Goal: Task Accomplishment & Management: Complete application form

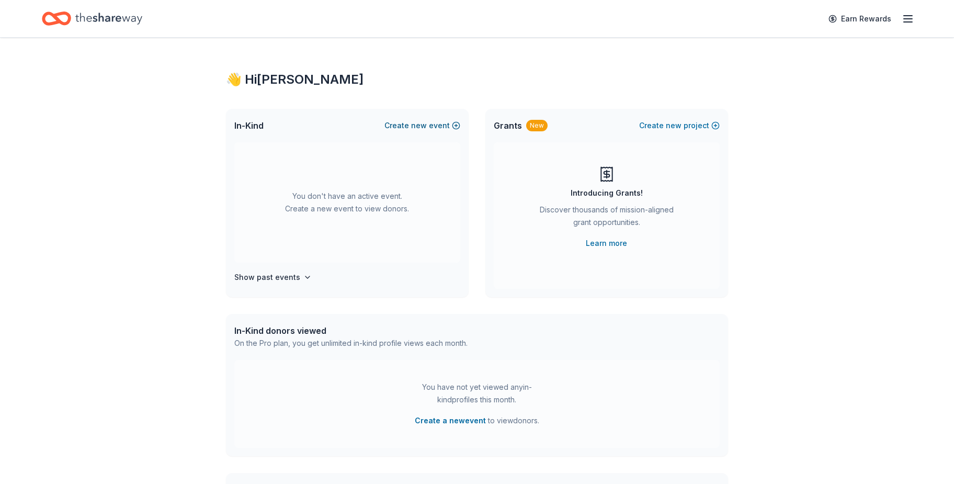
click at [431, 124] on button "Create new event" at bounding box center [422, 125] width 76 height 13
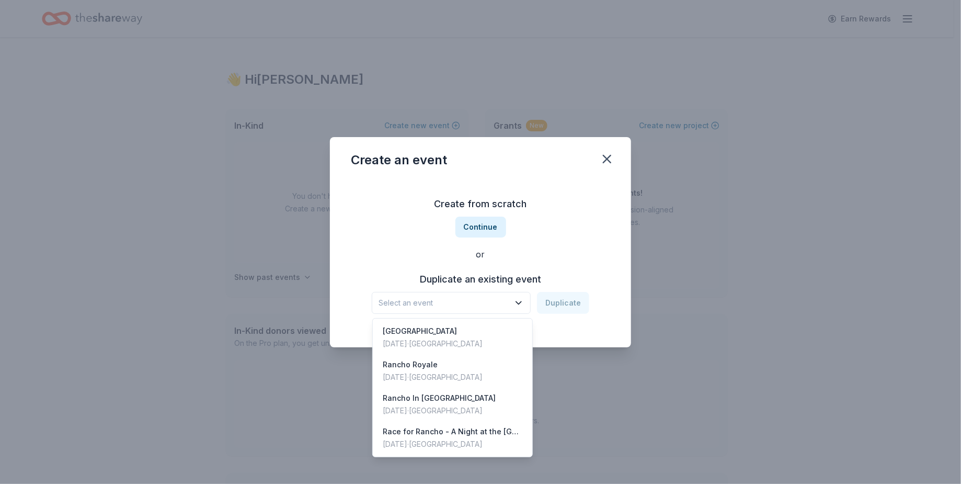
click at [518, 303] on icon "button" at bounding box center [518, 302] width 10 height 10
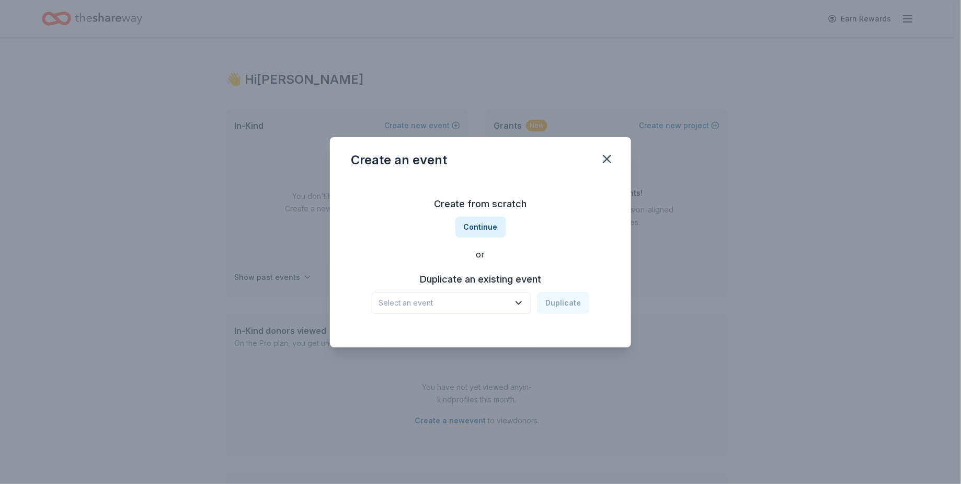
click at [518, 303] on icon "button" at bounding box center [518, 302] width 10 height 10
click at [521, 300] on icon "button" at bounding box center [518, 302] width 10 height 10
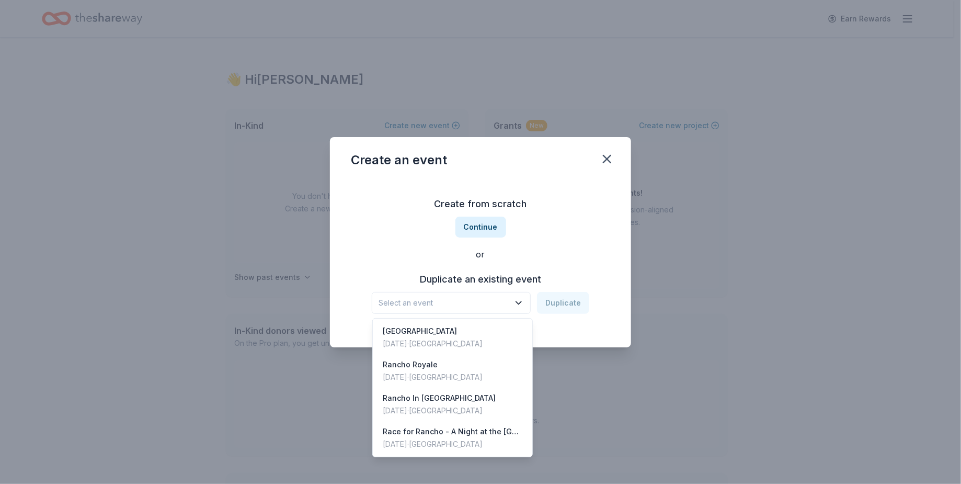
click at [532, 236] on div "Create from scratch Continue or Duplicate an existing event Select an event Dup…" at bounding box center [480, 255] width 259 height 152
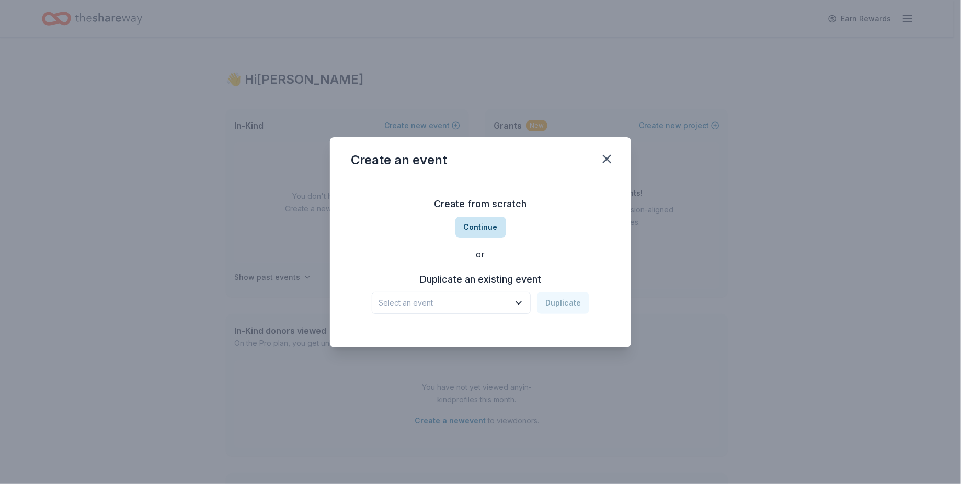
click at [490, 225] on button "Continue" at bounding box center [480, 226] width 51 height 21
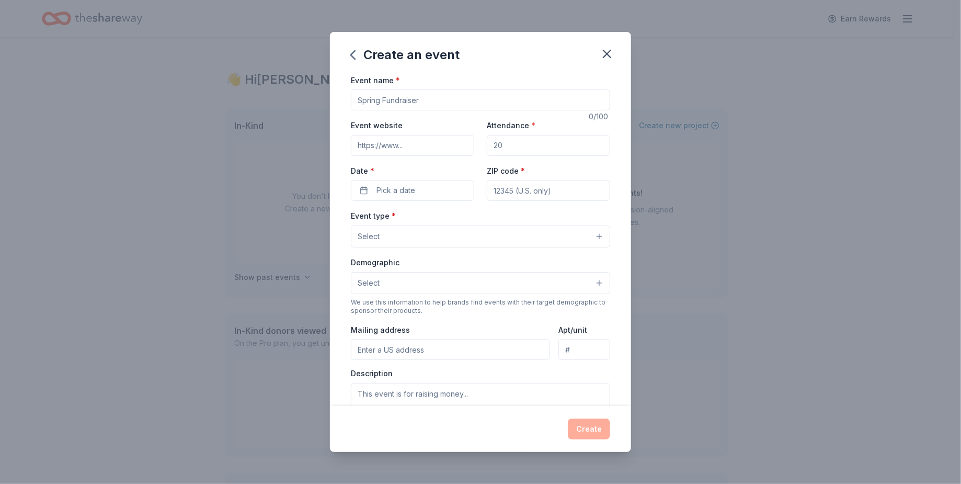
click at [431, 102] on input "Event name *" at bounding box center [480, 99] width 259 height 21
type input "[GEOGRAPHIC_DATA]"
click at [440, 148] on input "Event website" at bounding box center [412, 145] width 123 height 21
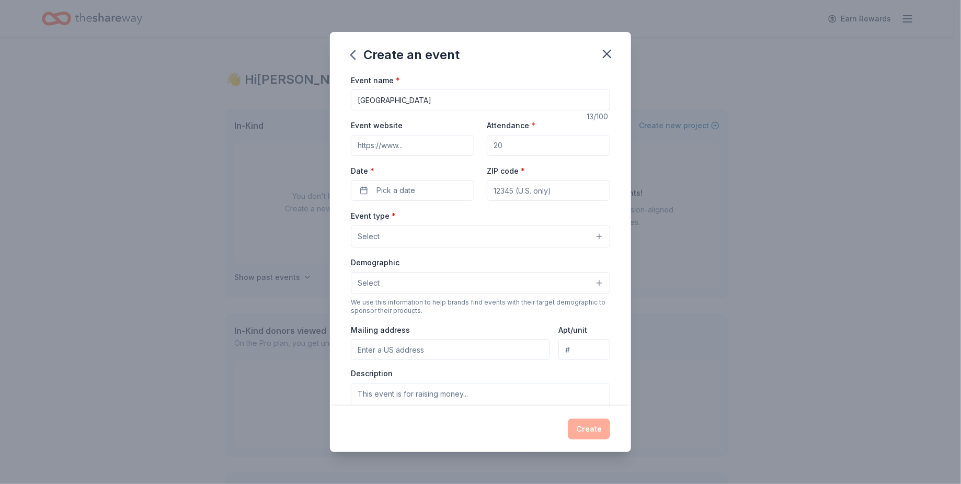
paste input "[URL][DOMAIN_NAME]"
type input "[URL][DOMAIN_NAME]"
drag, startPoint x: 527, startPoint y: 144, endPoint x: 455, endPoint y: 148, distance: 72.3
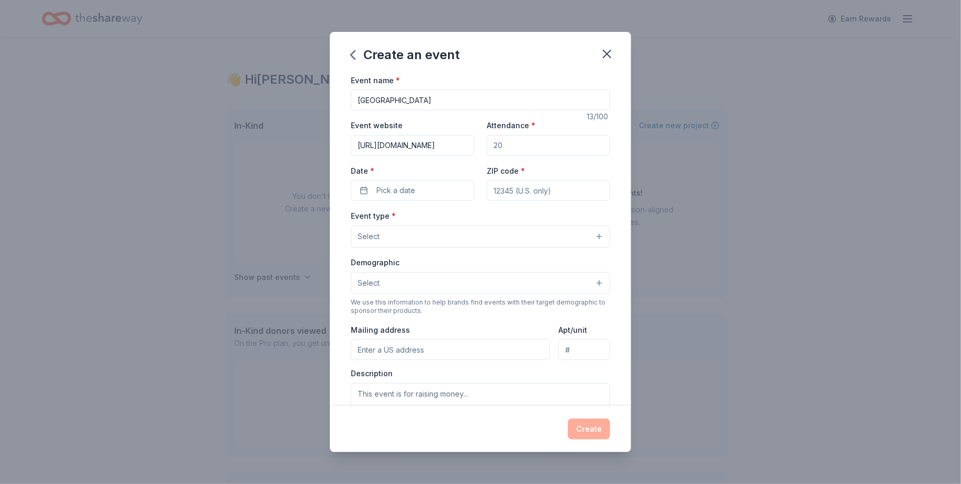
click at [455, 148] on div "Event website [URL][DOMAIN_NAME] Attendance * Date * Pick a date ZIP code *" at bounding box center [480, 160] width 259 height 82
type input "220"
click at [449, 191] on button "Pick a date" at bounding box center [412, 190] width 123 height 21
click at [466, 217] on button "Go to next month" at bounding box center [467, 218] width 15 height 15
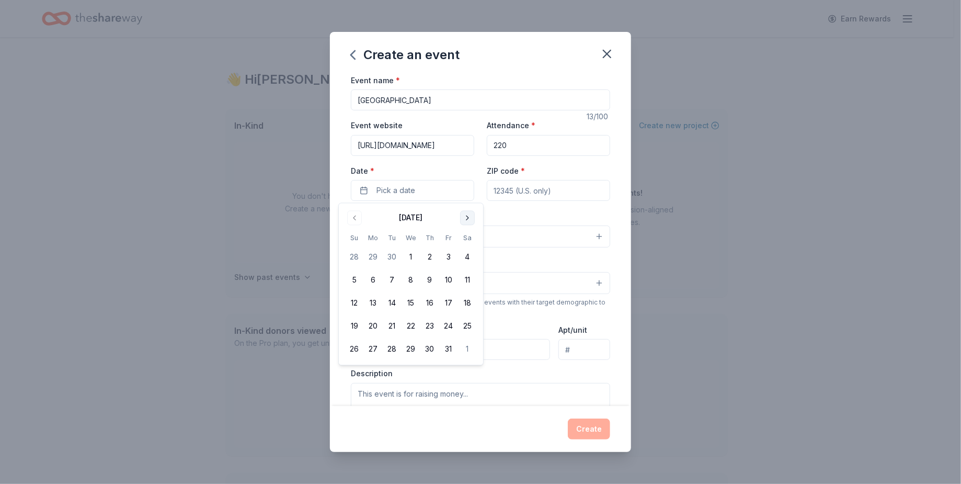
click at [466, 217] on button "Go to next month" at bounding box center [467, 218] width 15 height 15
click at [465, 326] on button "28" at bounding box center [467, 326] width 19 height 19
click at [554, 189] on input "ZIP code *" at bounding box center [548, 190] width 123 height 21
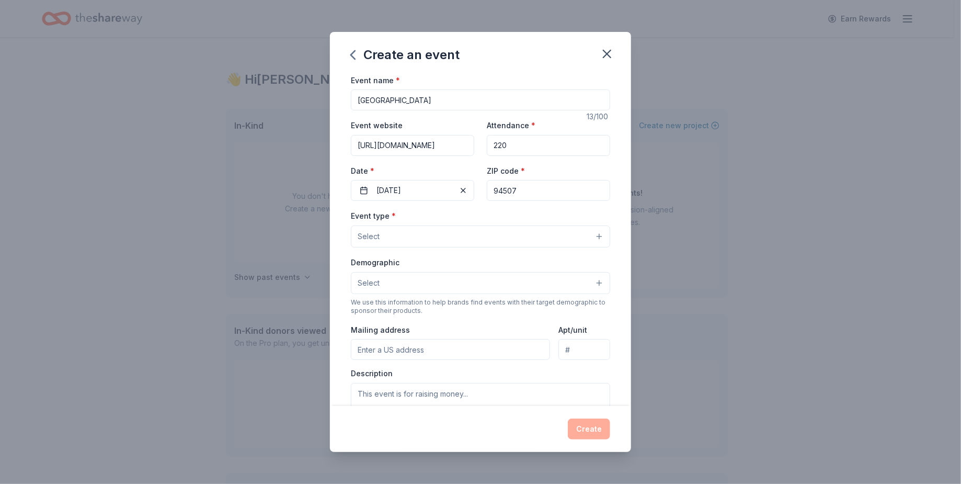
type input "94507"
click at [457, 208] on div "Event name * [GEOGRAPHIC_DATA] 13 /100 Event website [URL][DOMAIN_NAME] Attenda…" at bounding box center [480, 315] width 259 height 483
click at [485, 233] on button "Select" at bounding box center [480, 236] width 259 height 22
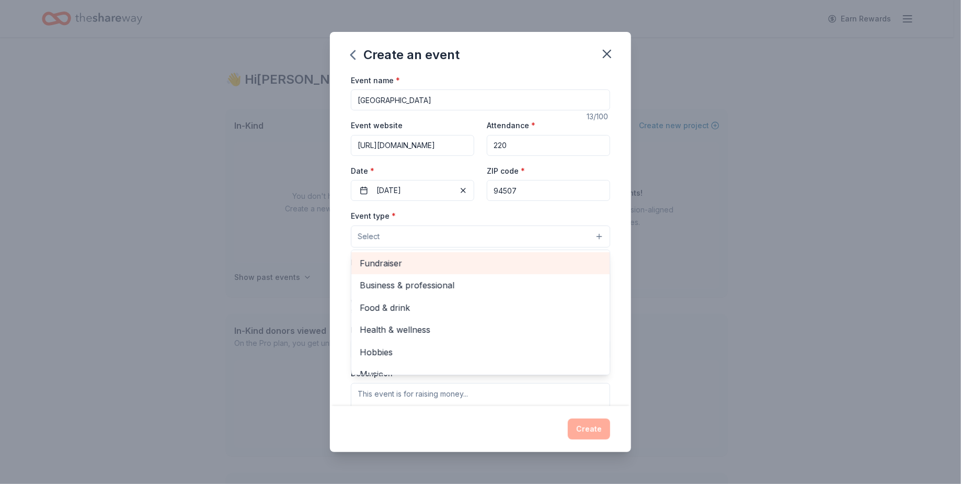
click at [387, 259] on span "Fundraiser" at bounding box center [481, 263] width 242 height 14
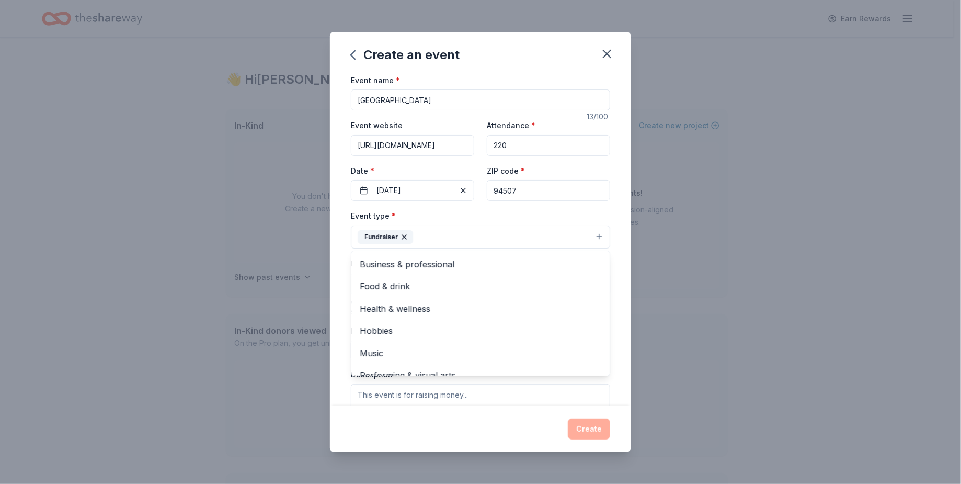
click at [617, 232] on div "Event name * [GEOGRAPHIC_DATA] 13 /100 Event website [URL][DOMAIN_NAME] Attenda…" at bounding box center [480, 240] width 301 height 332
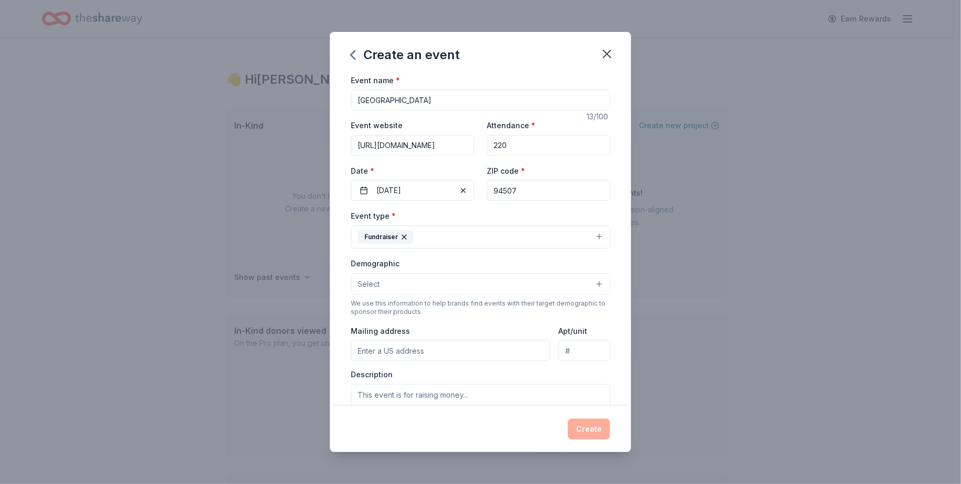
click at [590, 283] on button "Select" at bounding box center [480, 284] width 259 height 22
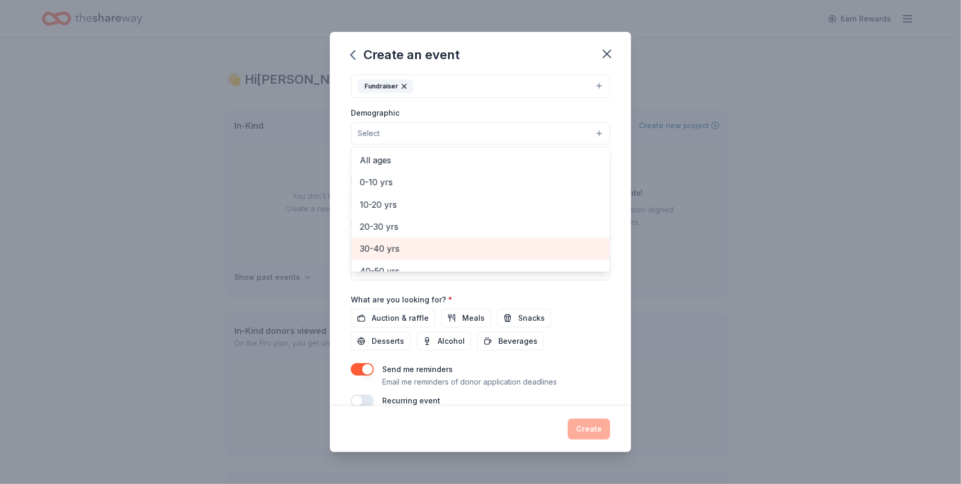
scroll to position [117, 0]
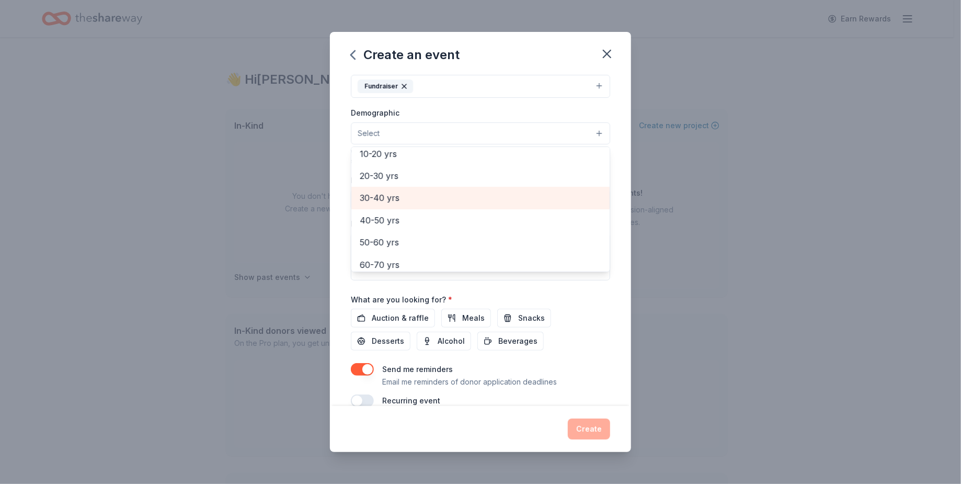
click at [397, 195] on span "30-40 yrs" at bounding box center [481, 198] width 242 height 14
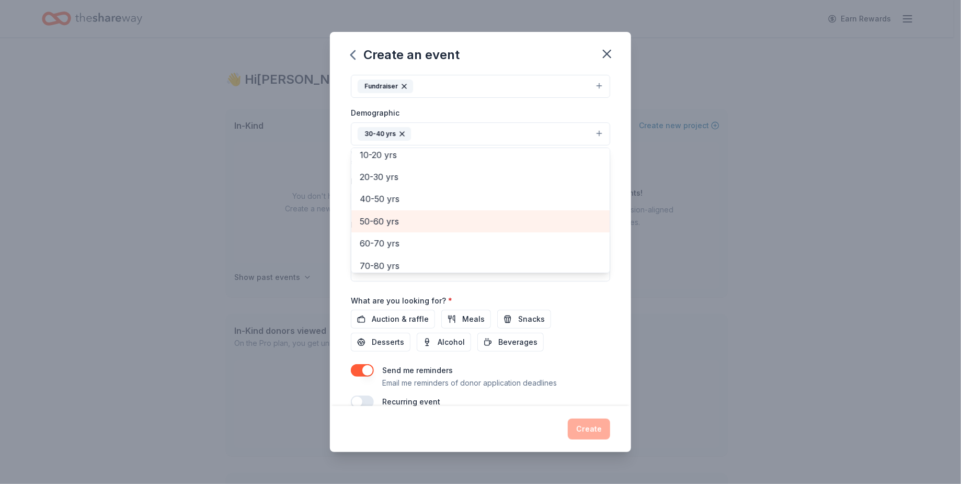
click at [384, 216] on span "50-60 yrs" at bounding box center [481, 221] width 242 height 14
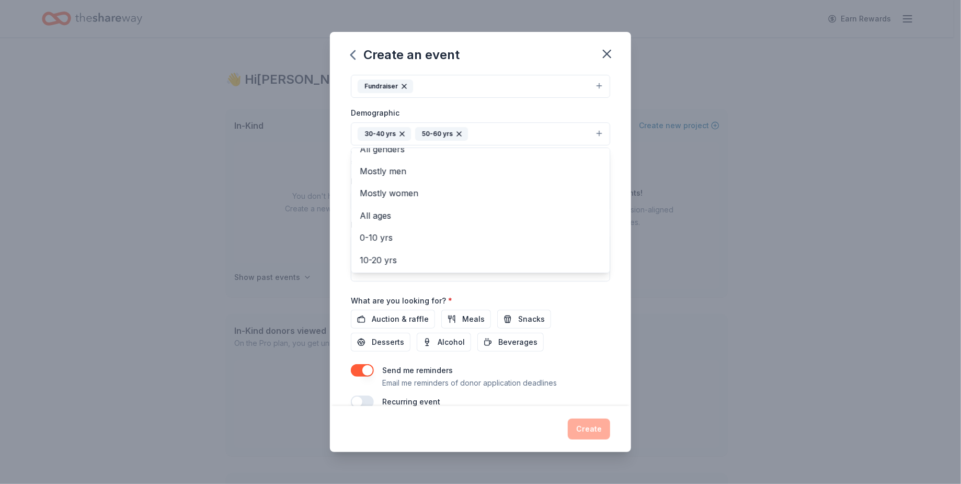
scroll to position [0, 0]
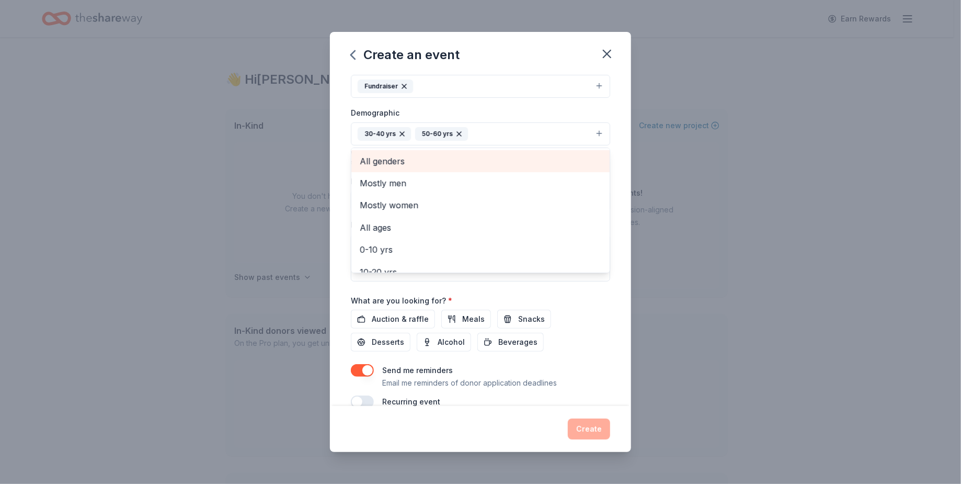
click at [389, 158] on span "All genders" at bounding box center [481, 161] width 242 height 14
click at [614, 248] on div "Event name * [GEOGRAPHIC_DATA] 13 /100 Event website [URL][DOMAIN_NAME] Attenda…" at bounding box center [480, 240] width 301 height 332
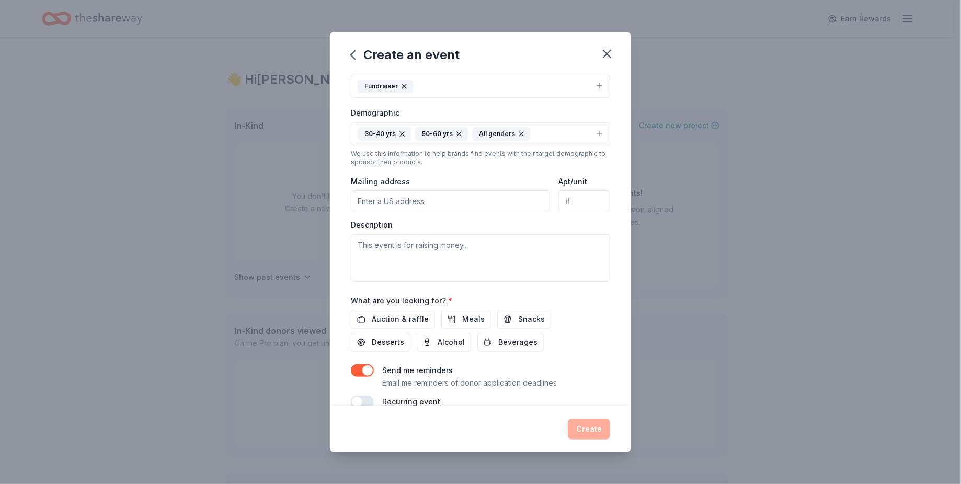
click at [446, 204] on input "Mailing address" at bounding box center [450, 200] width 199 height 21
type input "[STREET_ADDRESS]"
click at [479, 244] on textarea at bounding box center [480, 257] width 259 height 47
click at [566, 222] on div "Description Our annual live gala auction fundraiser" at bounding box center [480, 251] width 259 height 62
click at [503, 244] on textarea "Our annual live gala auction fundraiser" at bounding box center [480, 257] width 259 height 47
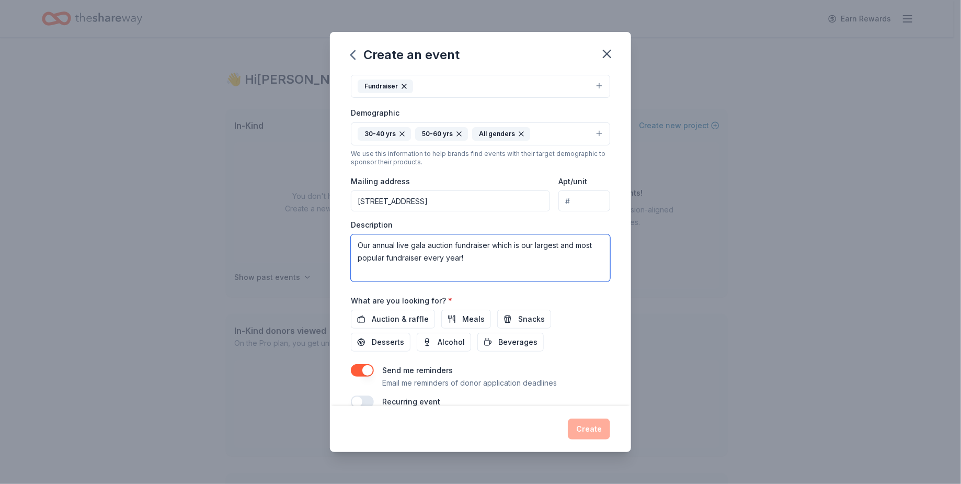
type textarea "Our annual live gala auction fundraiser which is our largest and most popular f…"
click at [593, 327] on div "Auction & raffle Meals Snacks Desserts Alcohol Beverages" at bounding box center [480, 330] width 259 height 42
click at [408, 316] on span "Auction & raffle" at bounding box center [400, 319] width 57 height 13
click at [399, 344] on span "Desserts" at bounding box center [388, 342] width 32 height 13
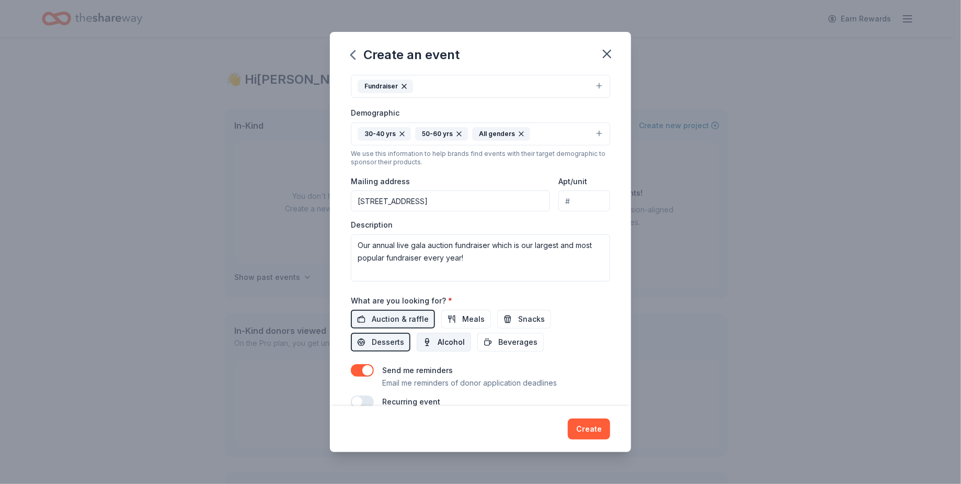
click at [438, 345] on span "Alcohol" at bounding box center [451, 342] width 27 height 13
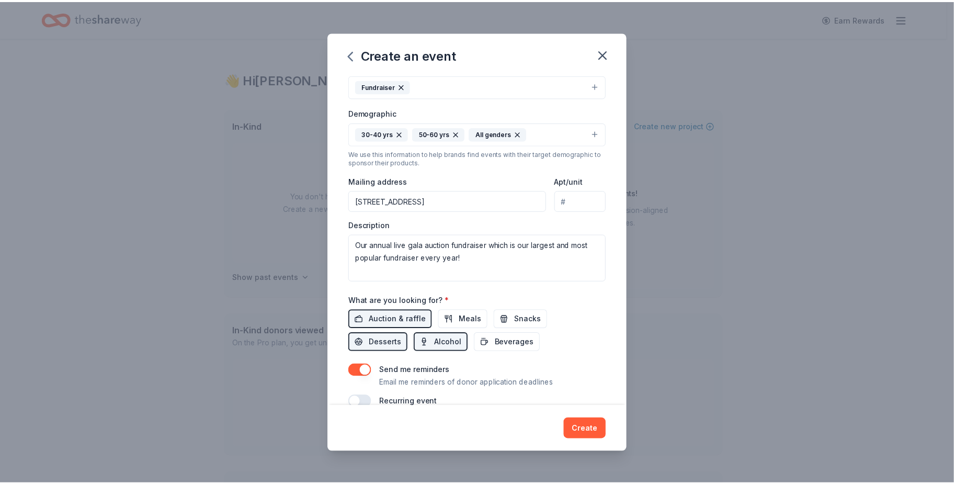
scroll to position [169, 0]
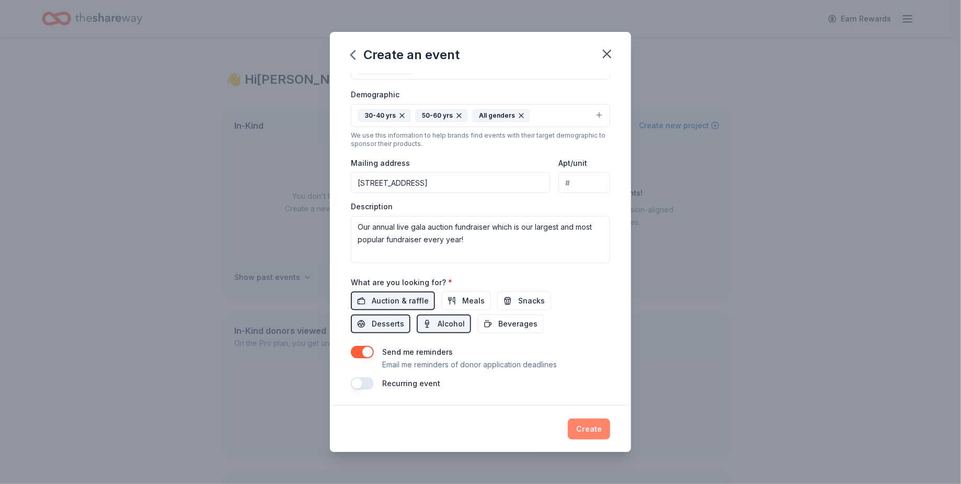
click at [582, 431] on button "Create" at bounding box center [589, 428] width 42 height 21
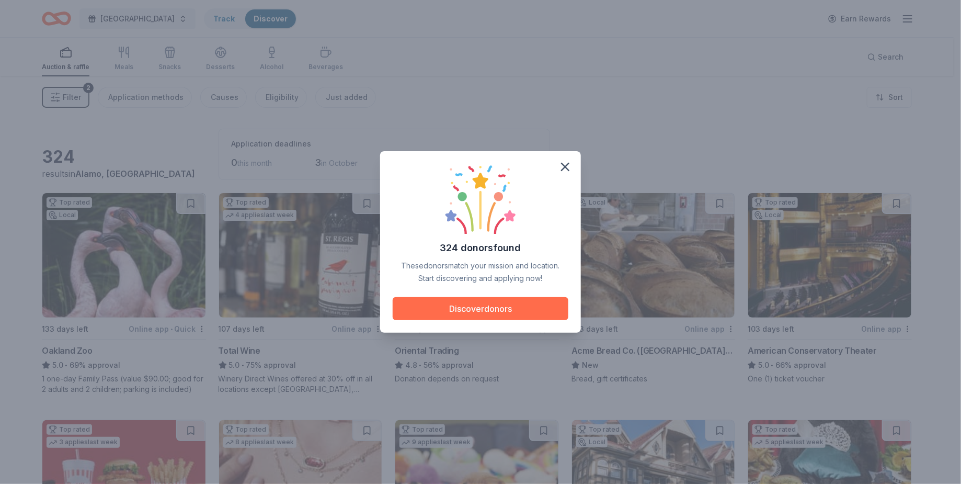
click at [469, 310] on button "Discover donors" at bounding box center [481, 308] width 176 height 23
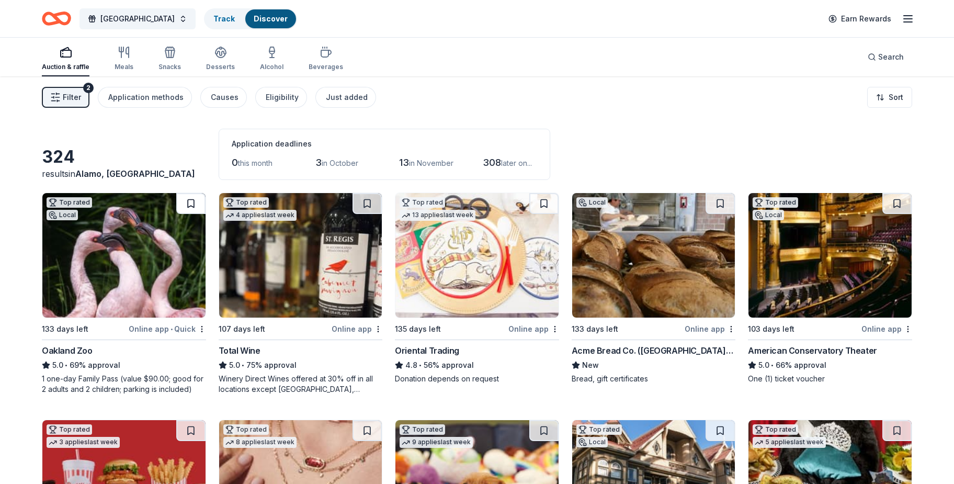
click at [192, 201] on button at bounding box center [190, 203] width 29 height 21
click at [362, 204] on button at bounding box center [366, 203] width 29 height 21
click at [545, 199] on button at bounding box center [543, 203] width 29 height 21
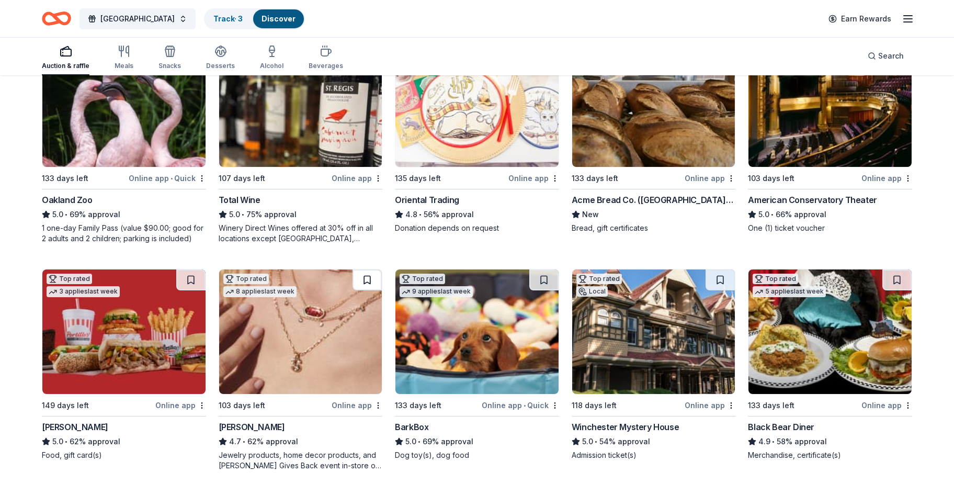
click at [368, 278] on button at bounding box center [366, 279] width 29 height 21
click at [549, 277] on button at bounding box center [543, 279] width 29 height 21
click at [721, 276] on button at bounding box center [719, 279] width 29 height 21
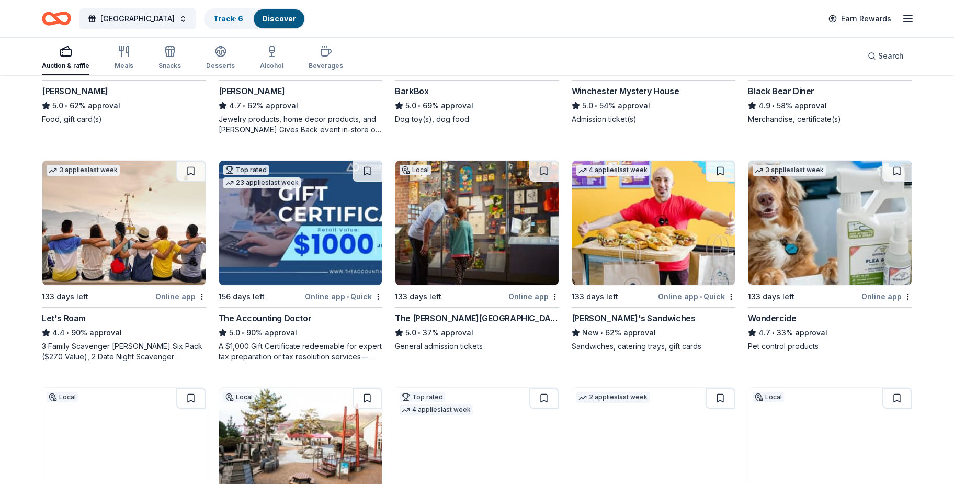
scroll to position [502, 0]
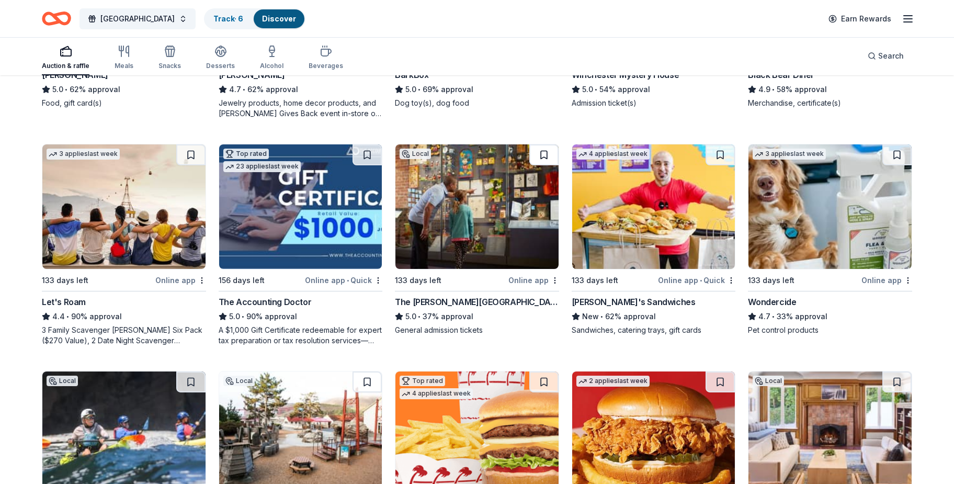
click at [544, 152] on button at bounding box center [543, 154] width 29 height 21
click at [719, 151] on button at bounding box center [719, 154] width 29 height 21
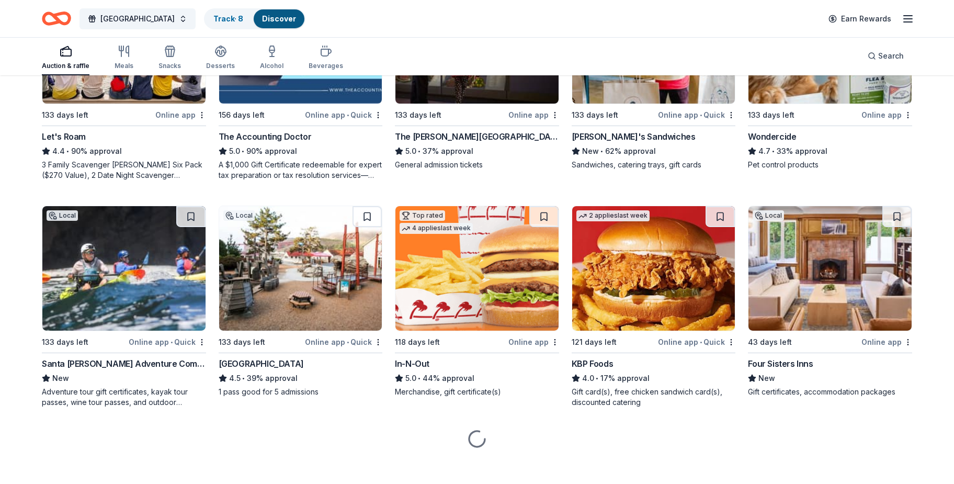
scroll to position [674, 0]
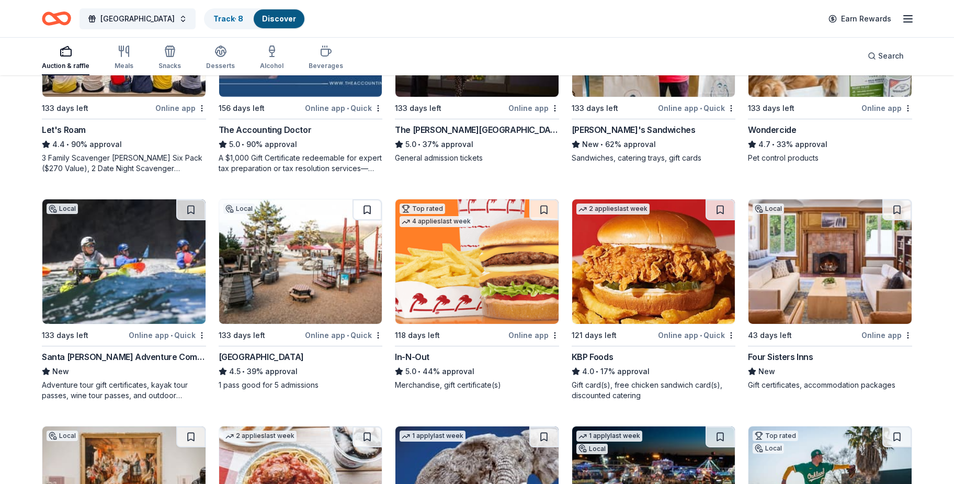
click at [370, 209] on button at bounding box center [366, 209] width 29 height 21
click at [540, 210] on button at bounding box center [543, 209] width 29 height 21
click at [897, 209] on button at bounding box center [896, 209] width 29 height 21
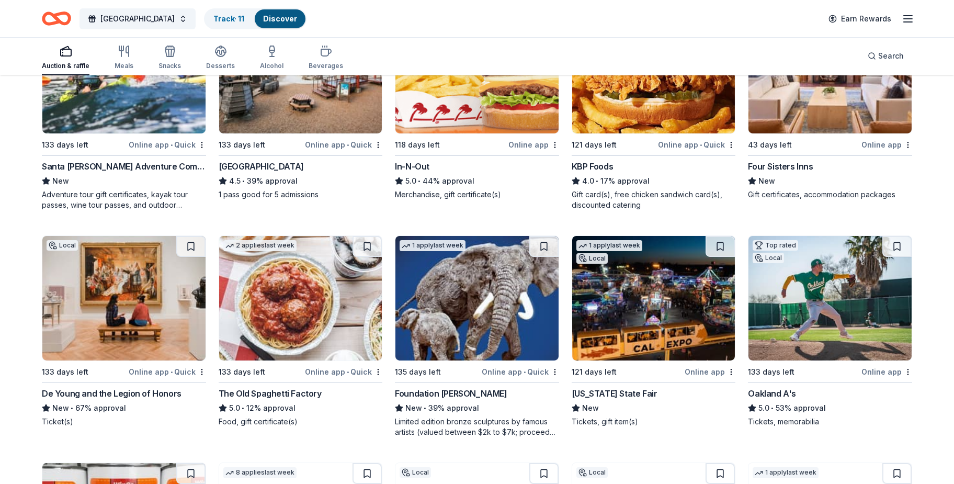
scroll to position [926, 0]
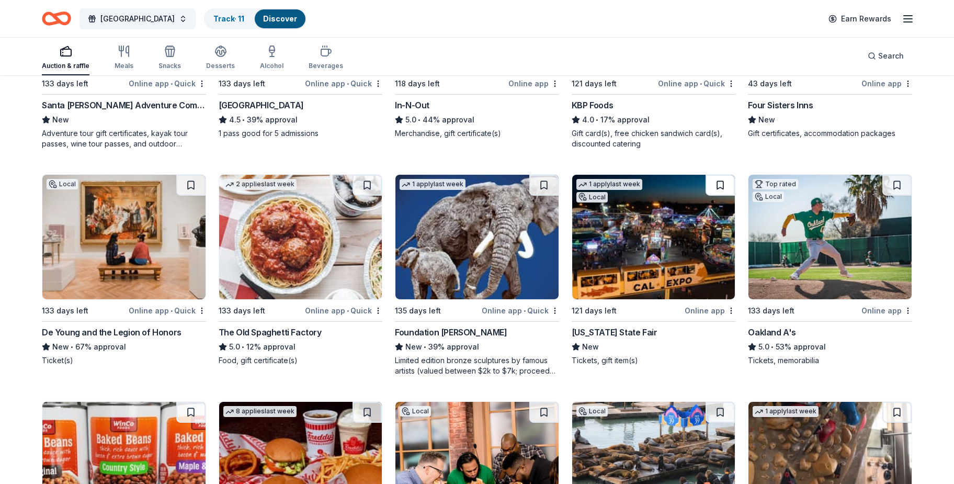
click at [717, 183] on button at bounding box center [719, 185] width 29 height 21
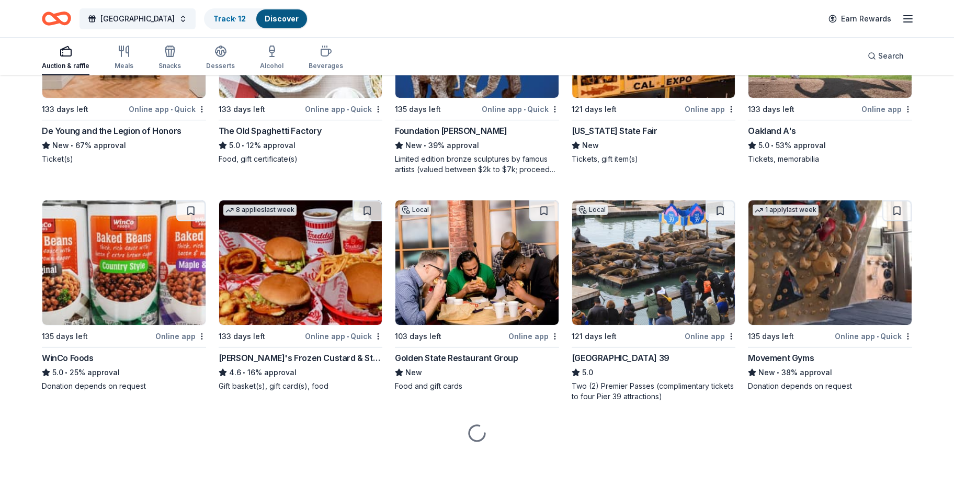
scroll to position [1128, 0]
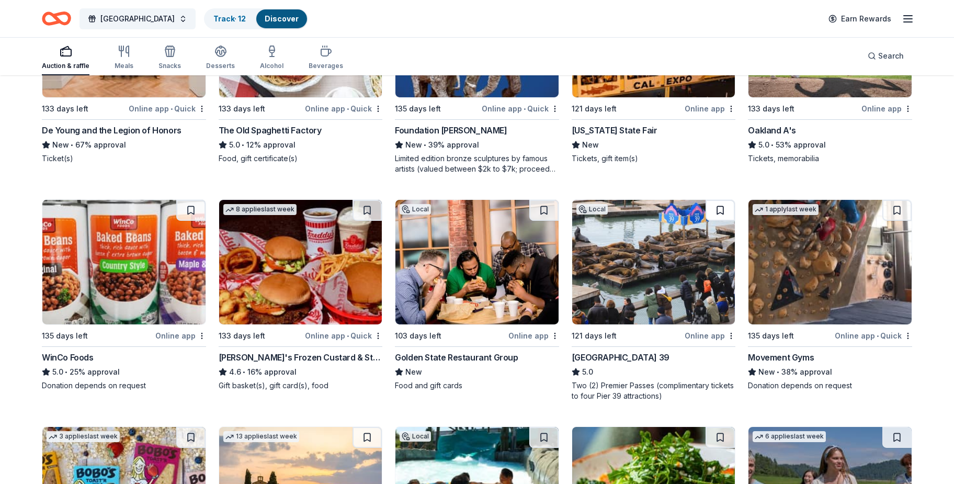
click at [723, 204] on button at bounding box center [719, 210] width 29 height 21
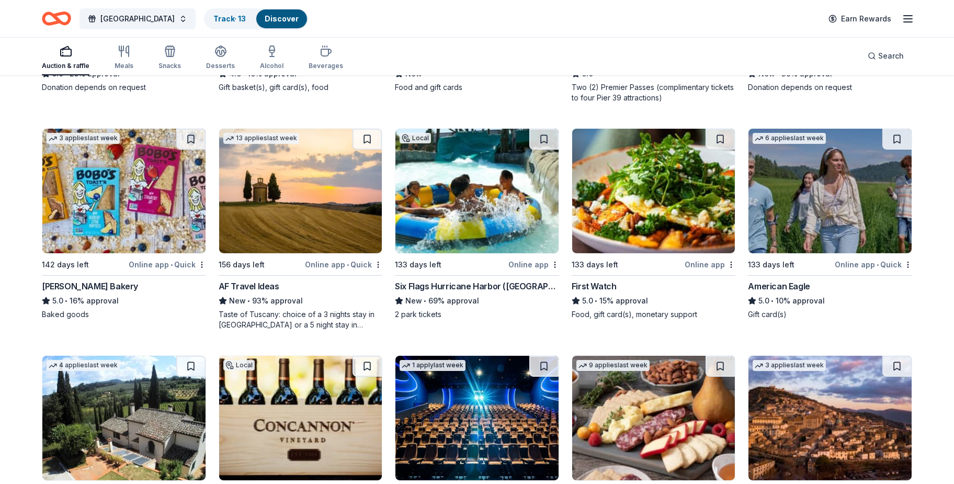
scroll to position [1429, 0]
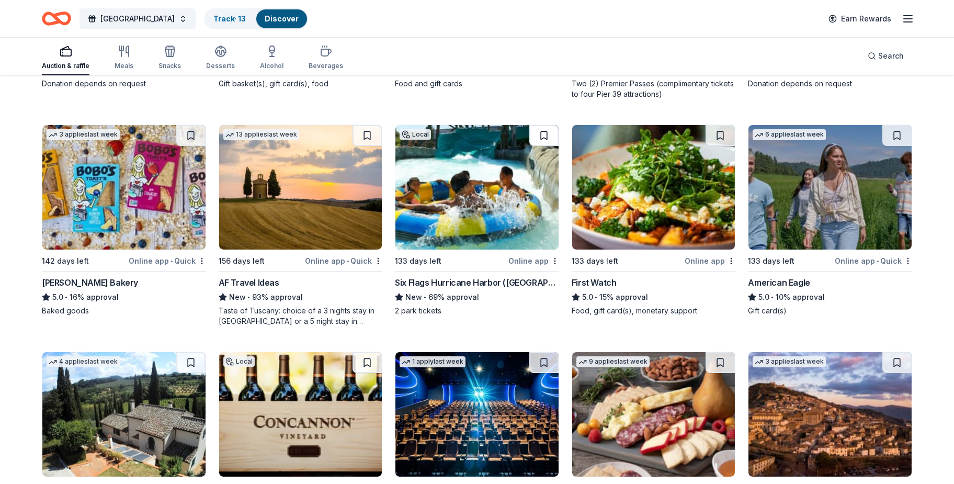
click at [542, 133] on button at bounding box center [543, 135] width 29 height 21
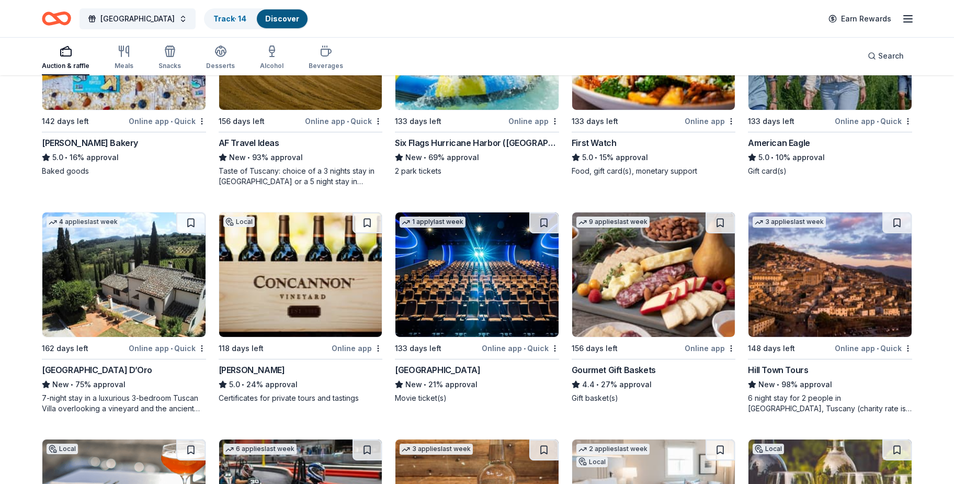
scroll to position [1580, 0]
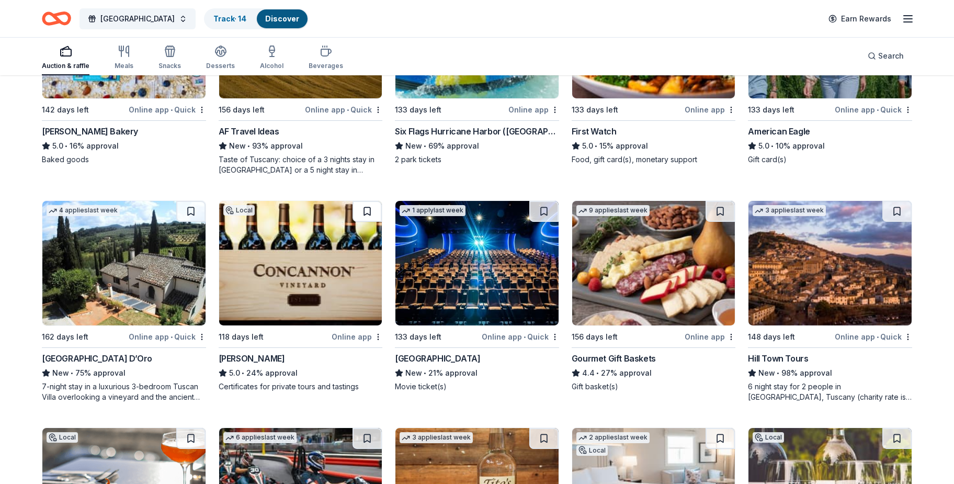
click at [363, 208] on button at bounding box center [366, 211] width 29 height 21
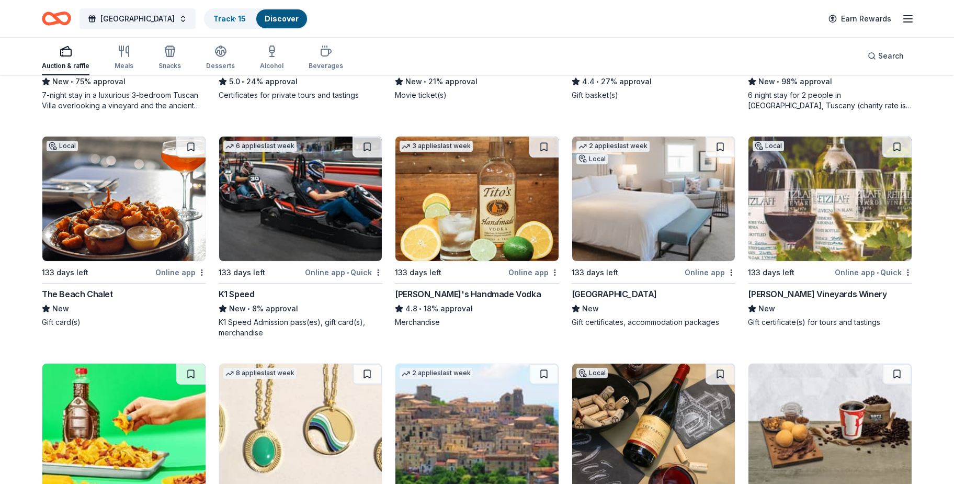
scroll to position [1882, 0]
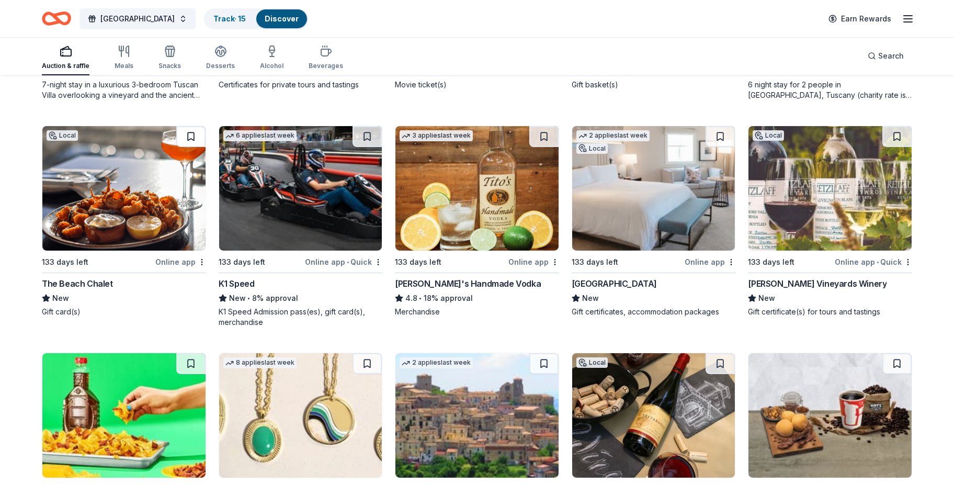
click at [190, 131] on button at bounding box center [190, 136] width 29 height 21
click at [371, 138] on button at bounding box center [366, 136] width 29 height 21
click at [717, 137] on button at bounding box center [719, 136] width 29 height 21
click at [897, 136] on button at bounding box center [896, 136] width 29 height 21
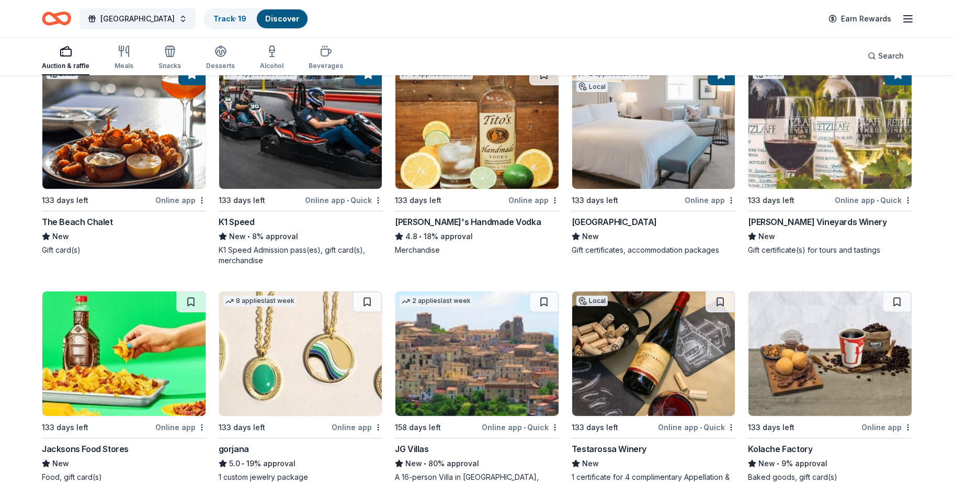
scroll to position [2032, 0]
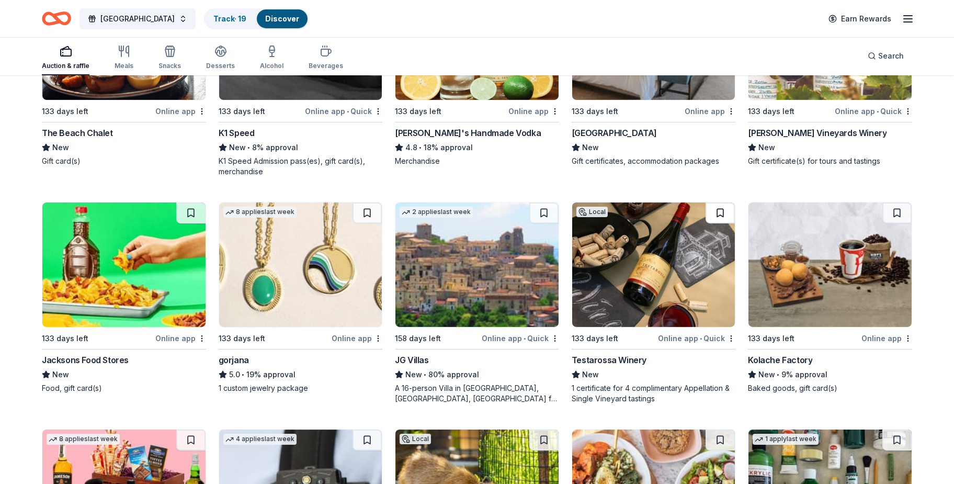
click at [716, 204] on button at bounding box center [719, 212] width 29 height 21
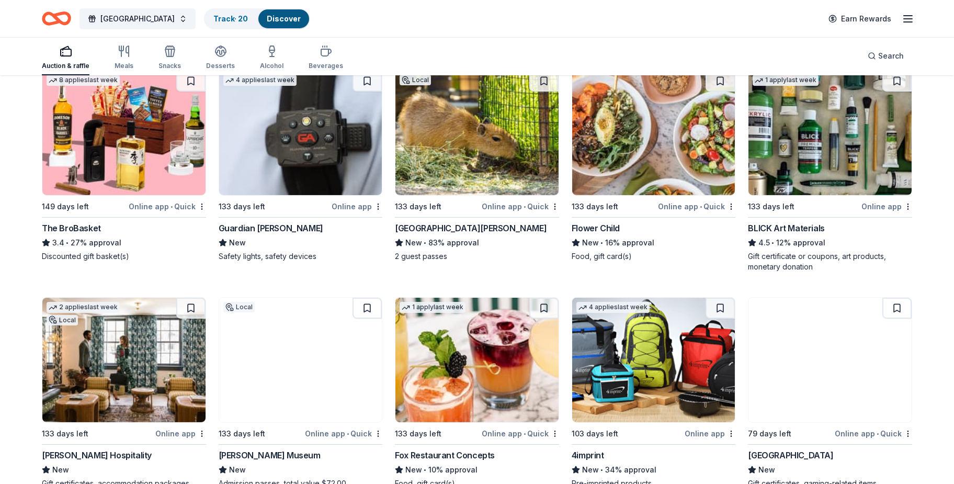
scroll to position [2478, 0]
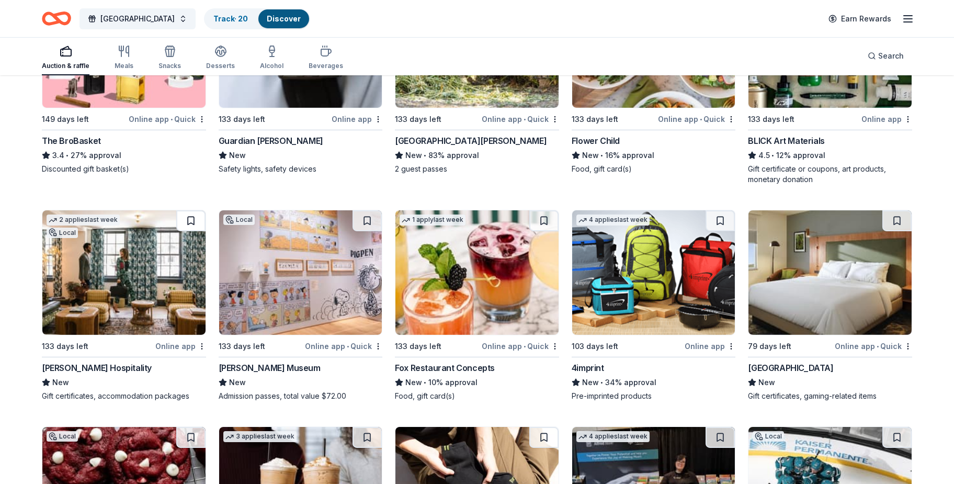
click at [188, 220] on button at bounding box center [190, 220] width 29 height 21
click at [370, 220] on button at bounding box center [366, 220] width 29 height 21
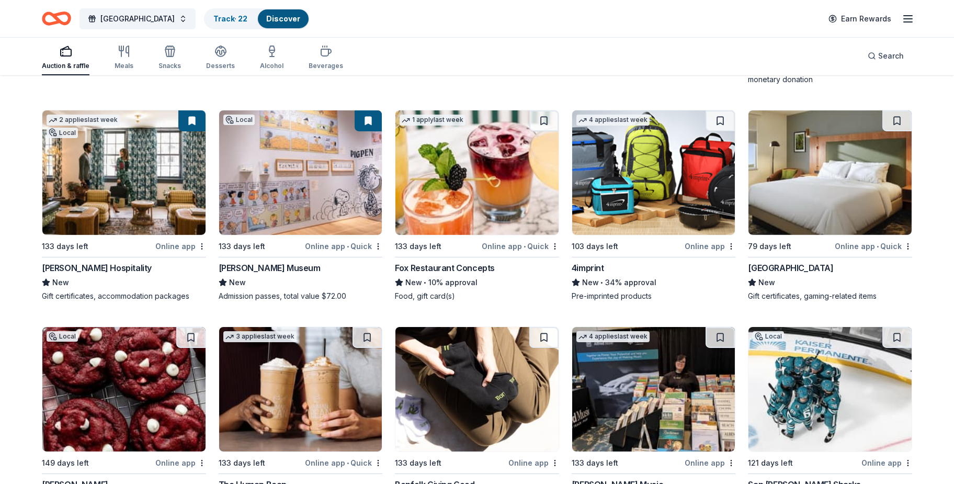
scroll to position [2579, 0]
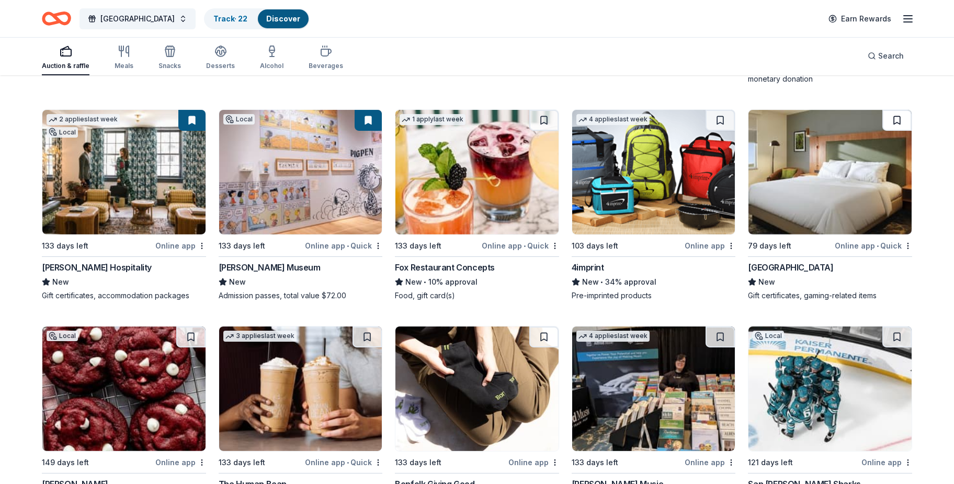
click at [901, 115] on button at bounding box center [896, 120] width 29 height 21
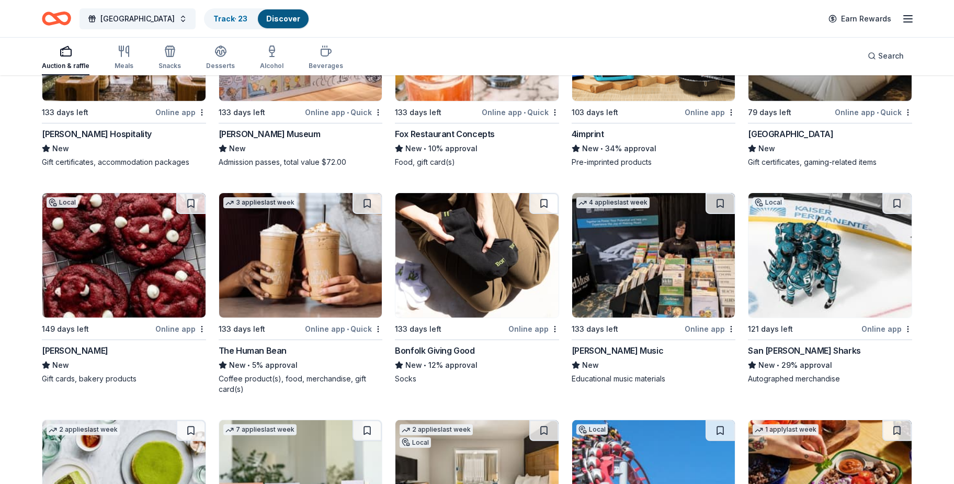
scroll to position [2730, 0]
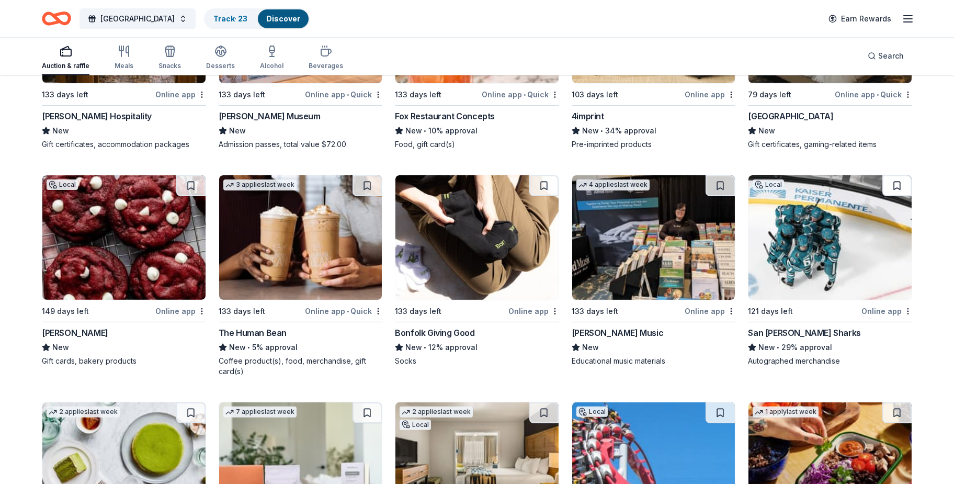
click at [901, 176] on button at bounding box center [896, 185] width 29 height 21
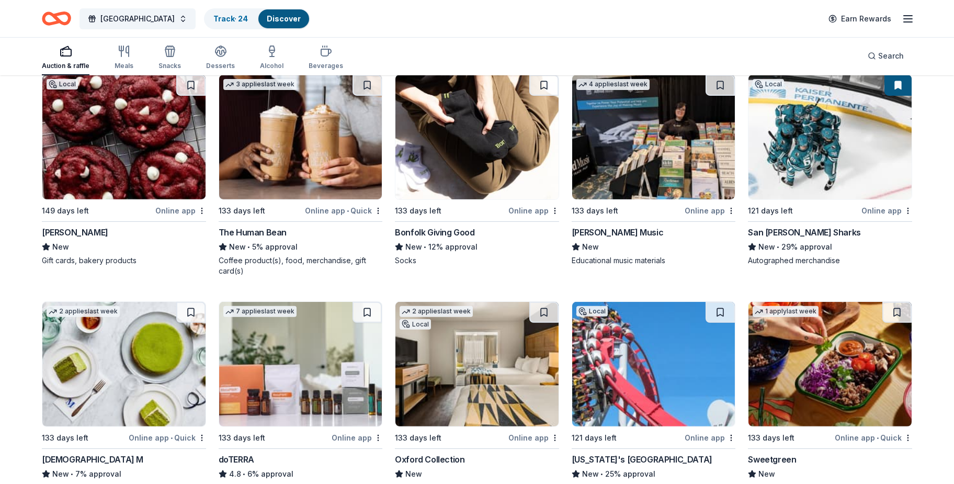
scroll to position [2931, 0]
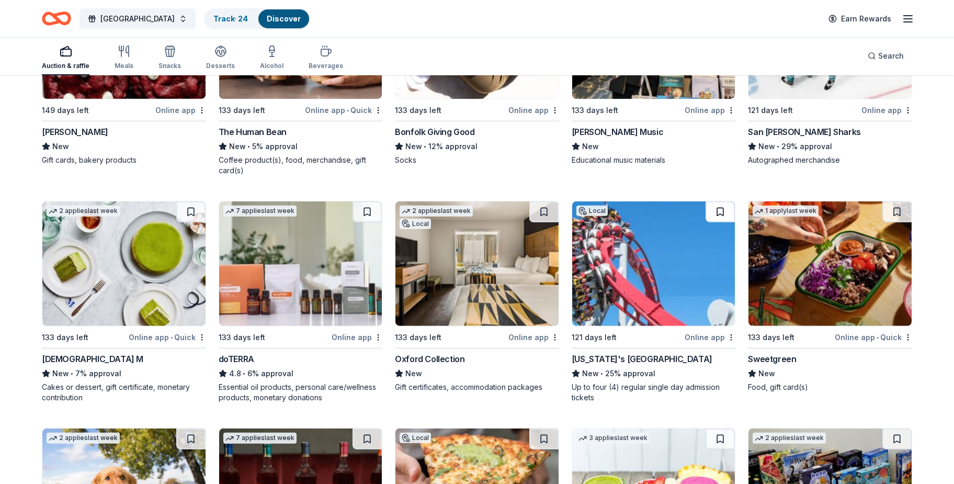
click at [720, 206] on button at bounding box center [719, 211] width 29 height 21
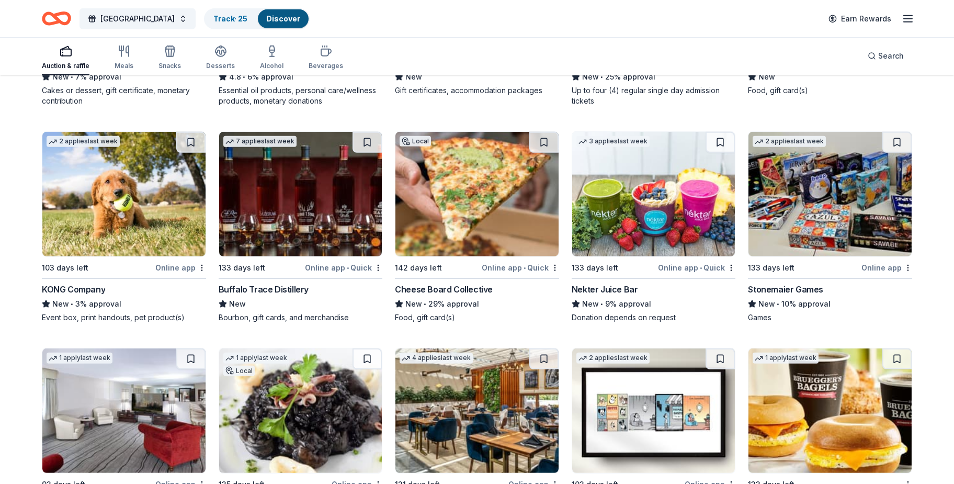
scroll to position [3232, 0]
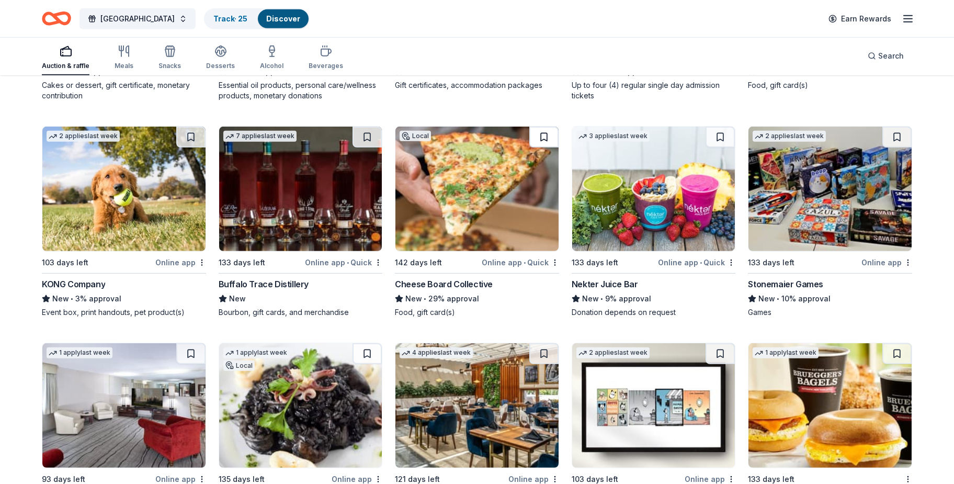
click at [541, 135] on button at bounding box center [543, 137] width 29 height 21
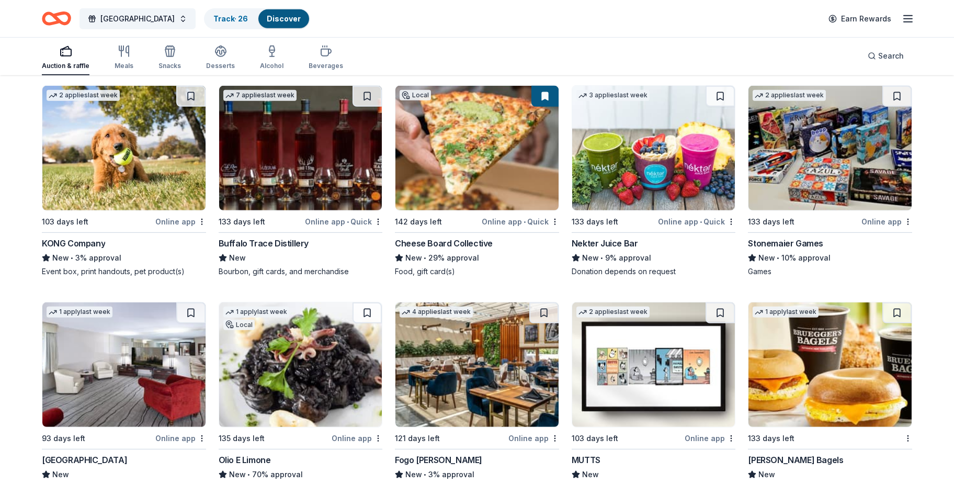
scroll to position [3333, 0]
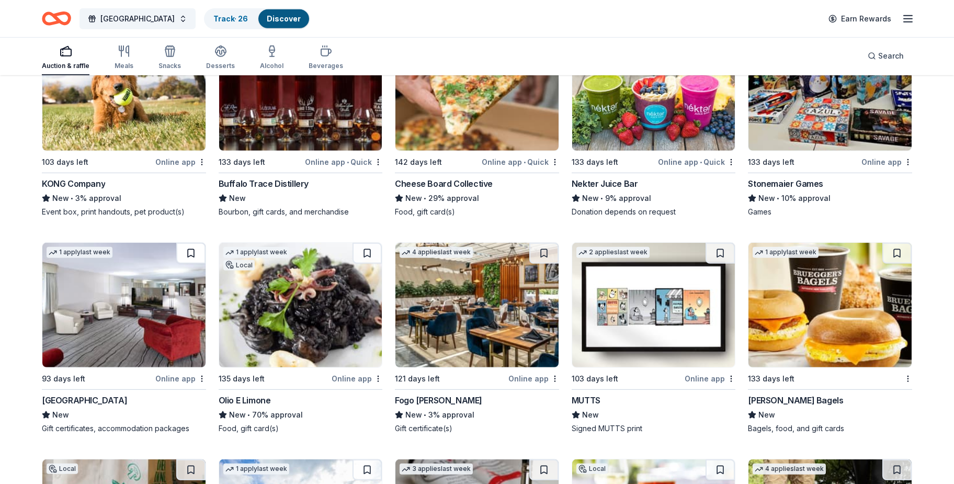
click at [186, 251] on button at bounding box center [190, 253] width 29 height 21
click at [544, 252] on button at bounding box center [543, 253] width 29 height 21
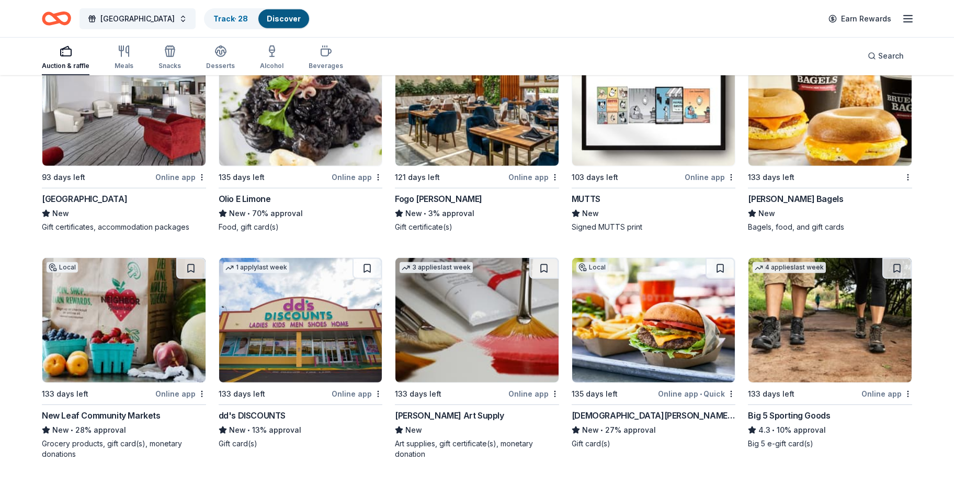
scroll to position [3634, 0]
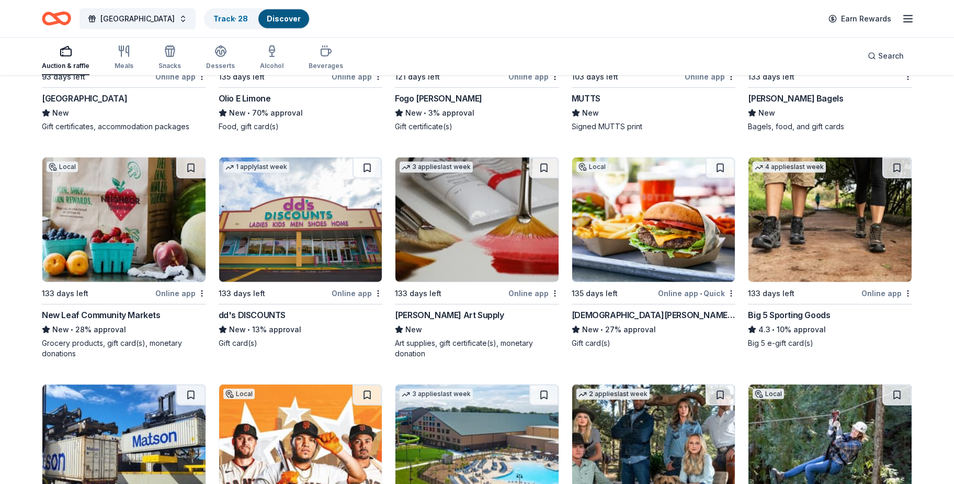
click at [366, 163] on button at bounding box center [366, 167] width 29 height 21
click at [723, 163] on button at bounding box center [719, 167] width 29 height 21
click at [895, 168] on button at bounding box center [896, 167] width 29 height 21
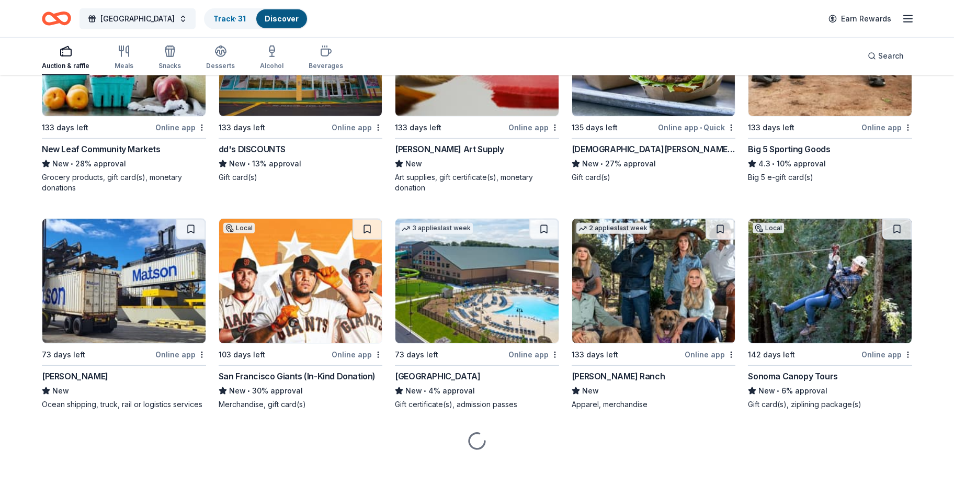
scroll to position [3808, 0]
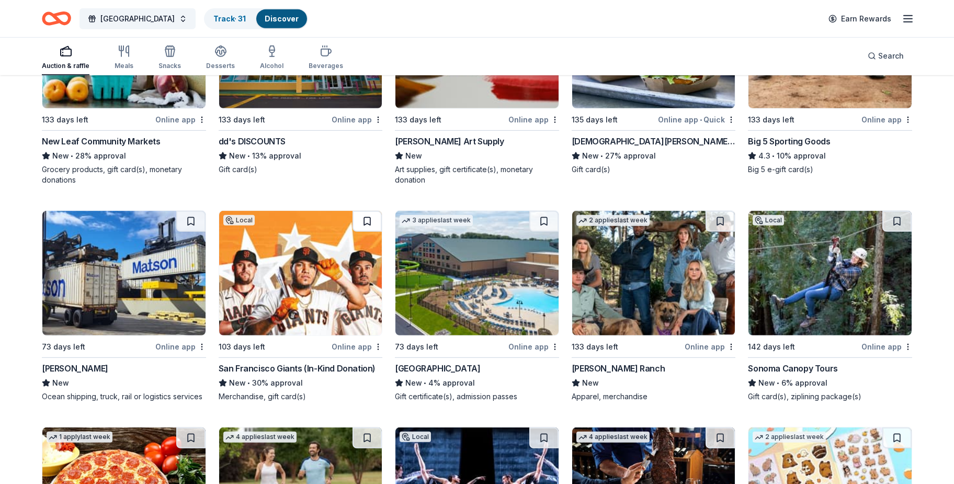
click at [364, 223] on button at bounding box center [366, 221] width 29 height 21
click at [540, 222] on button at bounding box center [543, 221] width 29 height 21
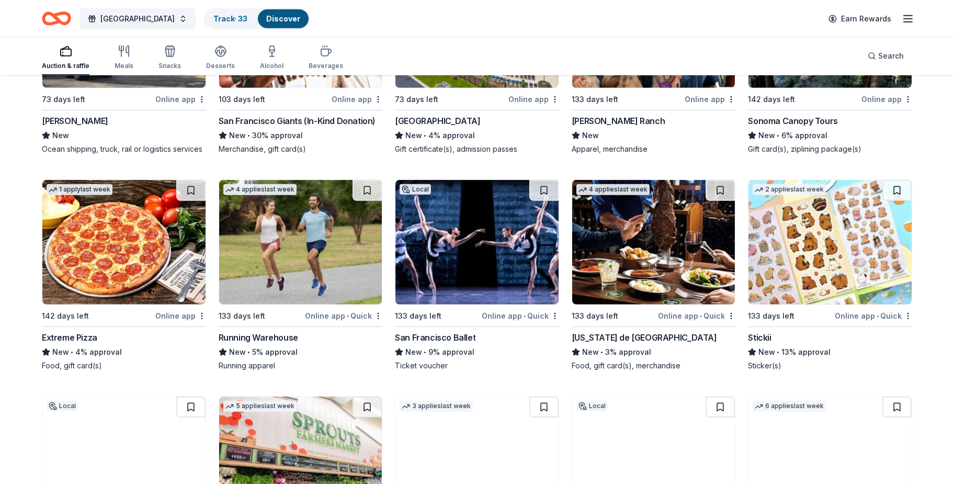
scroll to position [4059, 0]
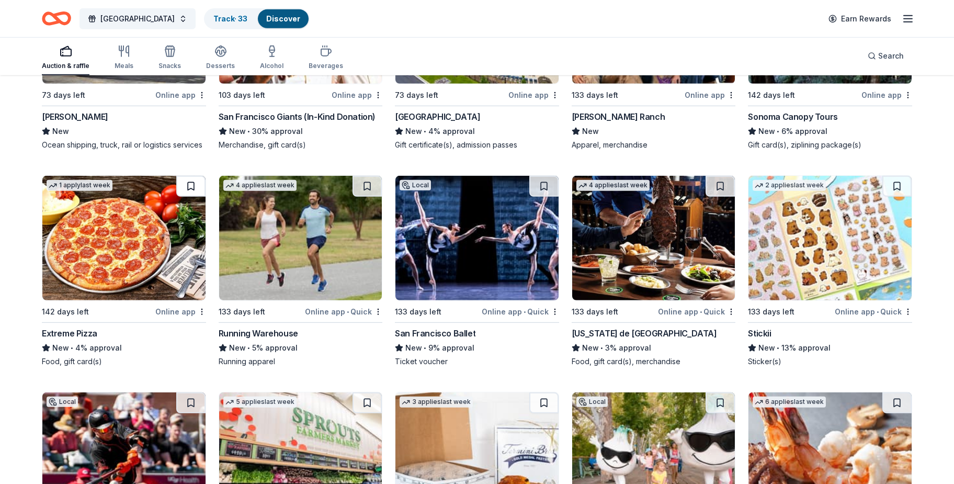
click at [188, 181] on button at bounding box center [190, 186] width 29 height 21
click at [539, 187] on button at bounding box center [543, 186] width 29 height 21
click at [717, 185] on button at bounding box center [719, 186] width 29 height 21
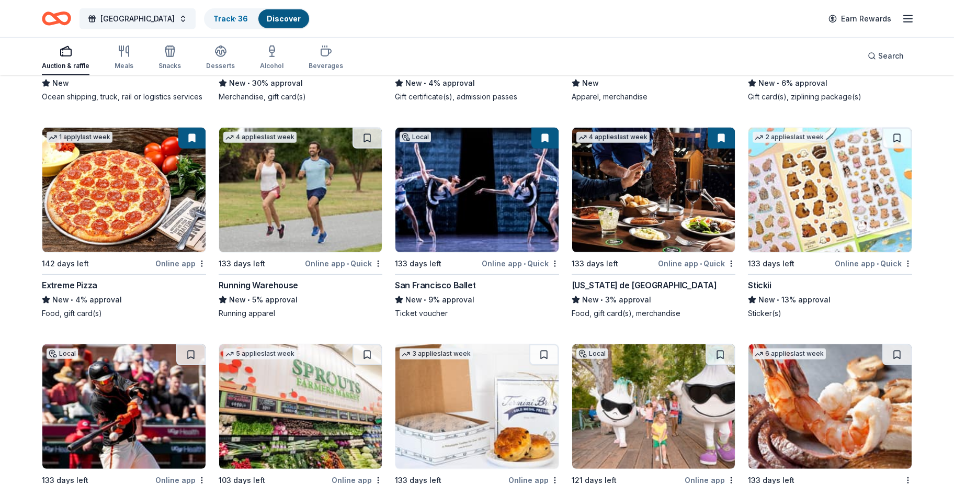
scroll to position [4210, 0]
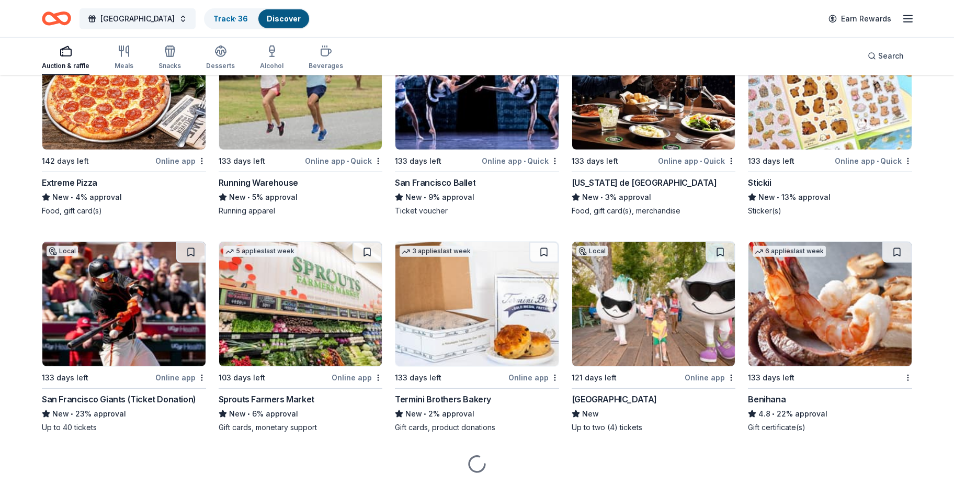
click at [187, 250] on button at bounding box center [190, 252] width 29 height 21
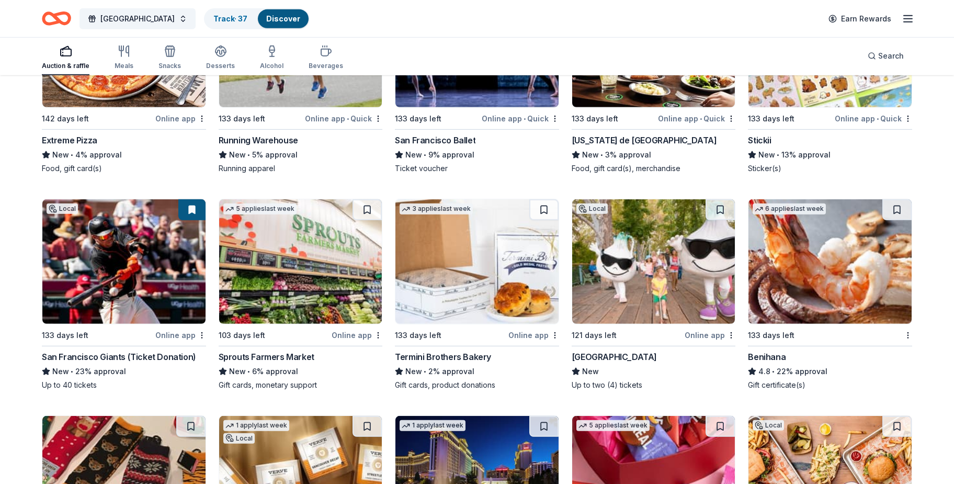
scroll to position [4311, 0]
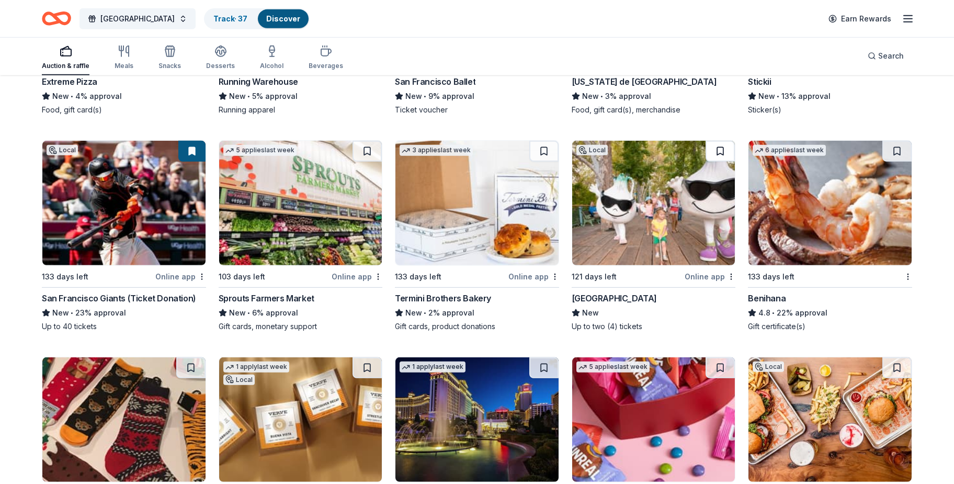
click at [714, 146] on button at bounding box center [719, 151] width 29 height 21
click at [900, 143] on button at bounding box center [896, 151] width 29 height 21
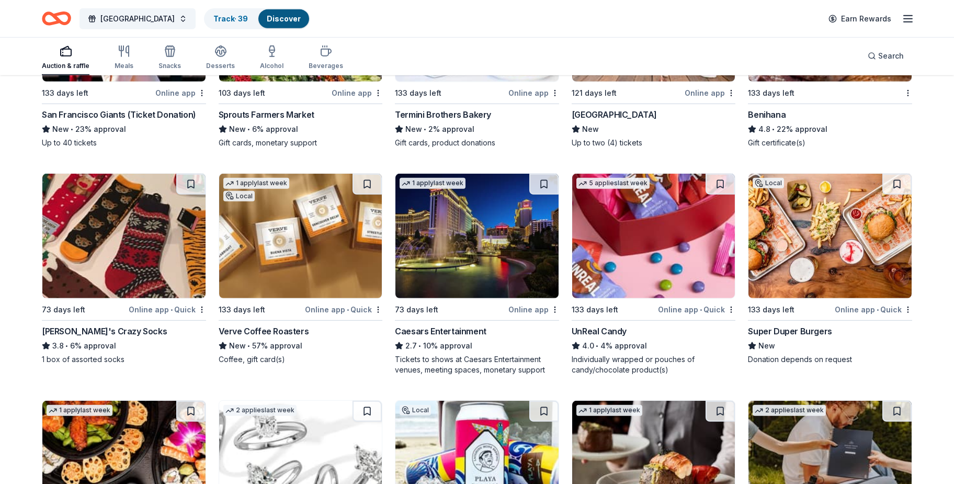
scroll to position [4511, 0]
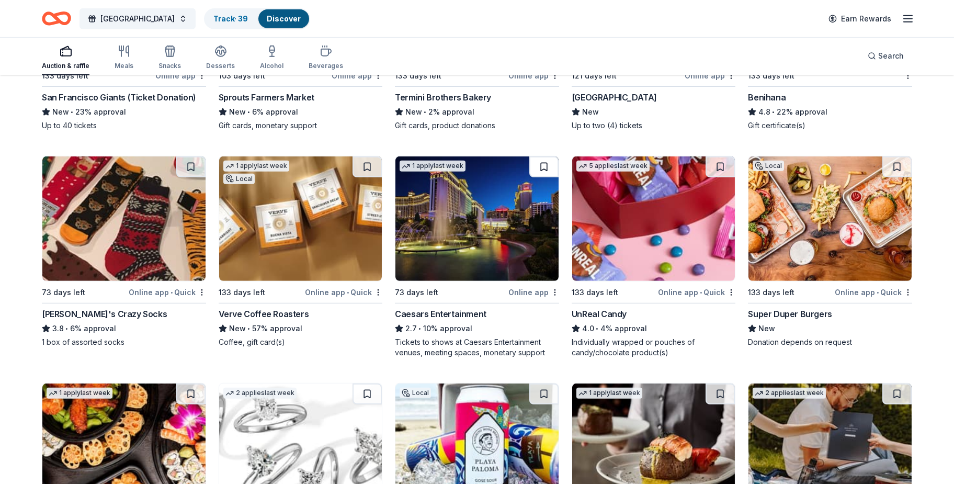
click at [539, 166] on button at bounding box center [543, 166] width 29 height 21
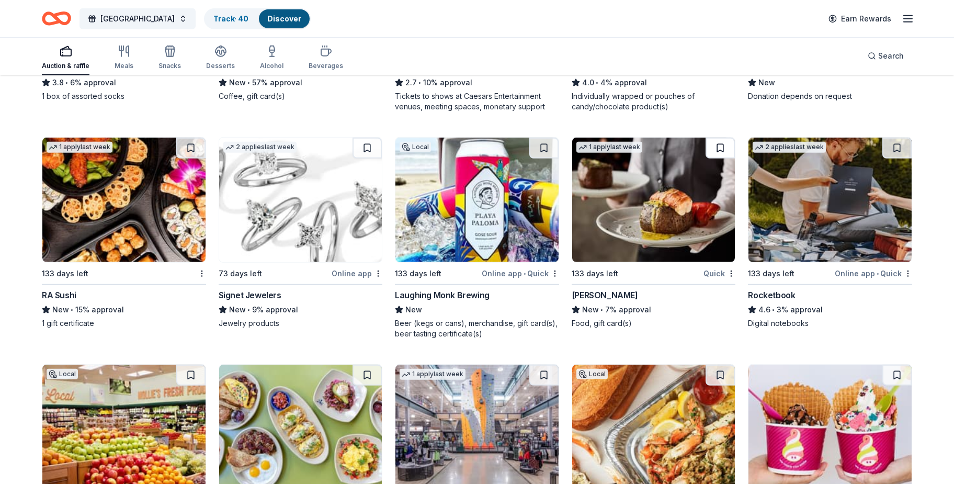
scroll to position [4863, 0]
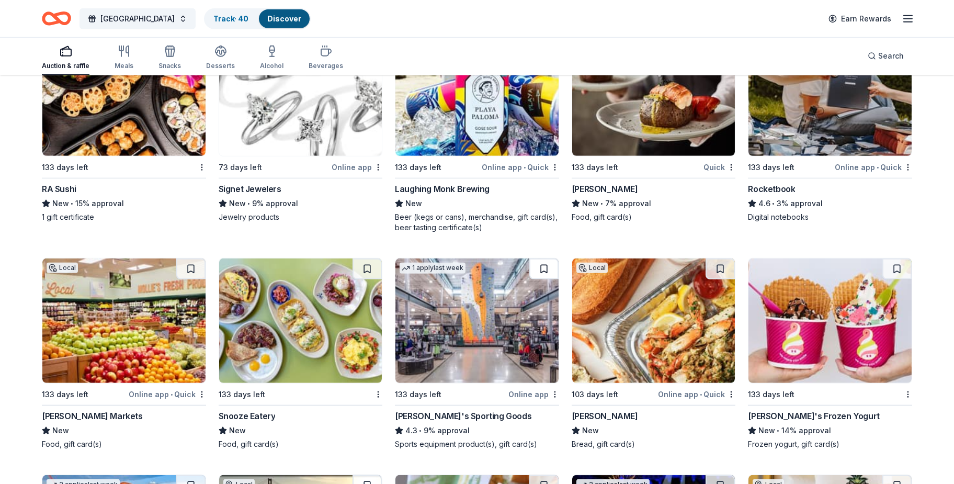
click at [540, 260] on button at bounding box center [543, 268] width 29 height 21
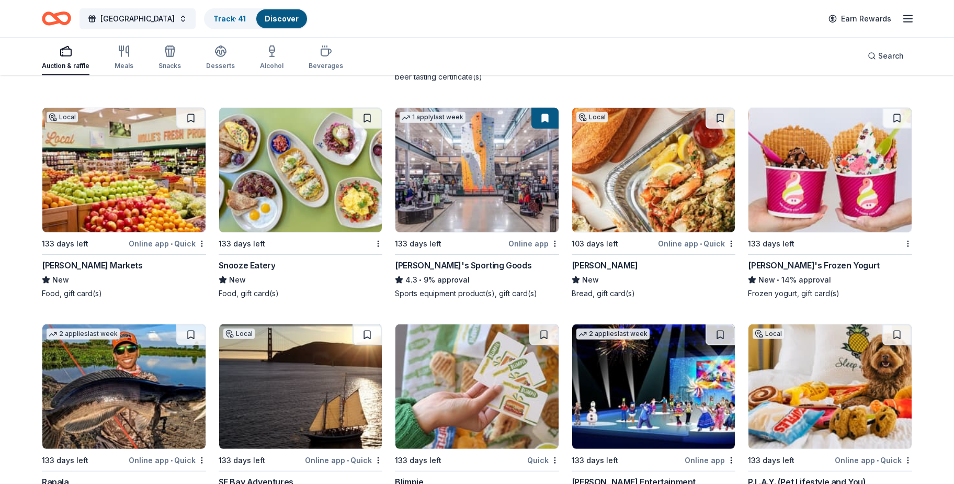
scroll to position [5014, 0]
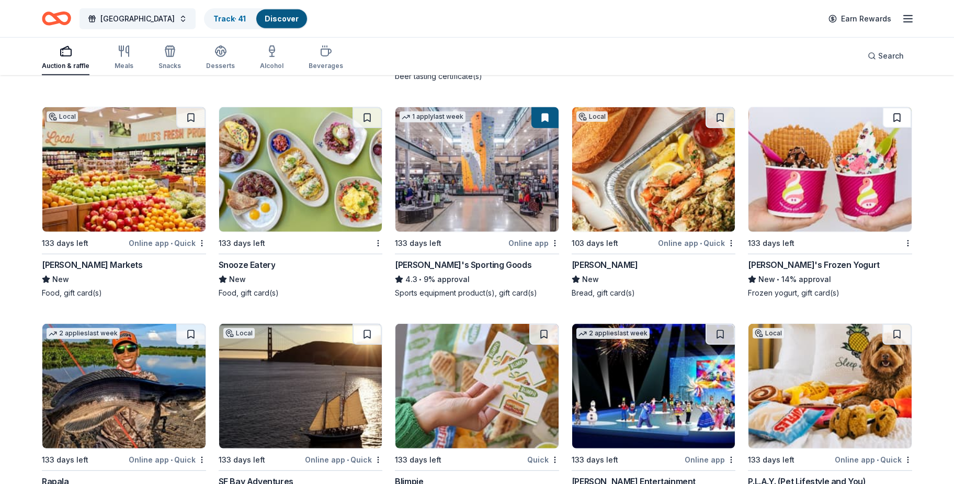
click at [897, 114] on button at bounding box center [896, 117] width 29 height 21
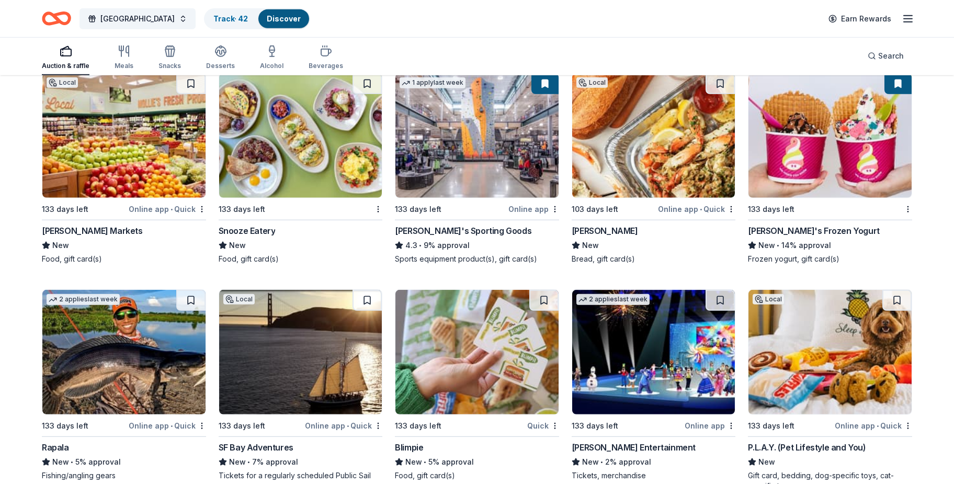
scroll to position [5115, 0]
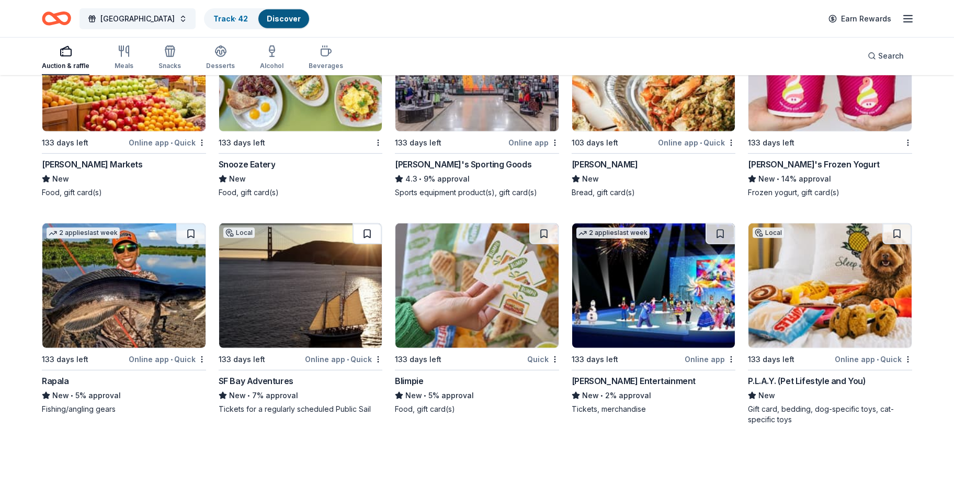
click at [364, 231] on button at bounding box center [366, 233] width 29 height 21
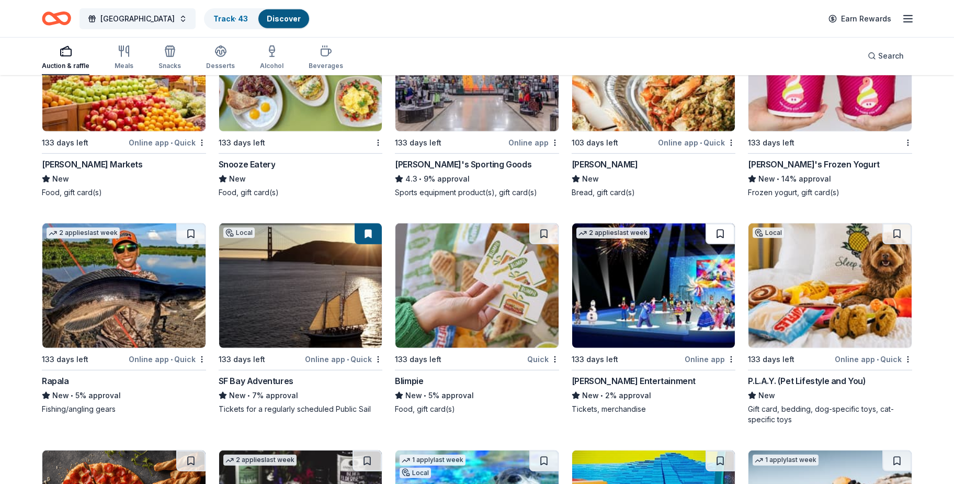
click at [716, 235] on button at bounding box center [719, 233] width 29 height 21
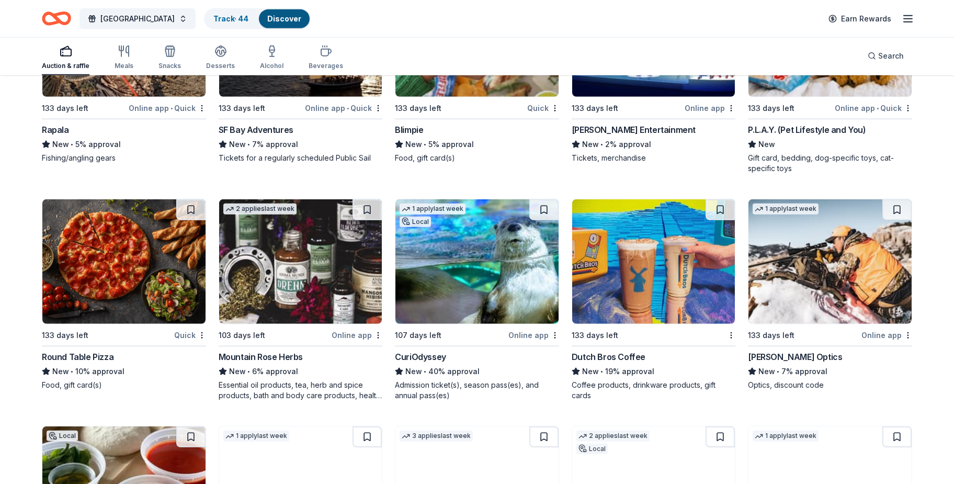
scroll to position [5366, 0]
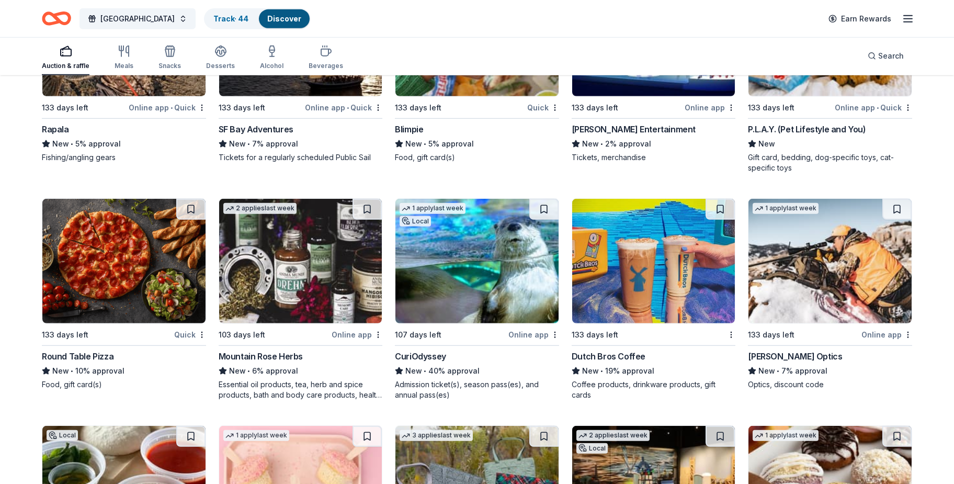
click at [540, 201] on button at bounding box center [543, 209] width 29 height 21
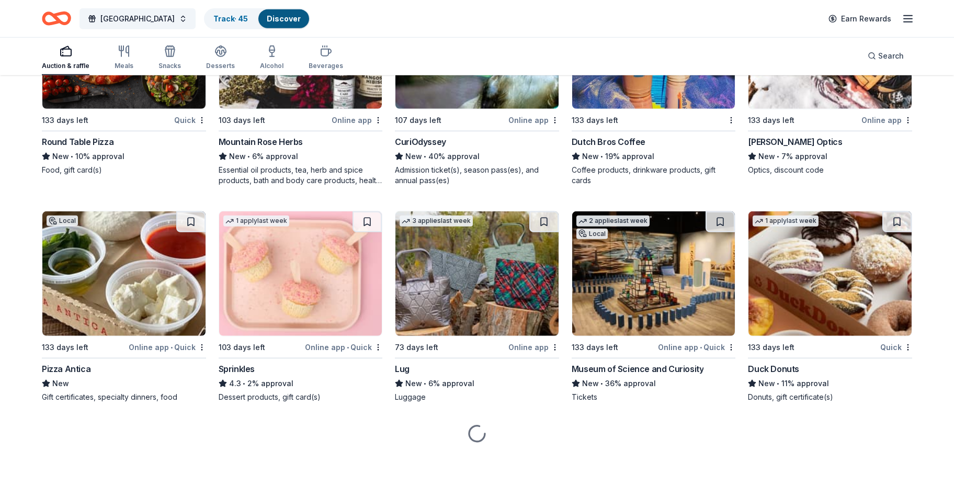
scroll to position [5580, 0]
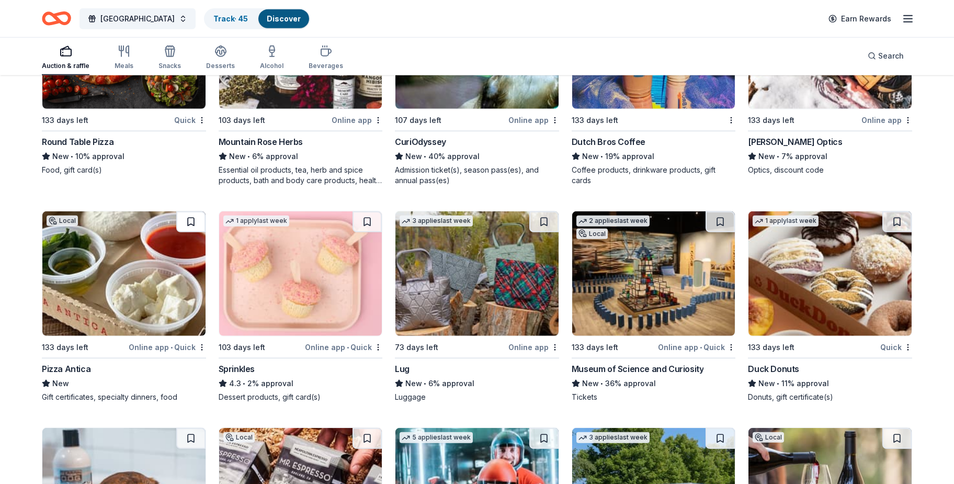
click at [190, 219] on button at bounding box center [190, 221] width 29 height 21
click at [362, 215] on button at bounding box center [366, 221] width 29 height 21
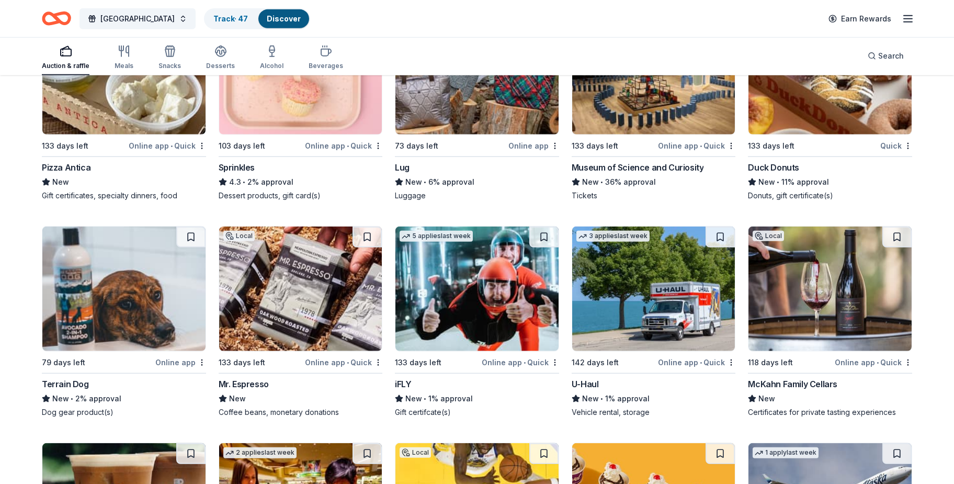
scroll to position [5832, 0]
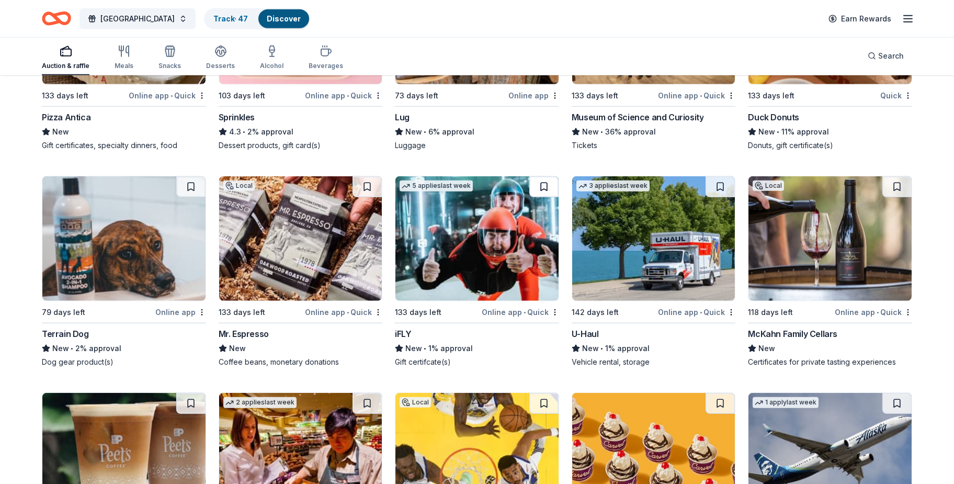
click at [541, 186] on button at bounding box center [543, 186] width 29 height 21
click at [722, 183] on button at bounding box center [719, 186] width 29 height 21
click at [899, 181] on button at bounding box center [896, 186] width 29 height 21
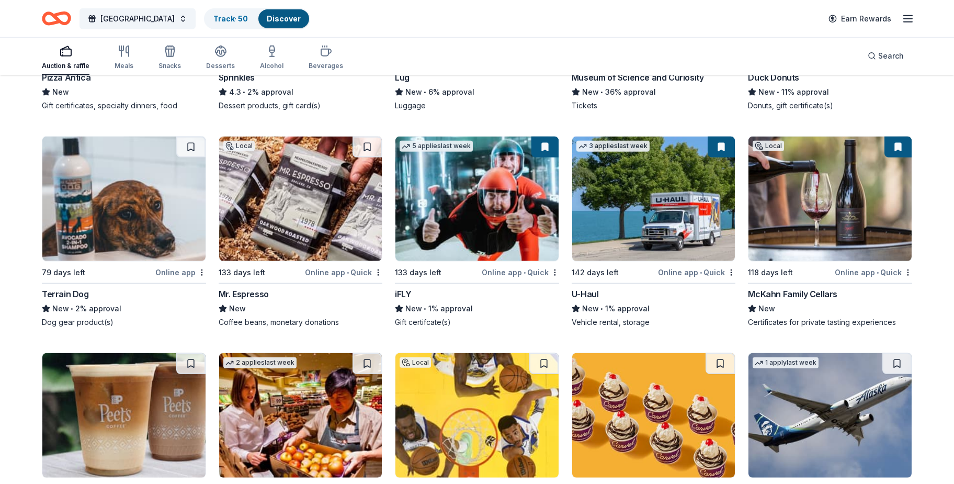
scroll to position [6024, 0]
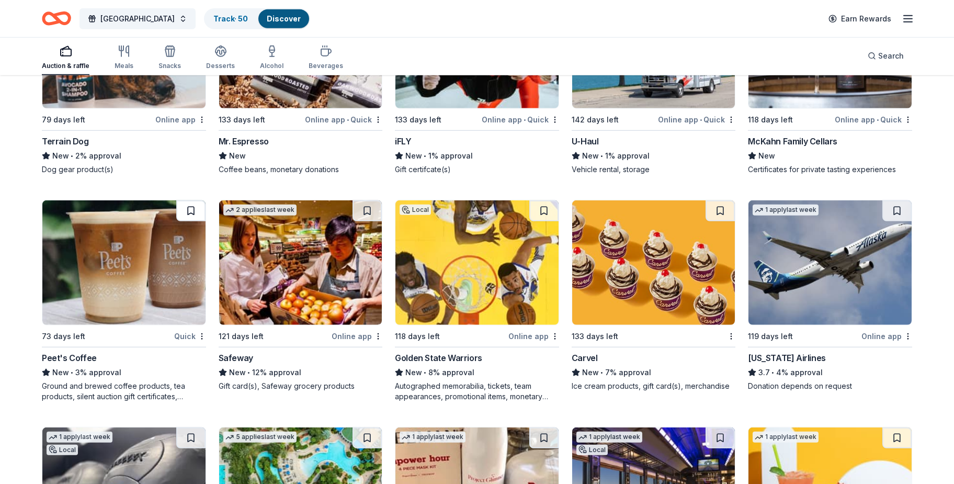
click at [187, 208] on button at bounding box center [190, 210] width 29 height 21
click at [369, 212] on button at bounding box center [366, 210] width 29 height 21
click at [539, 208] on button at bounding box center [543, 210] width 29 height 21
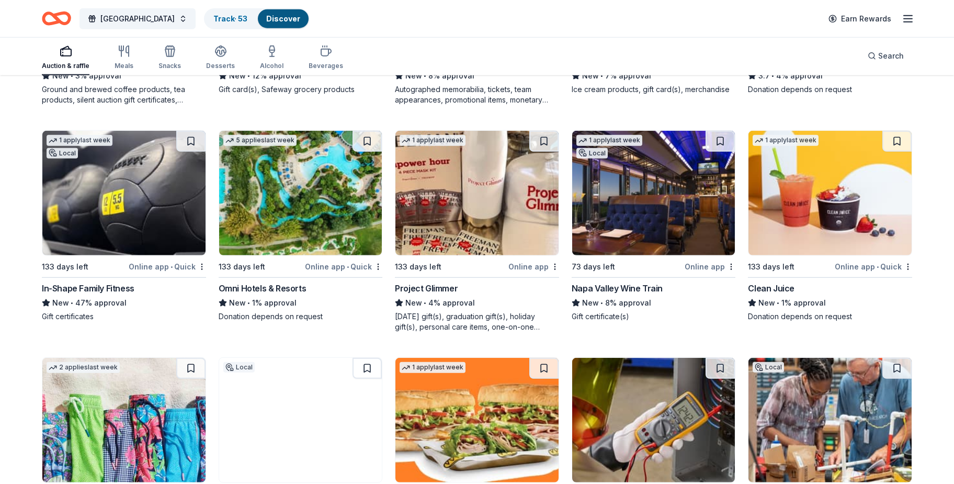
scroll to position [6325, 0]
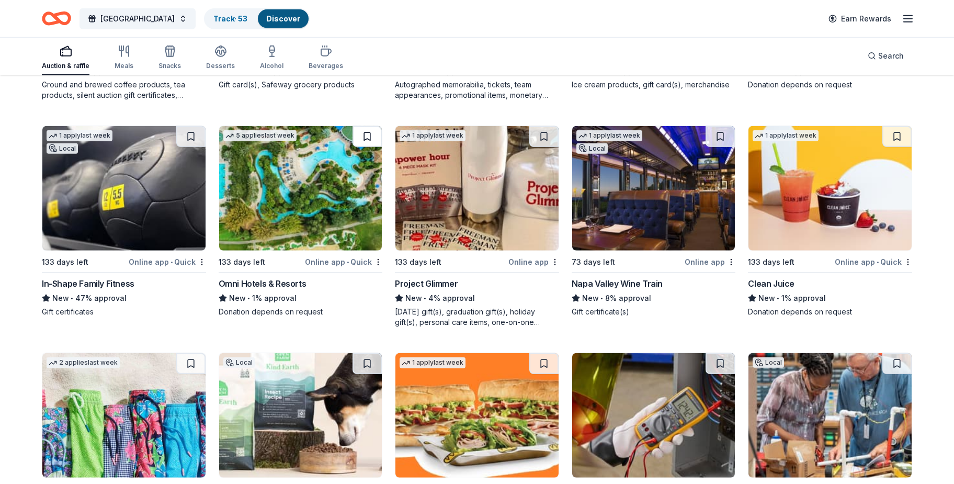
click at [358, 133] on button at bounding box center [366, 136] width 29 height 21
click at [719, 135] on button at bounding box center [719, 136] width 29 height 21
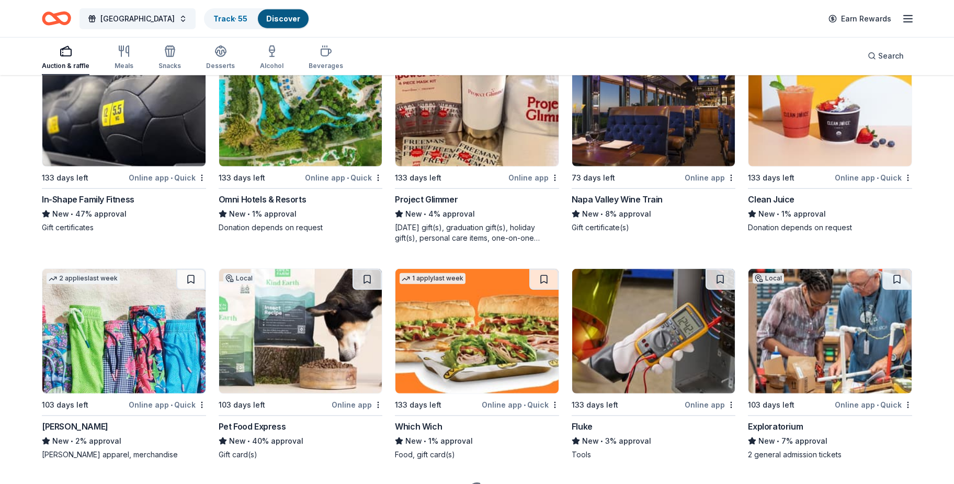
scroll to position [6467, 0]
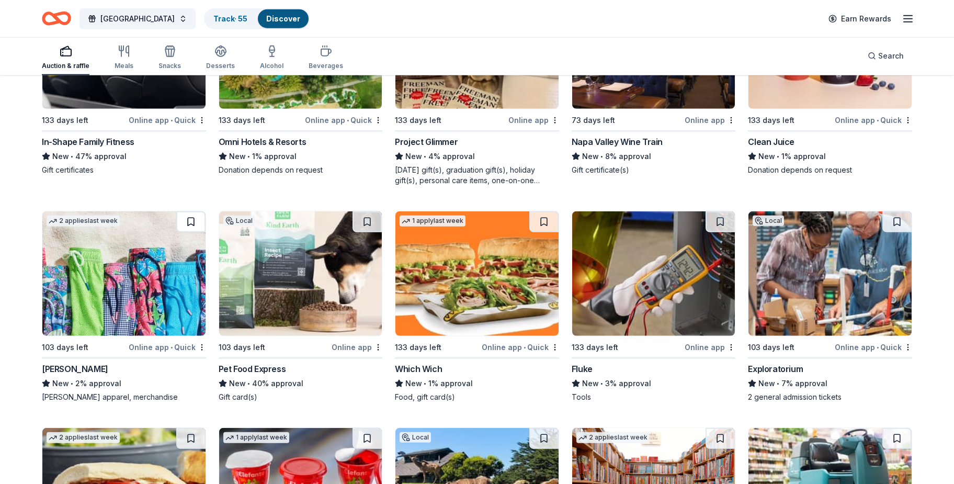
click at [189, 220] on button at bounding box center [190, 221] width 29 height 21
click at [368, 214] on button at bounding box center [366, 221] width 29 height 21
click at [895, 215] on button at bounding box center [896, 221] width 29 height 21
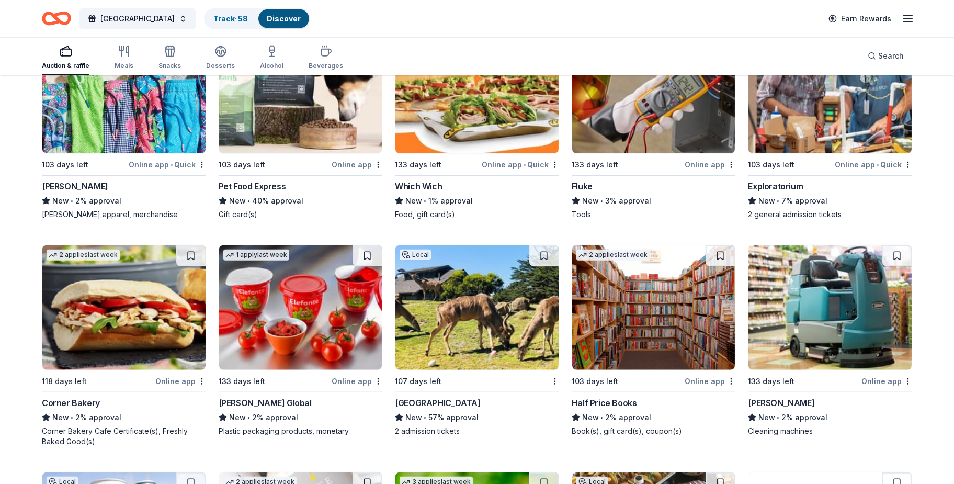
scroll to position [6718, 0]
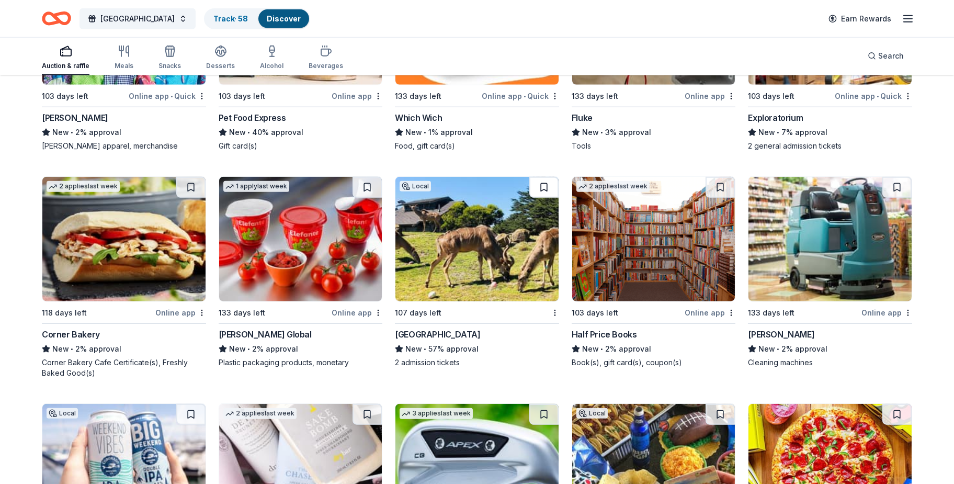
click at [540, 185] on button at bounding box center [543, 187] width 29 height 21
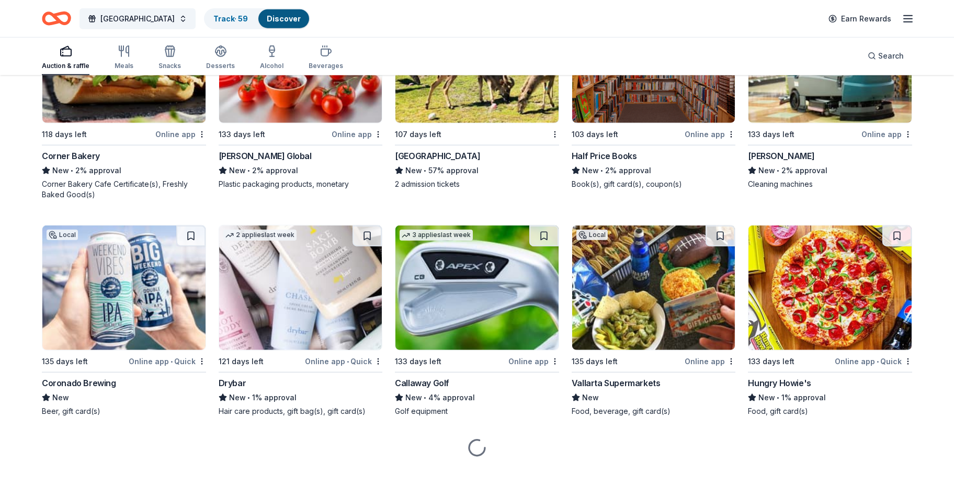
scroll to position [6910, 0]
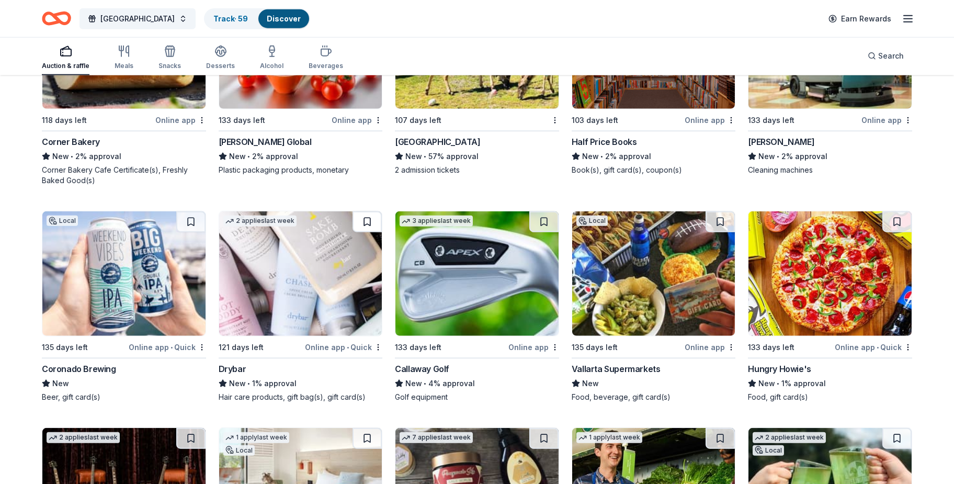
click at [362, 212] on button at bounding box center [366, 221] width 29 height 21
click at [545, 213] on button at bounding box center [543, 221] width 29 height 21
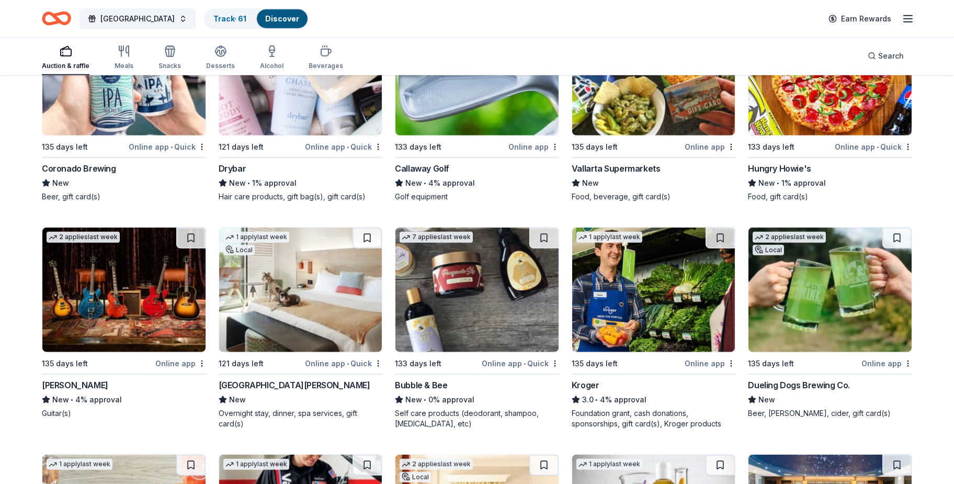
scroll to position [7111, 0]
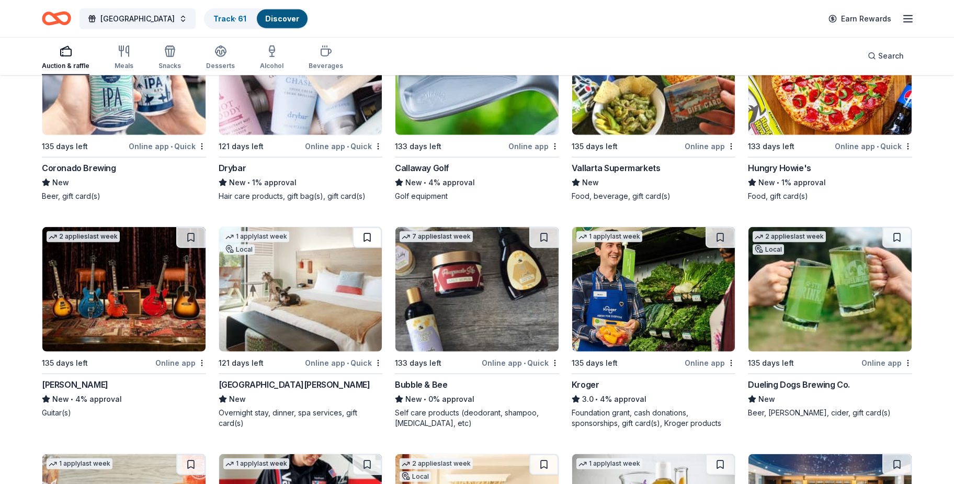
click at [360, 235] on button at bounding box center [366, 237] width 29 height 21
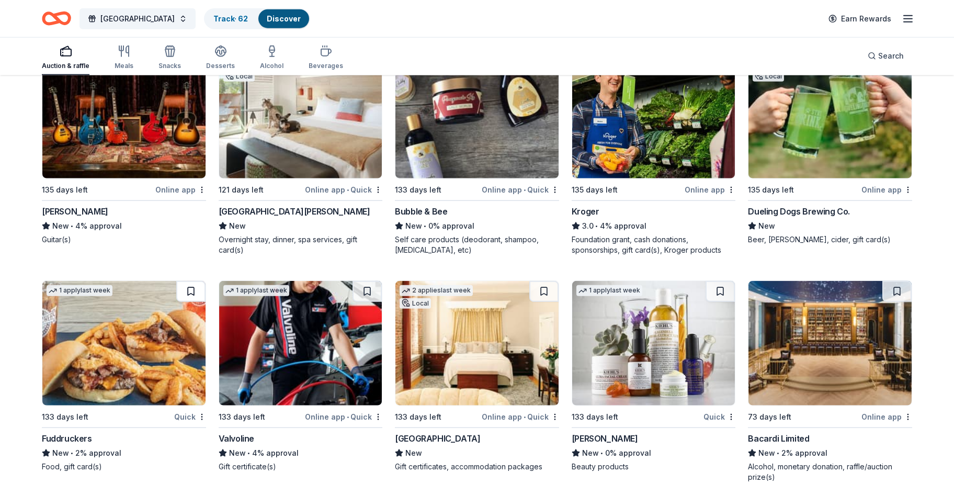
scroll to position [7363, 0]
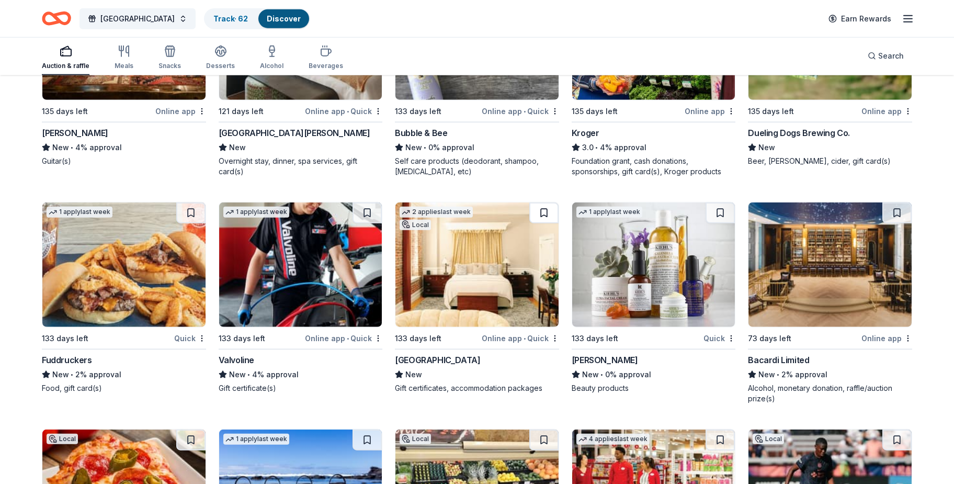
click at [539, 209] on button at bounding box center [543, 212] width 29 height 21
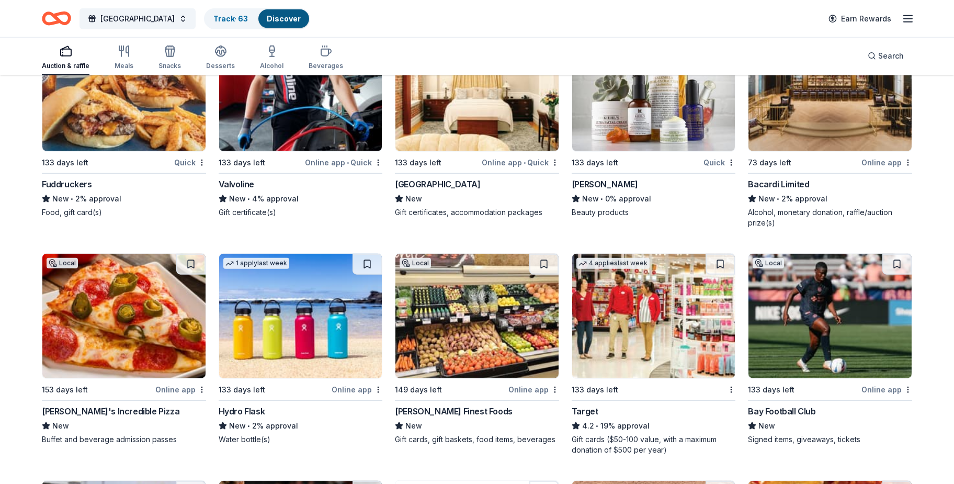
scroll to position [7564, 0]
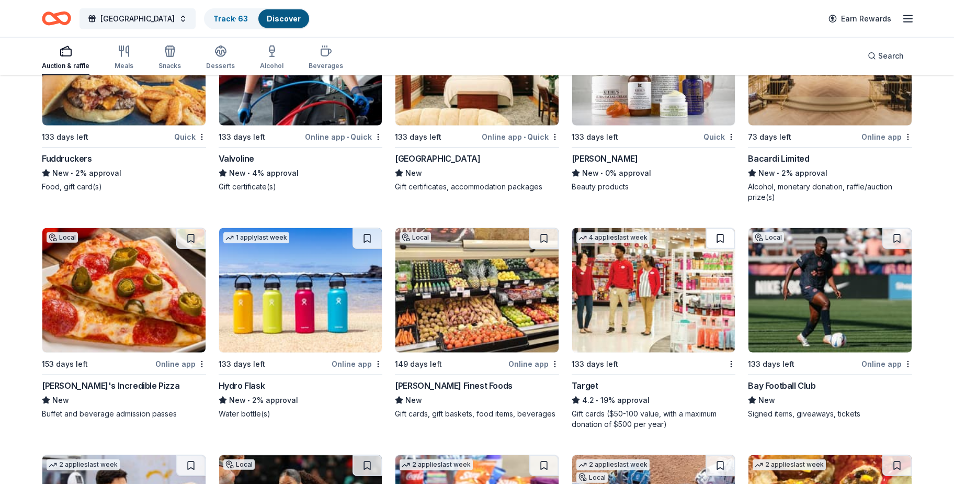
click at [716, 237] on button at bounding box center [719, 238] width 29 height 21
click at [891, 233] on button at bounding box center [896, 238] width 29 height 21
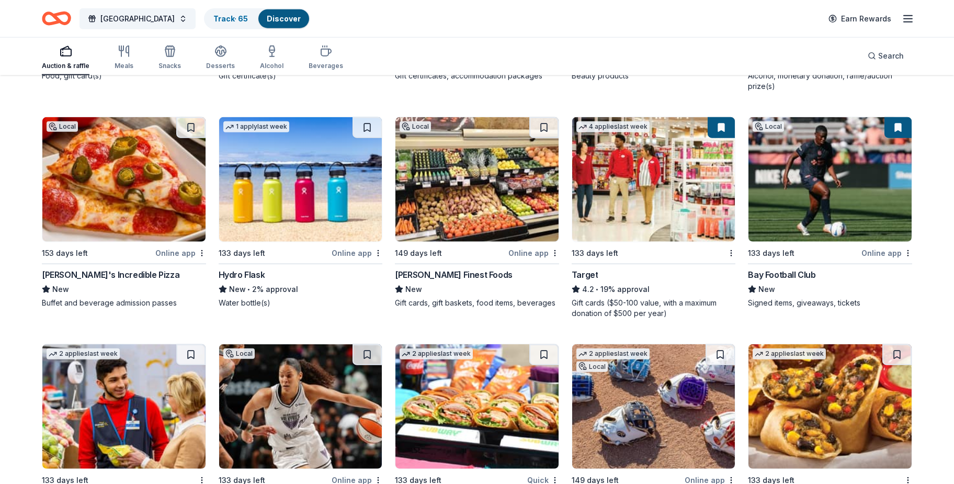
scroll to position [7765, 0]
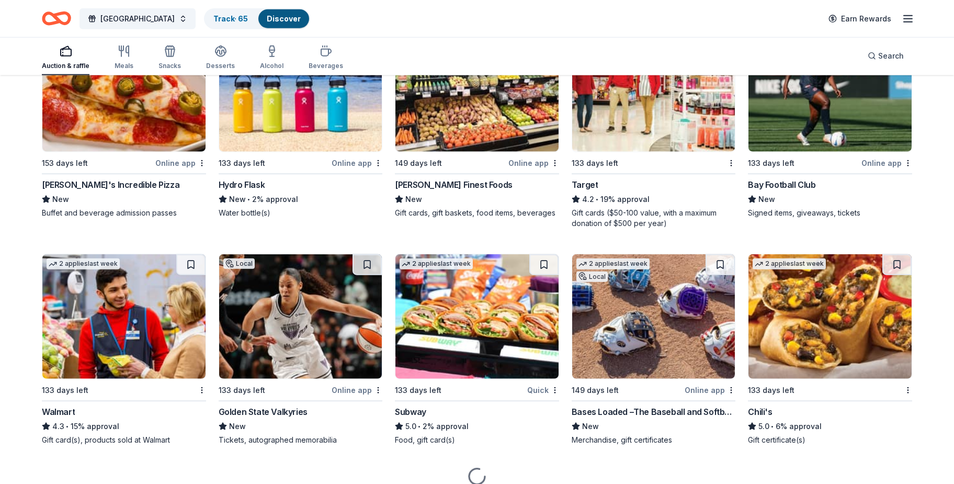
click at [367, 259] on button at bounding box center [366, 264] width 29 height 21
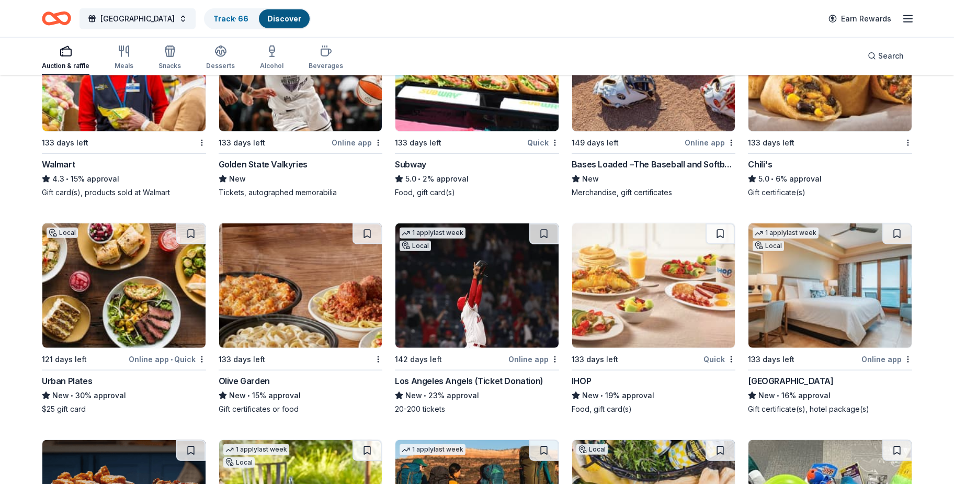
scroll to position [8016, 0]
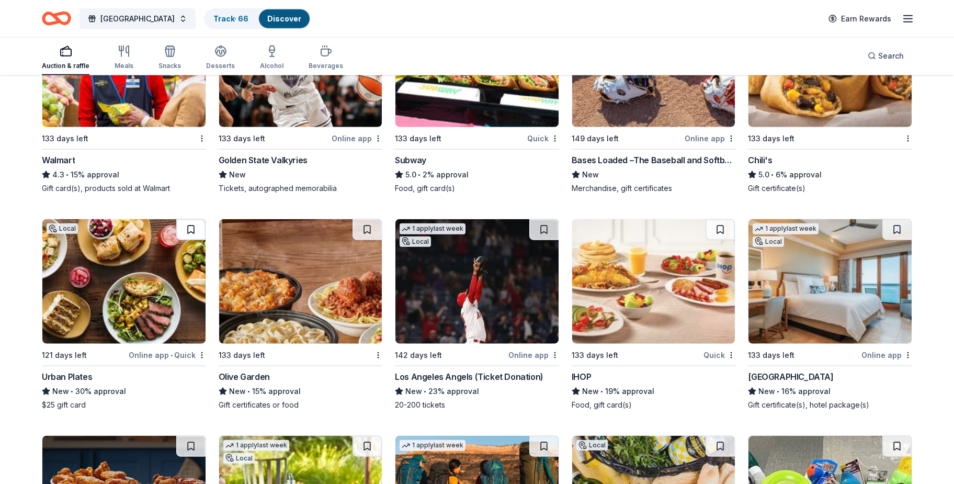
click at [184, 226] on button at bounding box center [190, 229] width 29 height 21
click at [888, 224] on button at bounding box center [896, 229] width 29 height 21
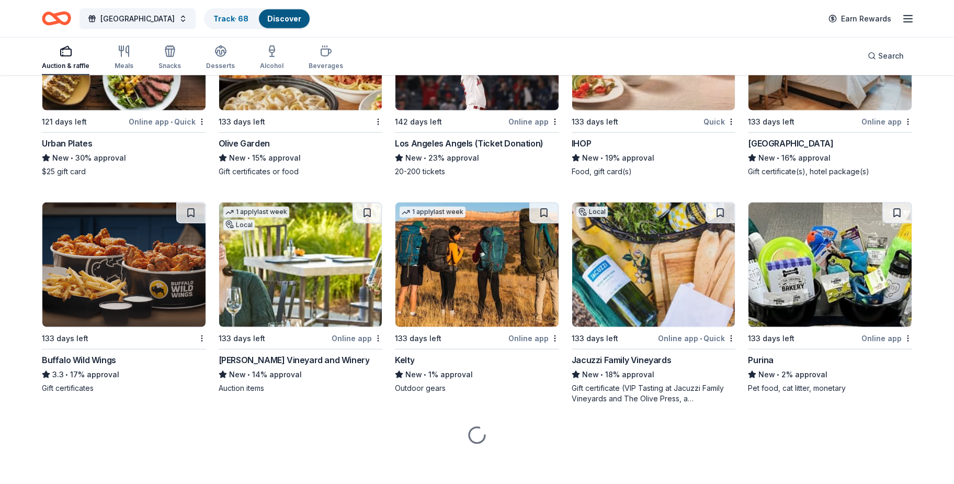
scroll to position [8250, 0]
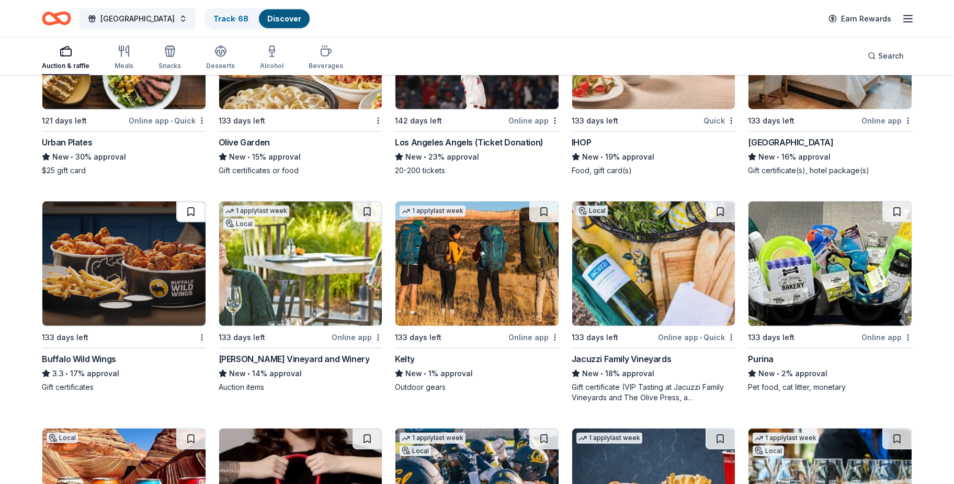
click at [190, 208] on button at bounding box center [190, 211] width 29 height 21
click at [367, 210] on button at bounding box center [366, 211] width 29 height 21
click at [723, 209] on button at bounding box center [719, 211] width 29 height 21
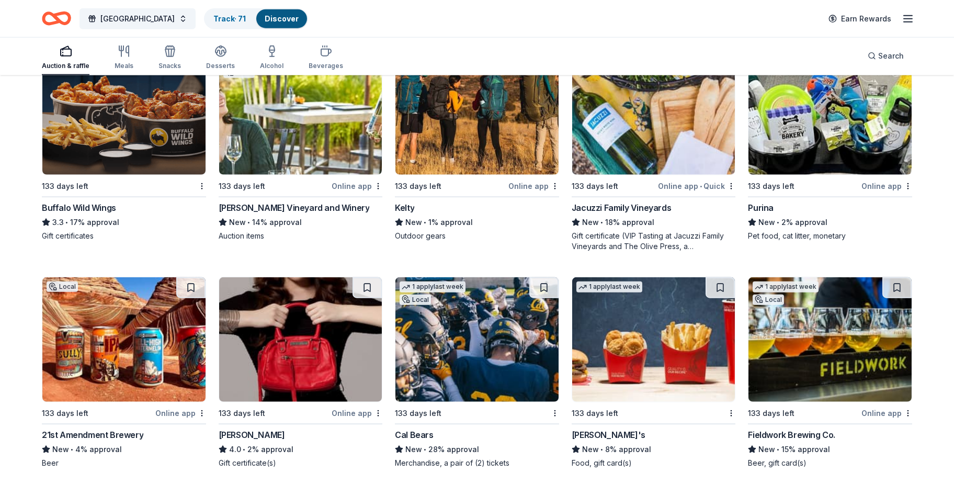
scroll to position [8502, 0]
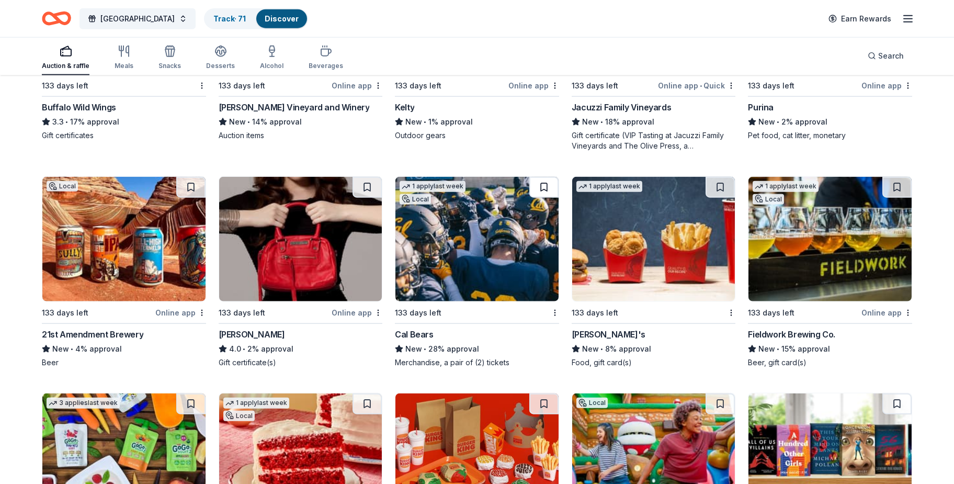
click at [540, 185] on button at bounding box center [543, 187] width 29 height 21
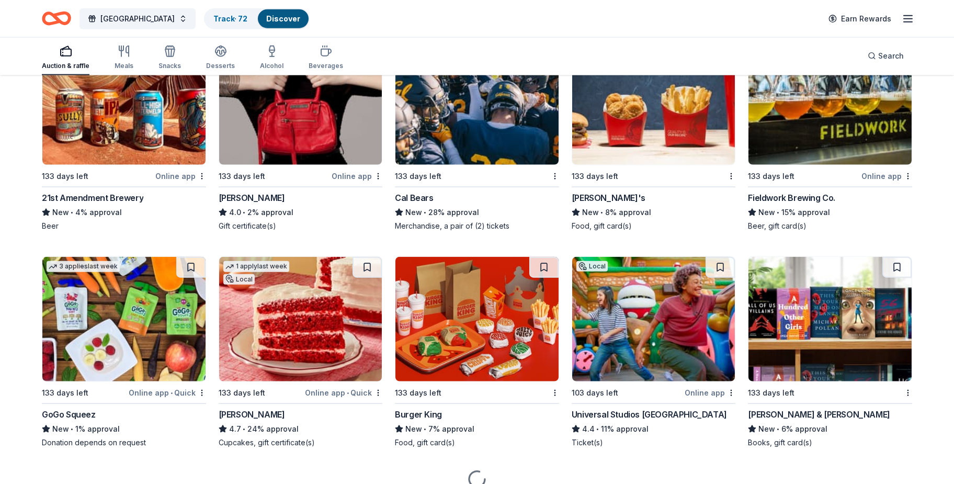
scroll to position [8683, 0]
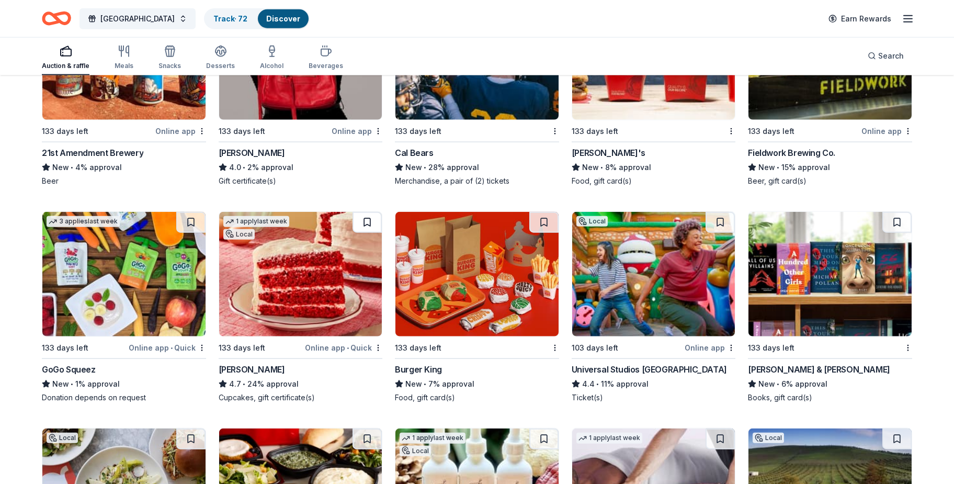
click at [364, 217] on button at bounding box center [366, 222] width 29 height 21
click at [721, 222] on button at bounding box center [719, 222] width 29 height 21
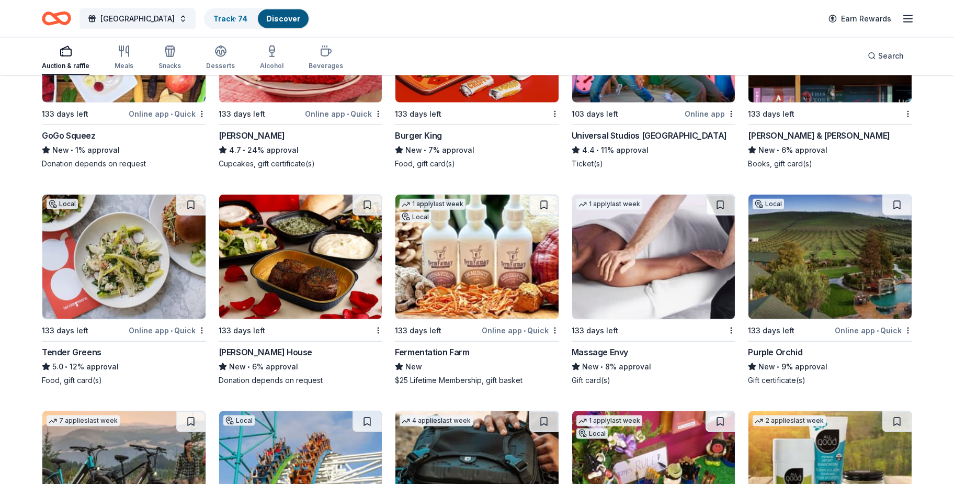
scroll to position [8934, 0]
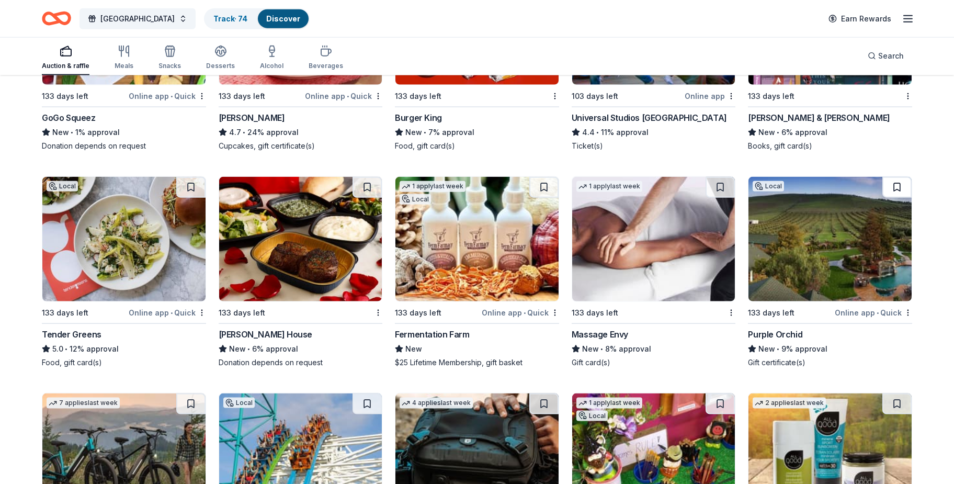
click at [901, 184] on button at bounding box center [896, 187] width 29 height 21
click at [722, 185] on button at bounding box center [719, 187] width 29 height 21
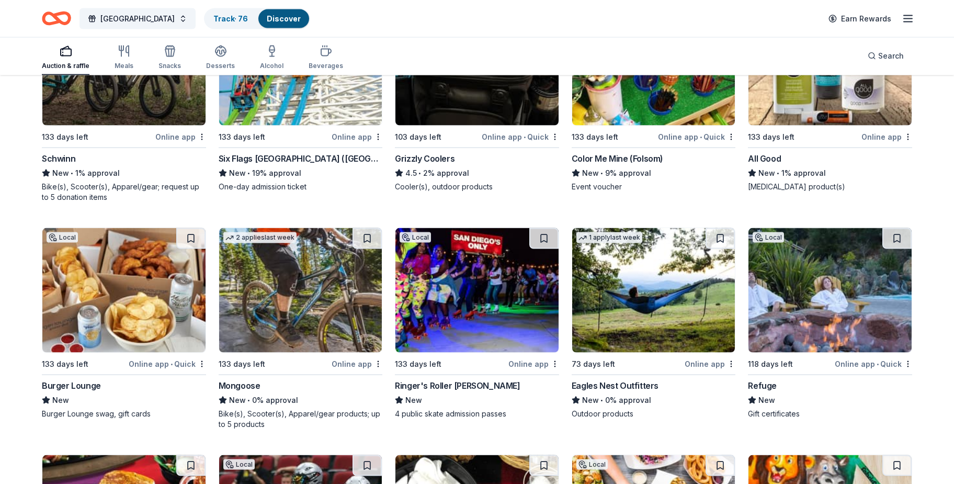
scroll to position [9328, 0]
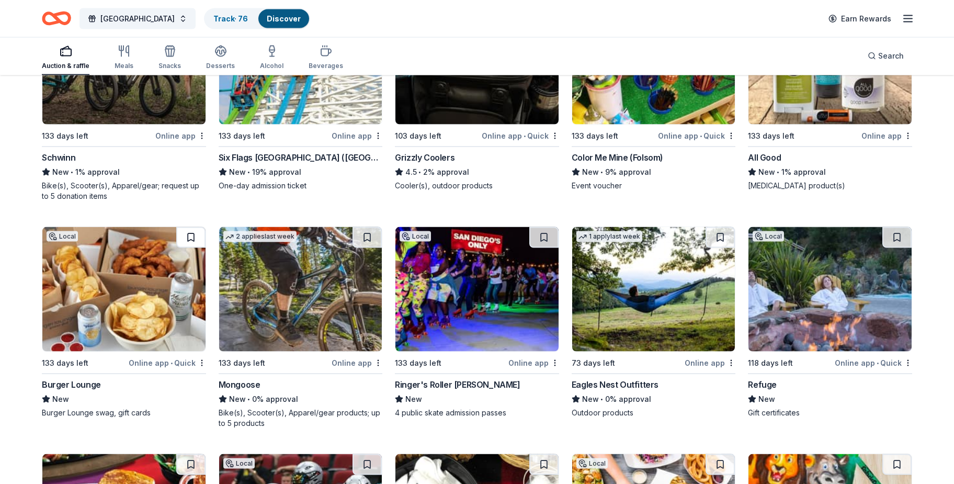
click at [187, 235] on button at bounding box center [190, 237] width 29 height 21
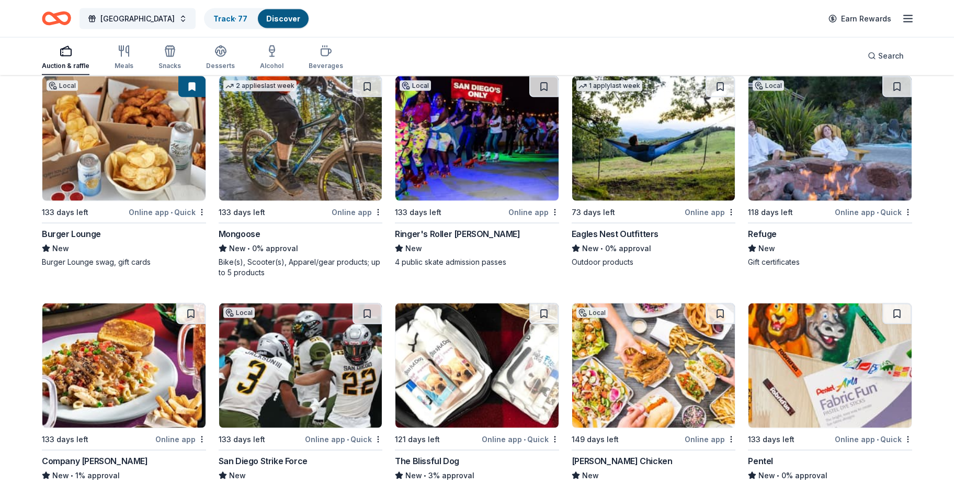
scroll to position [9569, 0]
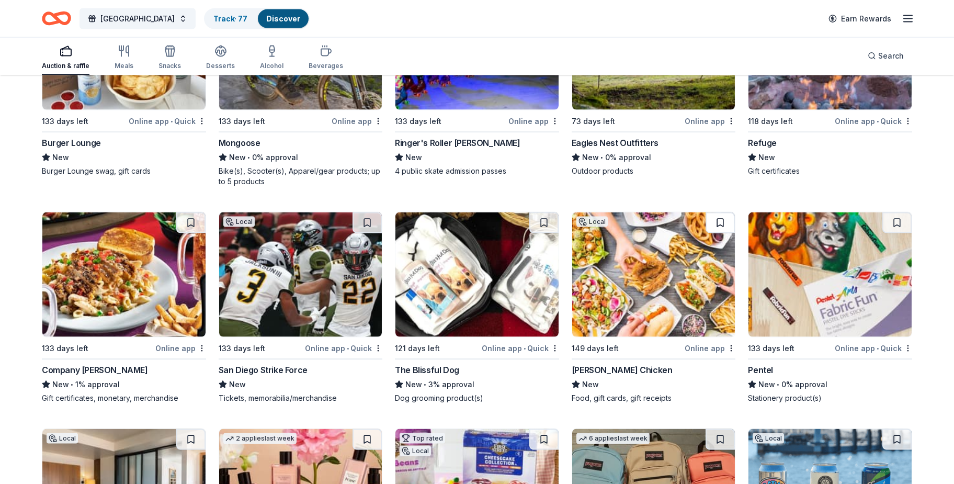
click at [719, 217] on button at bounding box center [719, 222] width 29 height 21
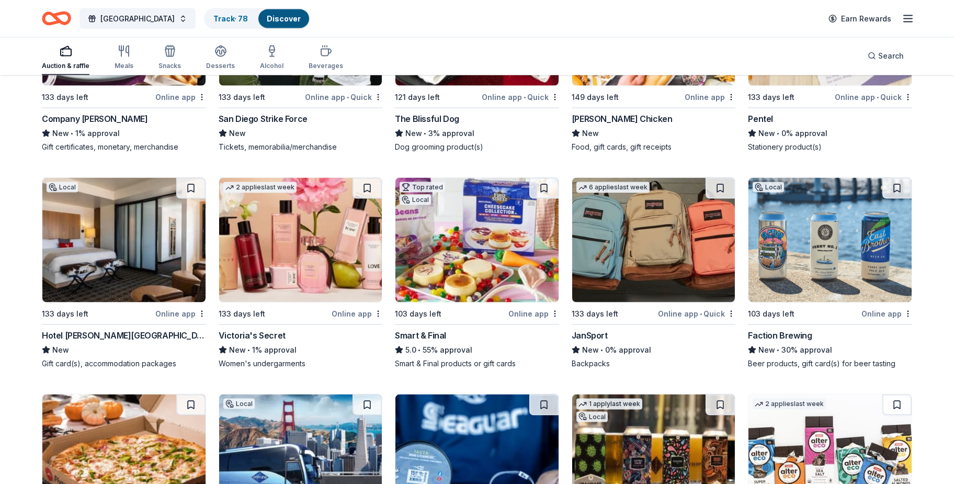
scroll to position [9821, 0]
click at [189, 184] on button at bounding box center [190, 187] width 29 height 21
click at [544, 185] on button at bounding box center [543, 187] width 29 height 21
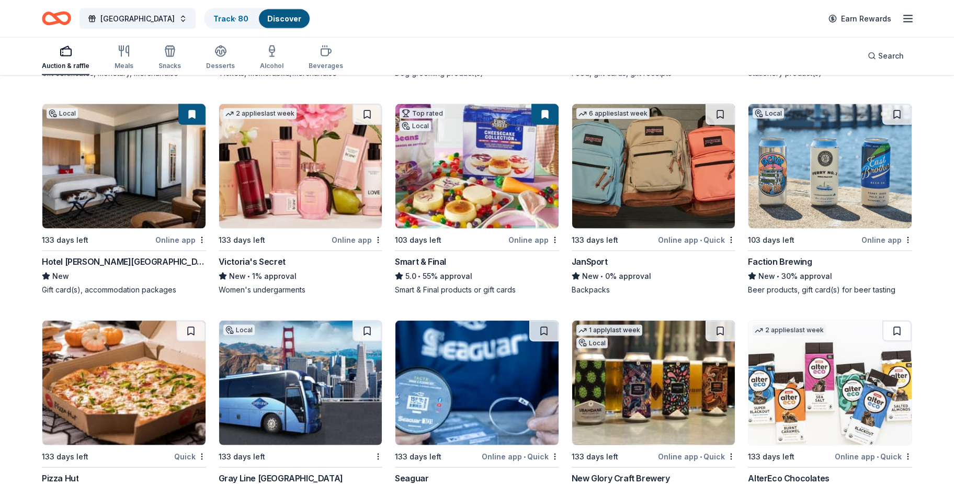
scroll to position [9972, 0]
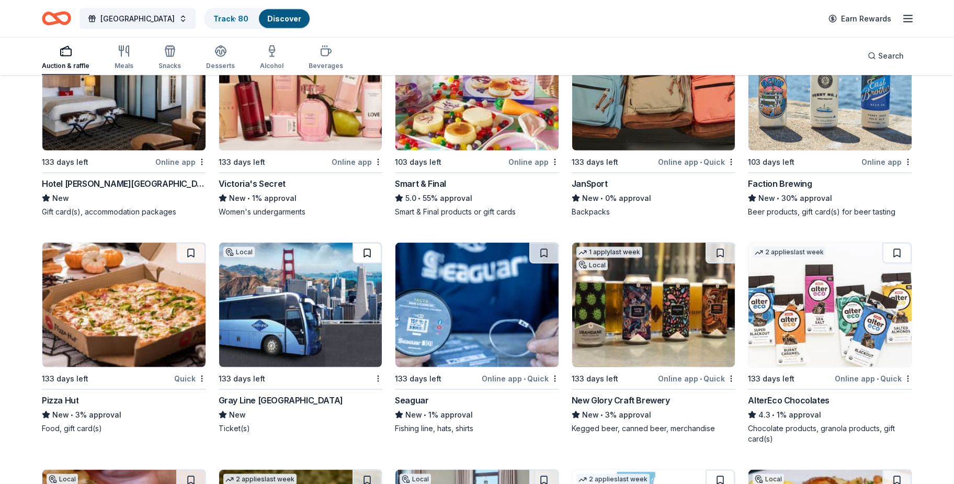
click at [364, 248] on button at bounding box center [366, 253] width 29 height 21
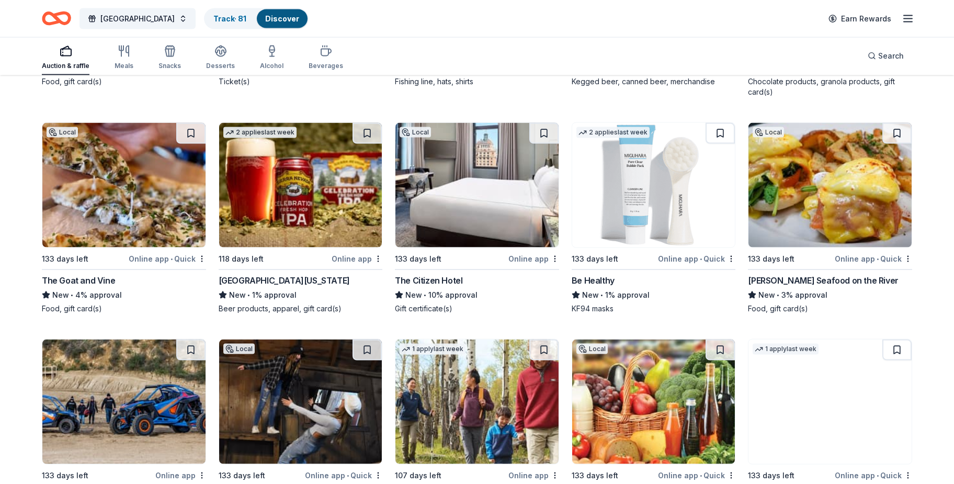
scroll to position [10323, 0]
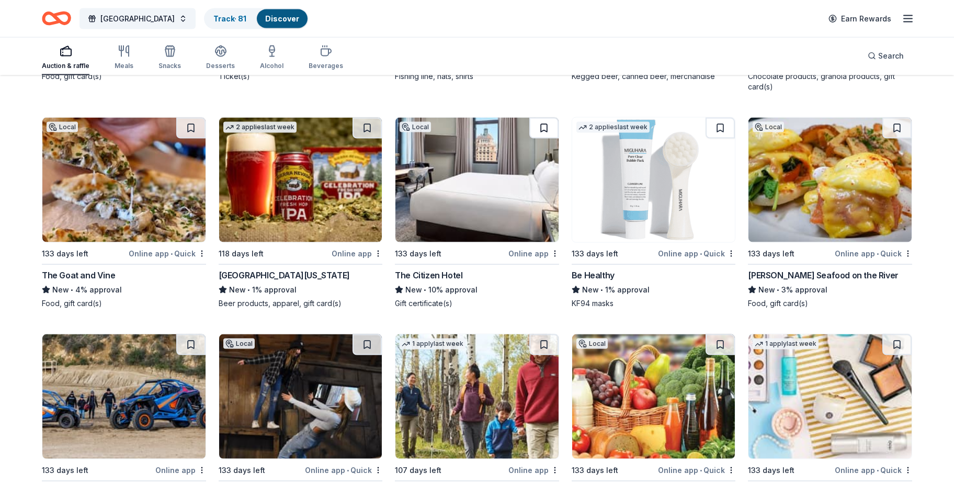
click at [542, 123] on button at bounding box center [543, 128] width 29 height 21
click at [894, 118] on button at bounding box center [896, 128] width 29 height 21
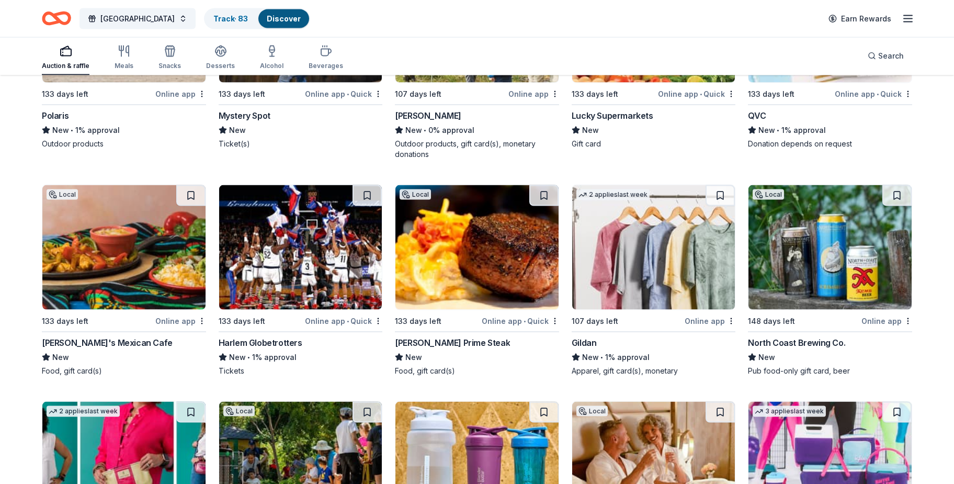
scroll to position [10707, 0]
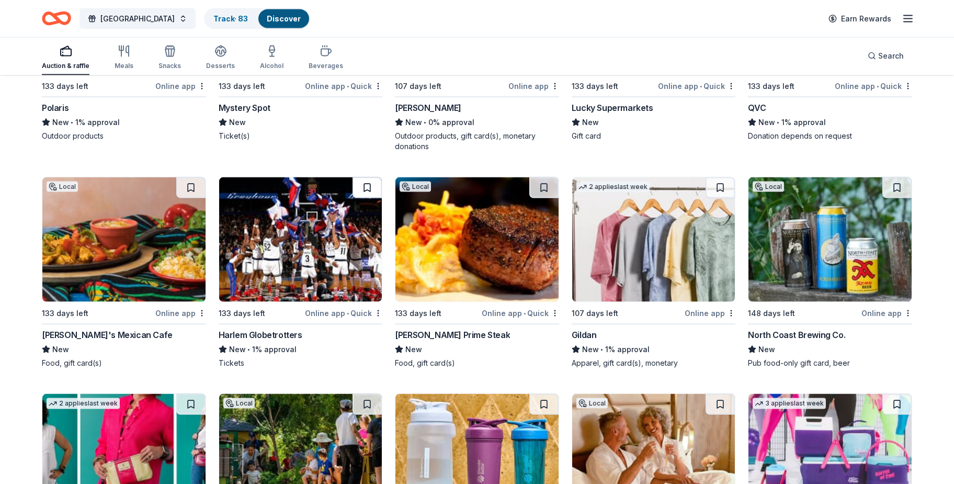
click at [357, 191] on button at bounding box center [366, 187] width 29 height 21
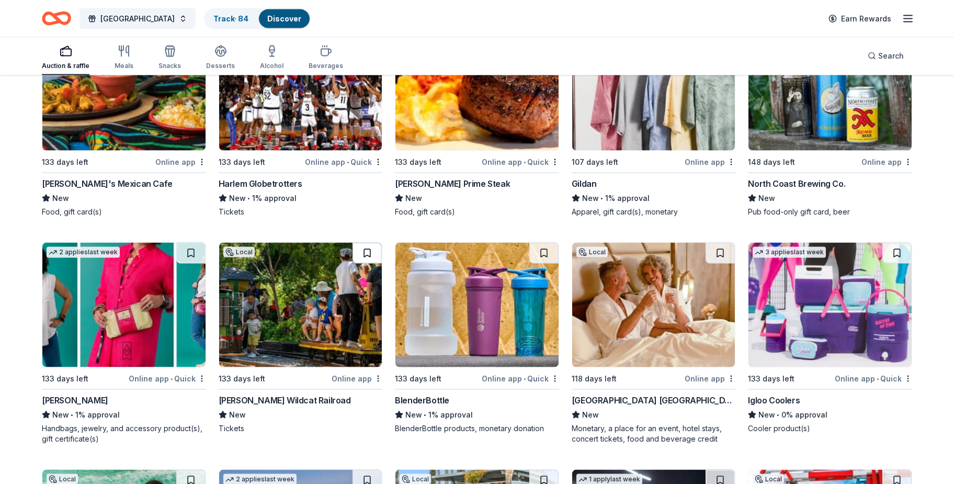
scroll to position [10908, 0]
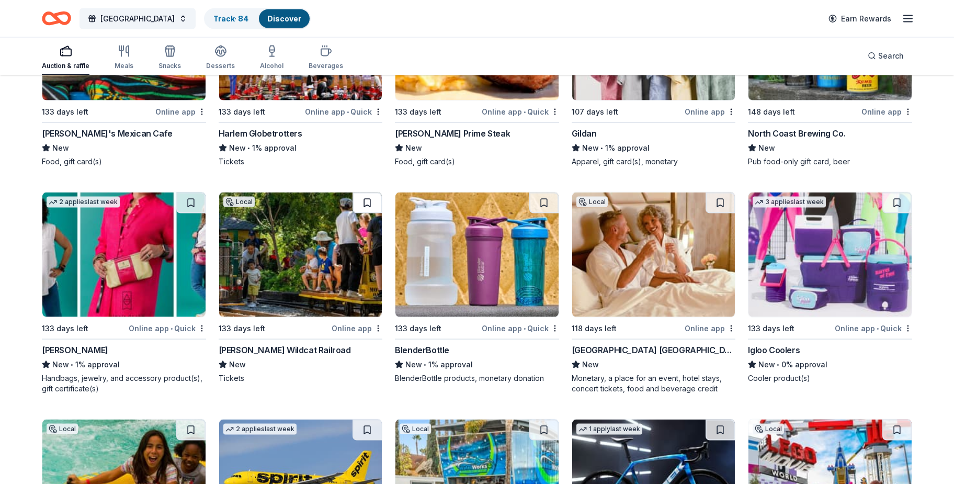
click at [365, 201] on button at bounding box center [366, 202] width 29 height 21
click at [718, 197] on button at bounding box center [719, 202] width 29 height 21
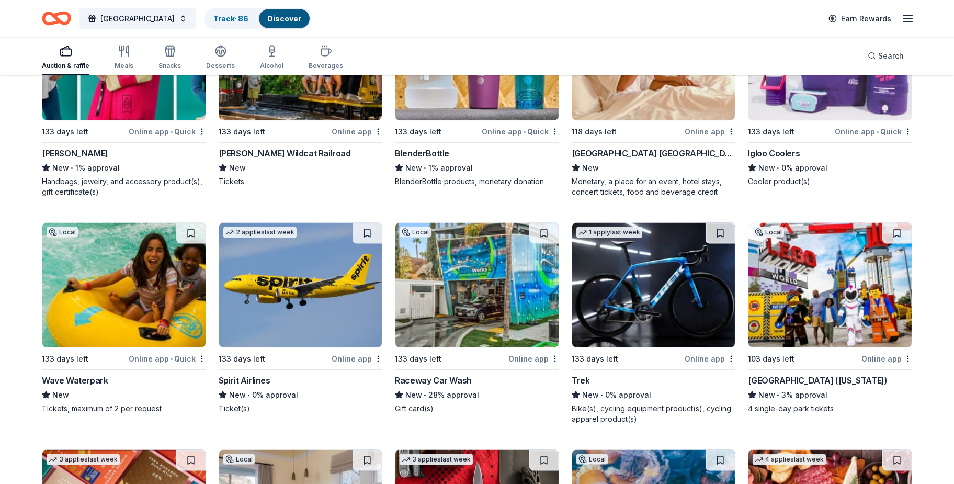
scroll to position [11160, 0]
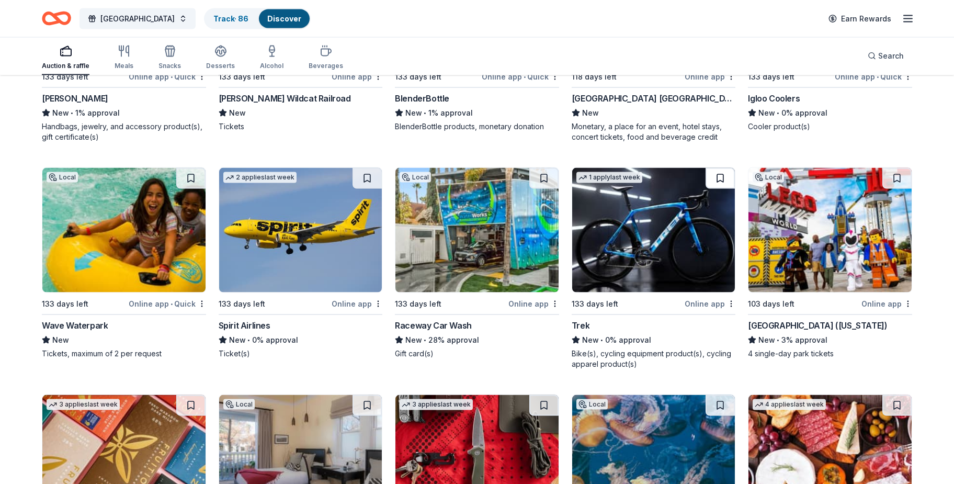
click at [715, 174] on button at bounding box center [719, 178] width 29 height 21
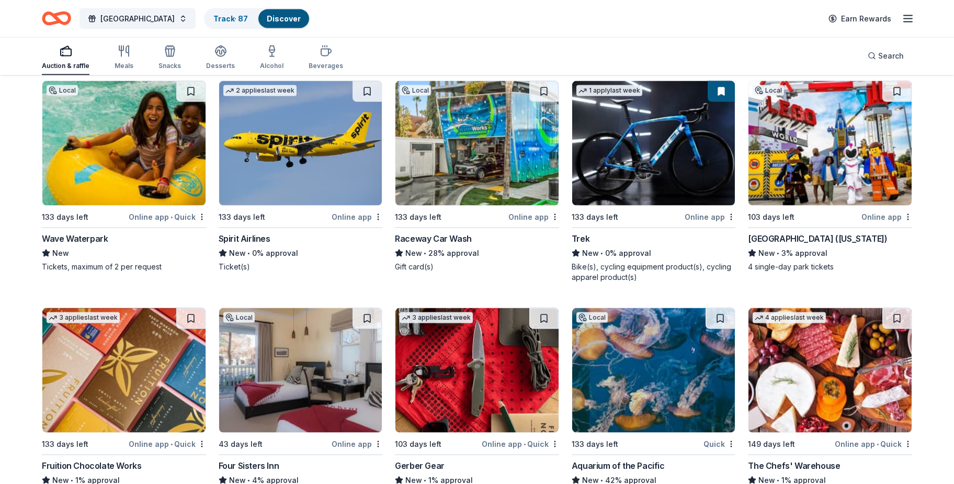
scroll to position [11260, 0]
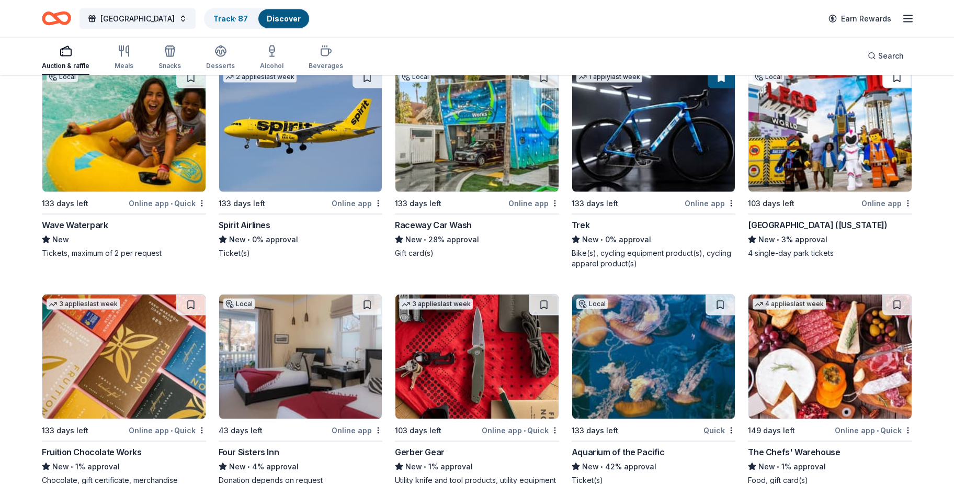
click at [894, 77] on button at bounding box center [896, 77] width 29 height 21
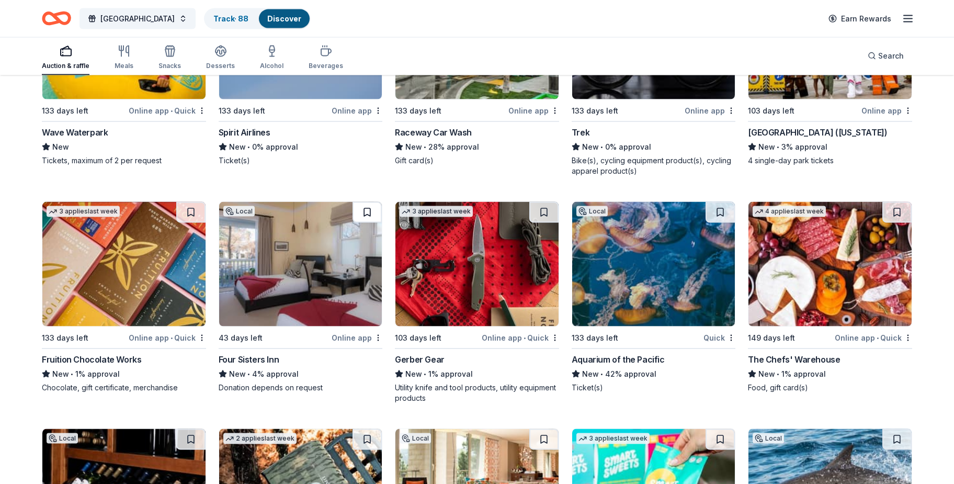
click at [368, 213] on button at bounding box center [366, 212] width 29 height 21
click at [724, 202] on button at bounding box center [719, 212] width 29 height 21
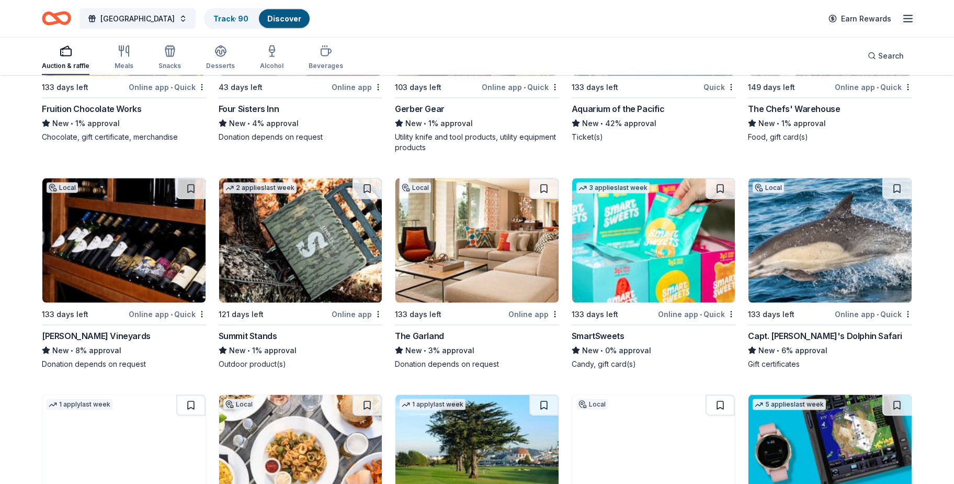
scroll to position [11604, 0]
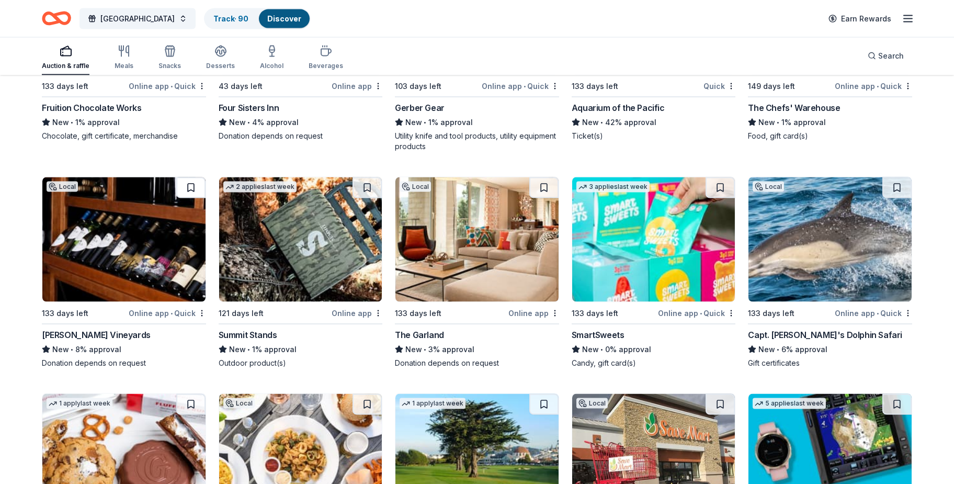
click at [191, 186] on button at bounding box center [190, 187] width 29 height 21
click at [542, 183] on button at bounding box center [543, 187] width 29 height 21
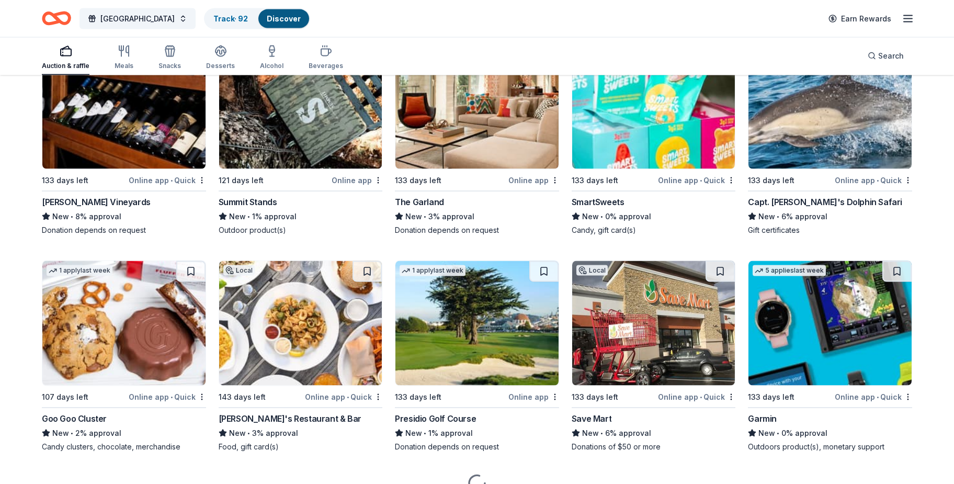
scroll to position [11786, 0]
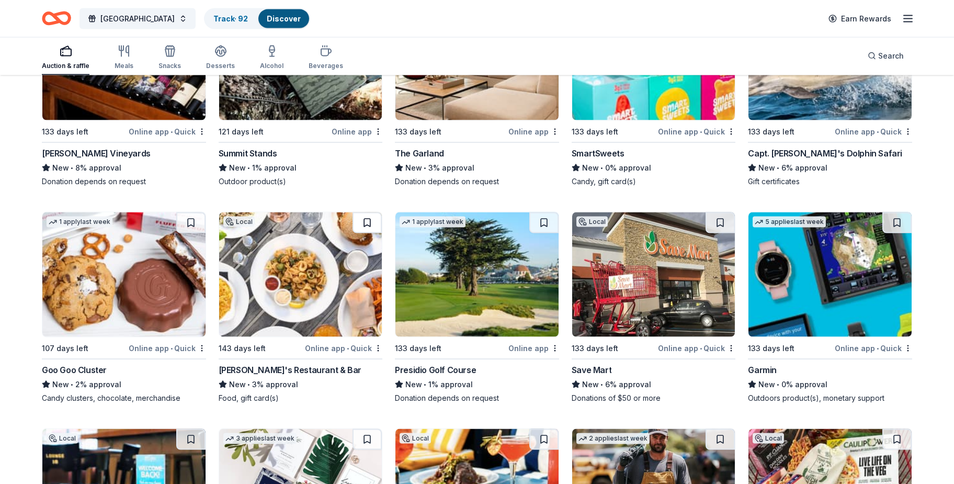
click at [370, 212] on button at bounding box center [366, 222] width 29 height 21
click at [543, 221] on button at bounding box center [543, 222] width 29 height 21
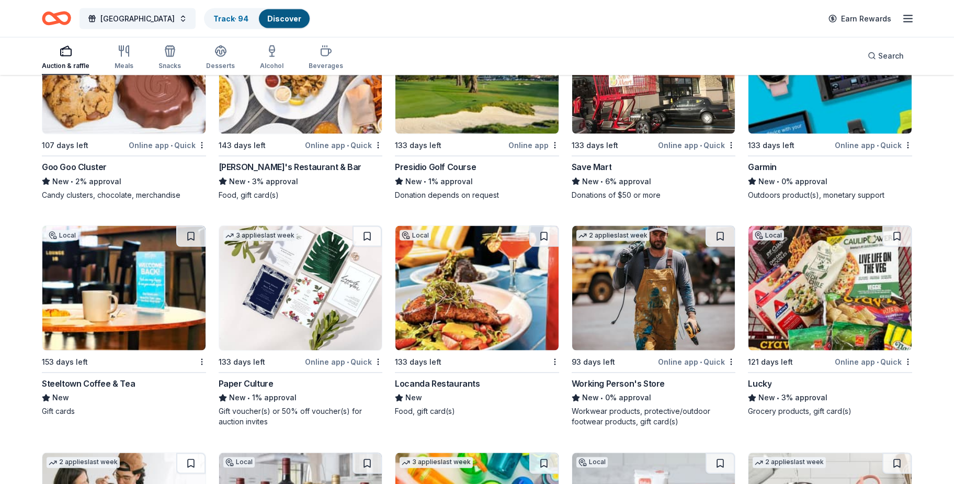
scroll to position [12037, 0]
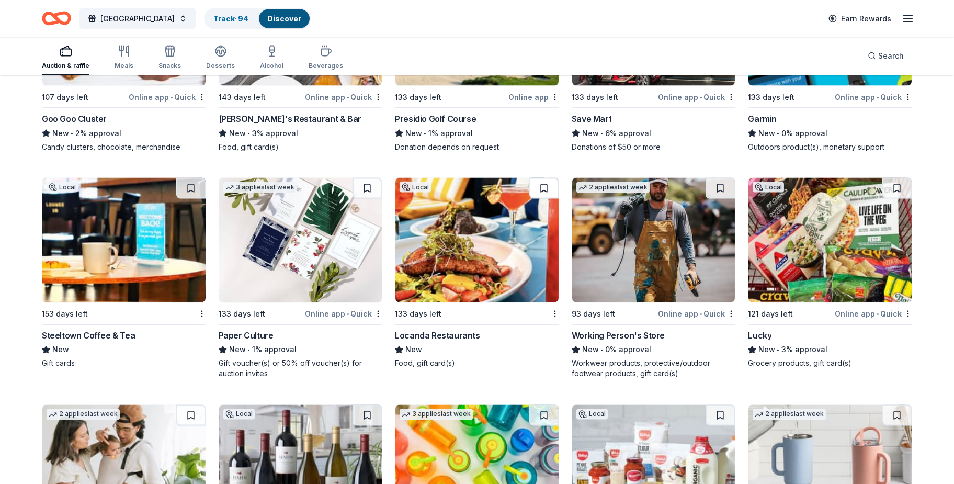
click at [542, 184] on button at bounding box center [543, 188] width 29 height 21
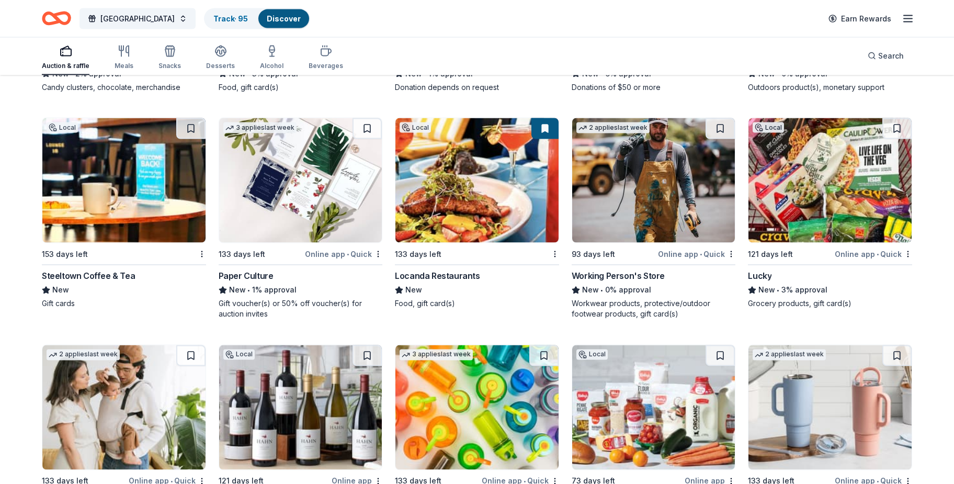
scroll to position [12188, 0]
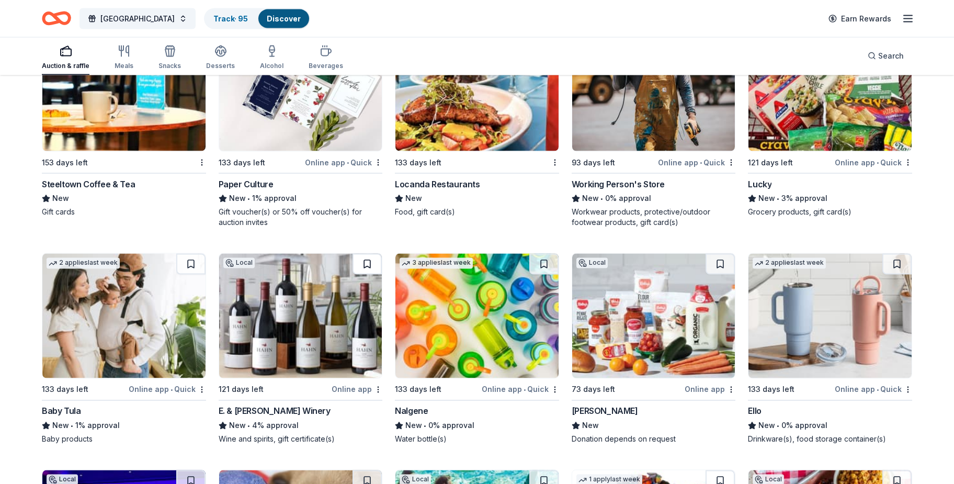
click at [366, 258] on button at bounding box center [366, 264] width 29 height 21
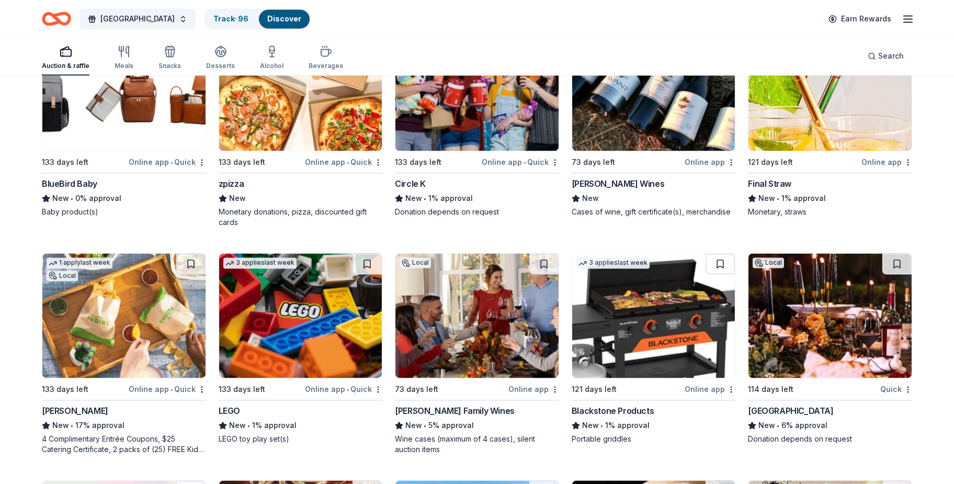
scroll to position [12941, 0]
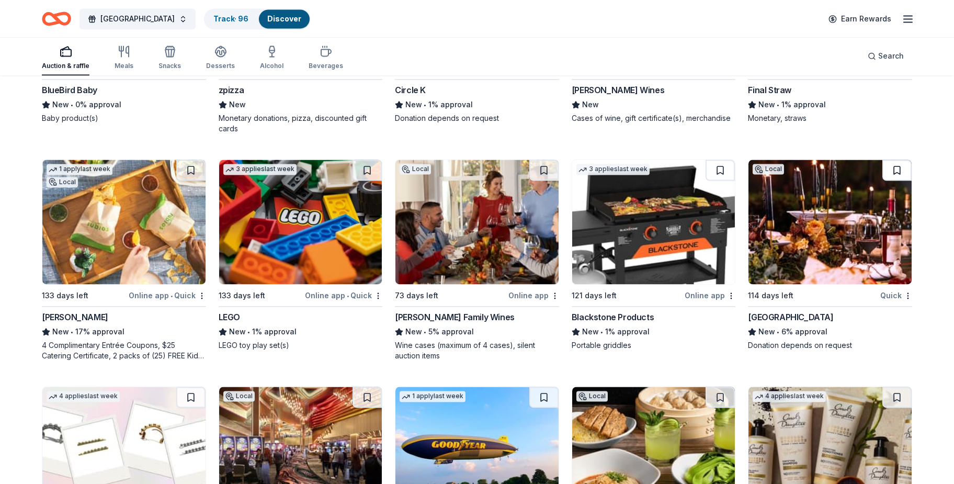
click at [900, 159] on button at bounding box center [896, 169] width 29 height 21
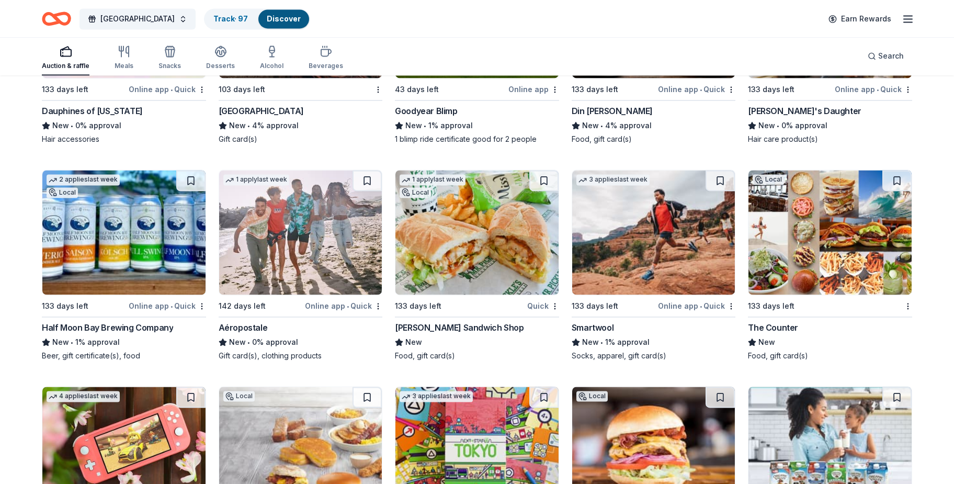
scroll to position [13394, 0]
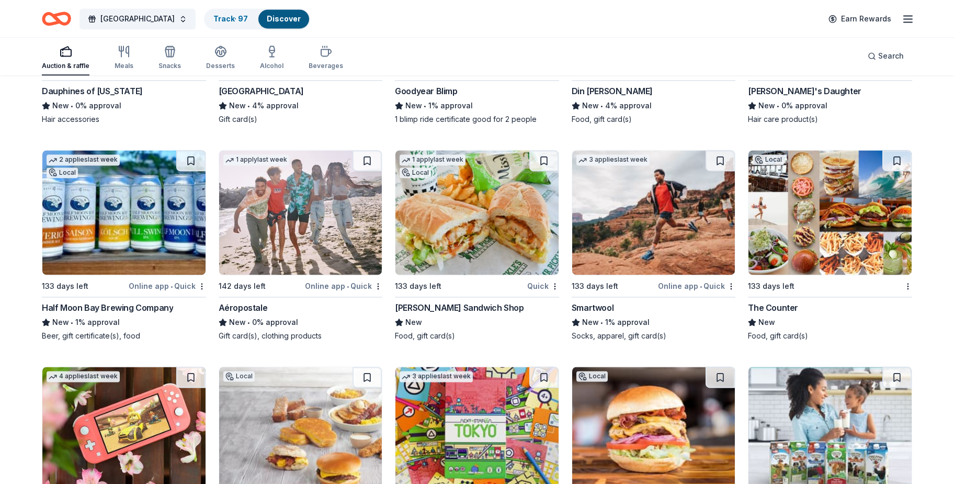
click at [545, 152] on button at bounding box center [543, 160] width 29 height 21
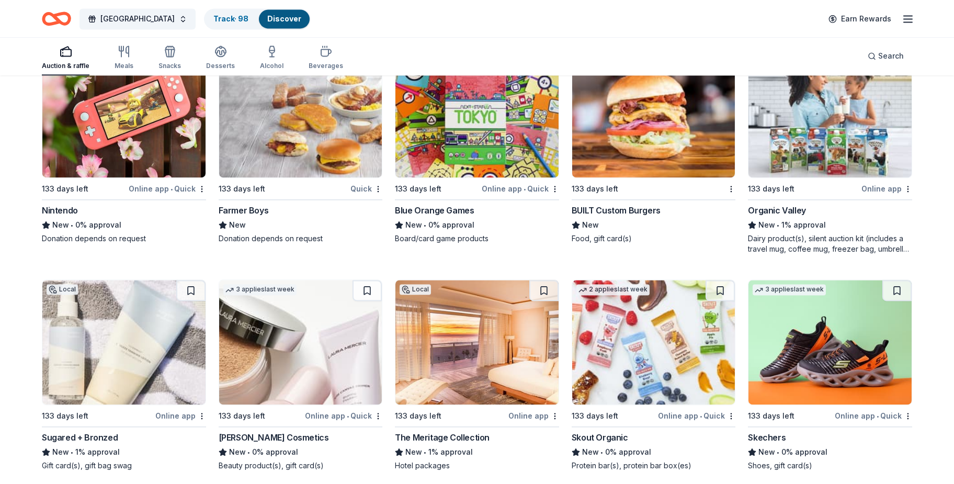
scroll to position [13796, 0]
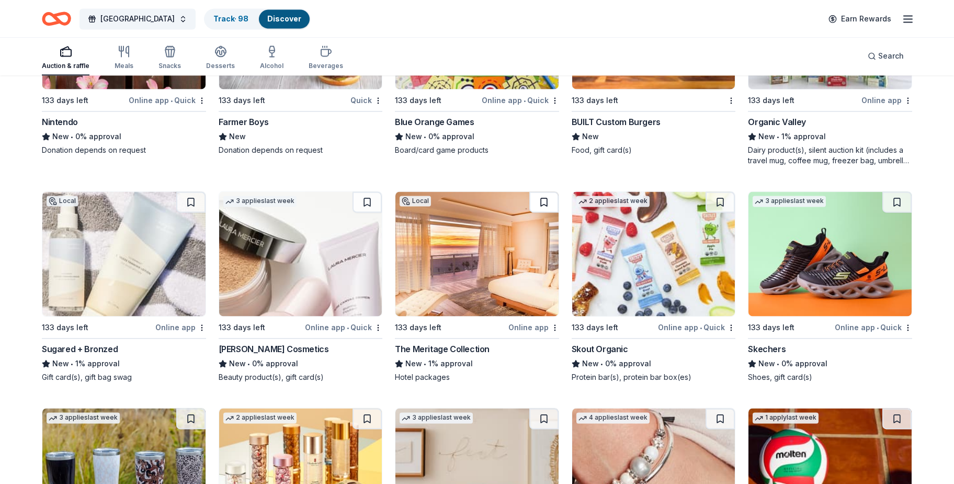
click at [546, 197] on button at bounding box center [543, 201] width 29 height 21
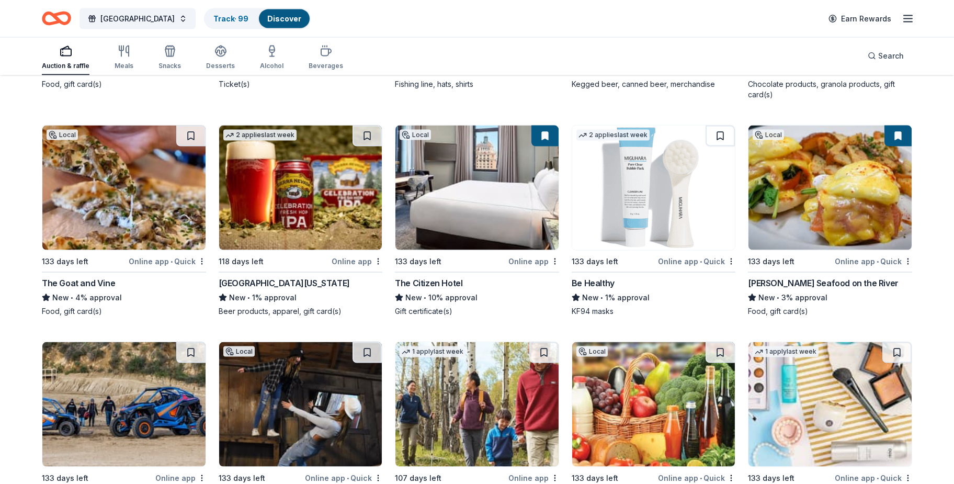
scroll to position [10274, 0]
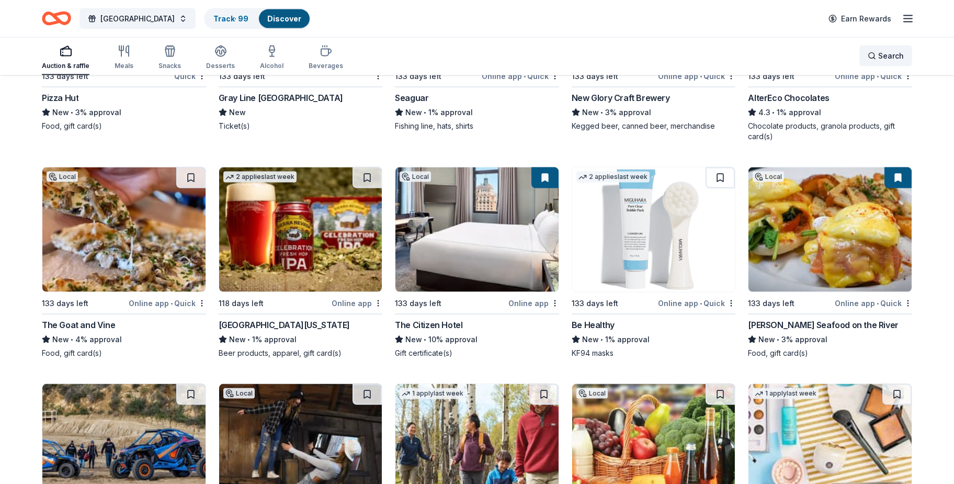
click at [886, 57] on span "Search" at bounding box center [891, 56] width 26 height 13
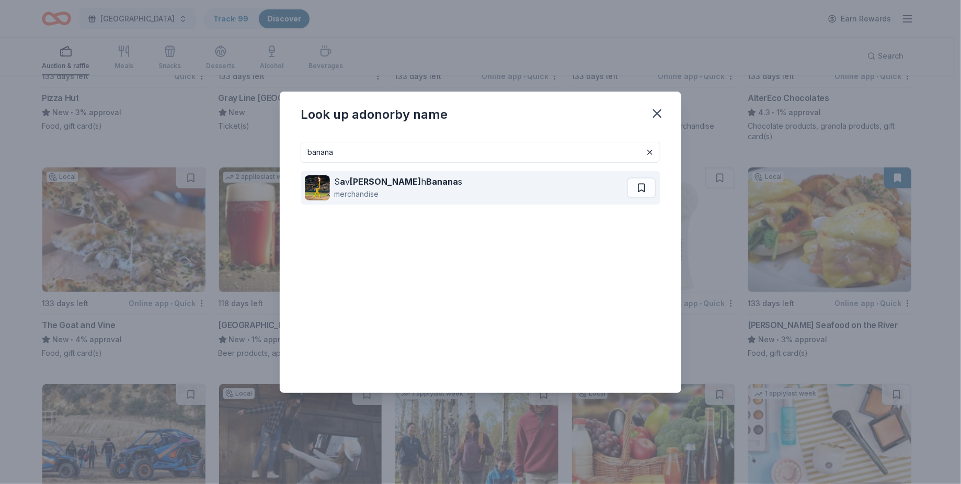
type input "banana"
click at [376, 186] on div "S a v [PERSON_NAME] s" at bounding box center [398, 181] width 128 height 13
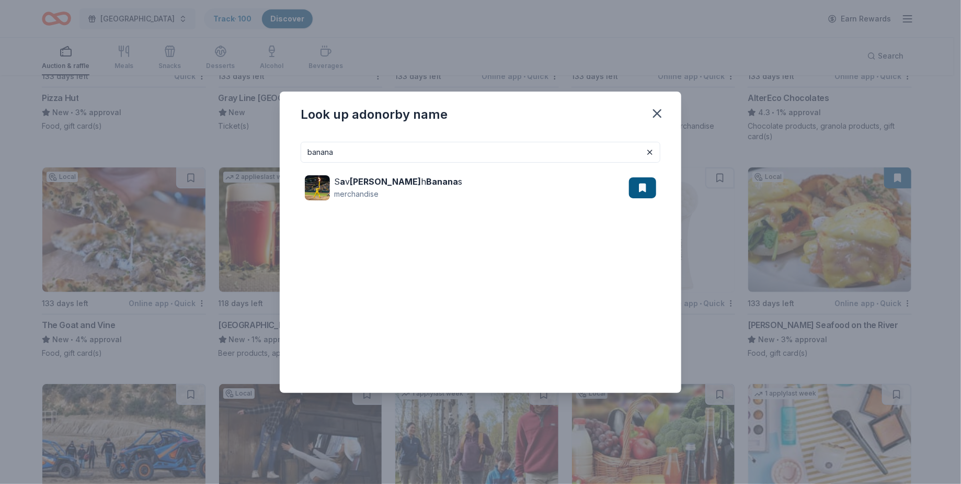
click at [461, 152] on input "banana" at bounding box center [481, 152] width 360 height 21
drag, startPoint x: 461, startPoint y: 152, endPoint x: 269, endPoint y: 160, distance: 192.1
click at [269, 160] on div "Look up a donor by name banana S a v [PERSON_NAME] s merchandise" at bounding box center [480, 242] width 961 height 484
click at [659, 112] on icon "button" at bounding box center [657, 113] width 15 height 15
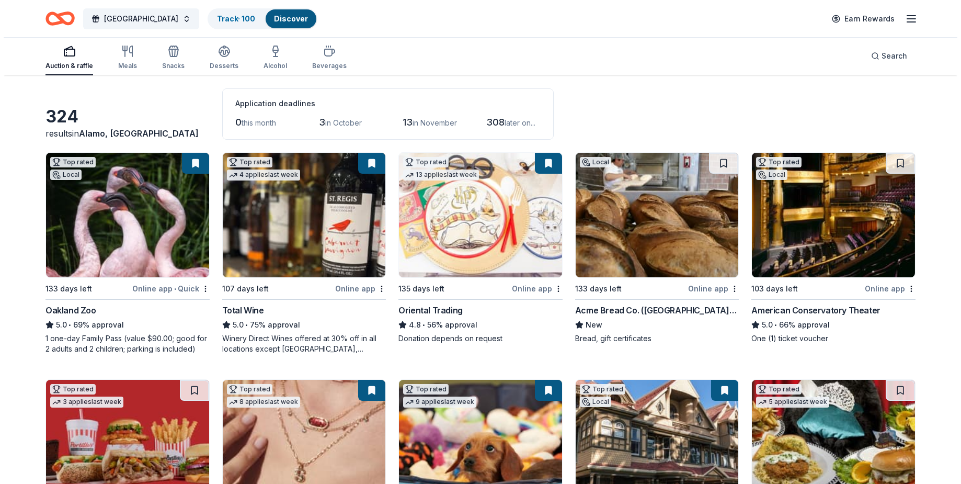
scroll to position [0, 0]
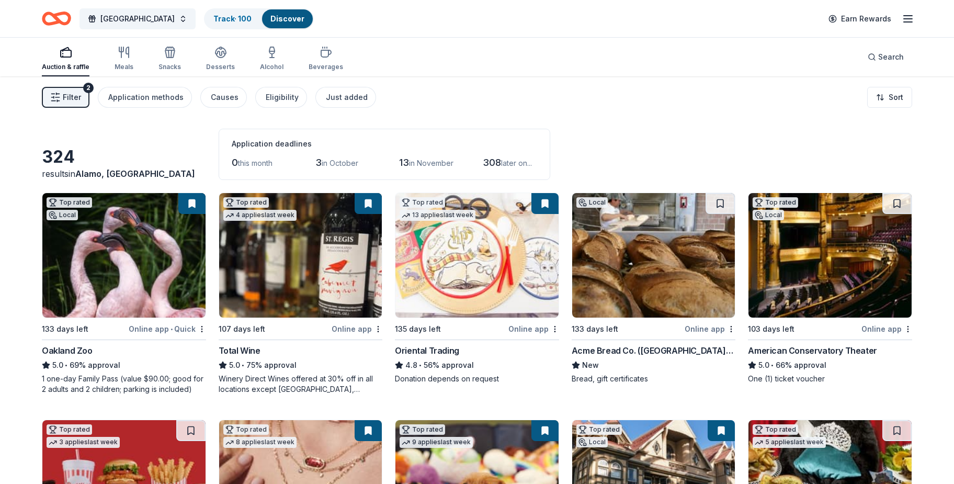
click at [77, 91] on span "Filter" at bounding box center [72, 97] width 18 height 13
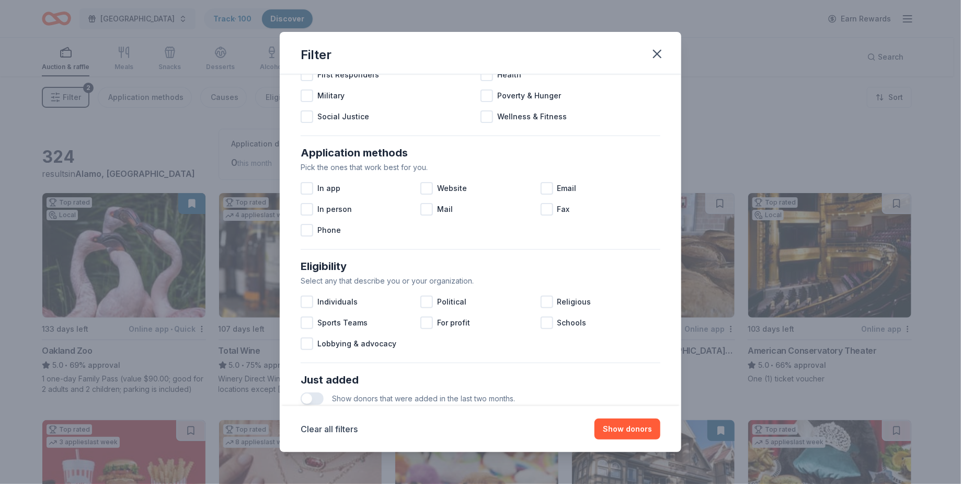
scroll to position [105, 0]
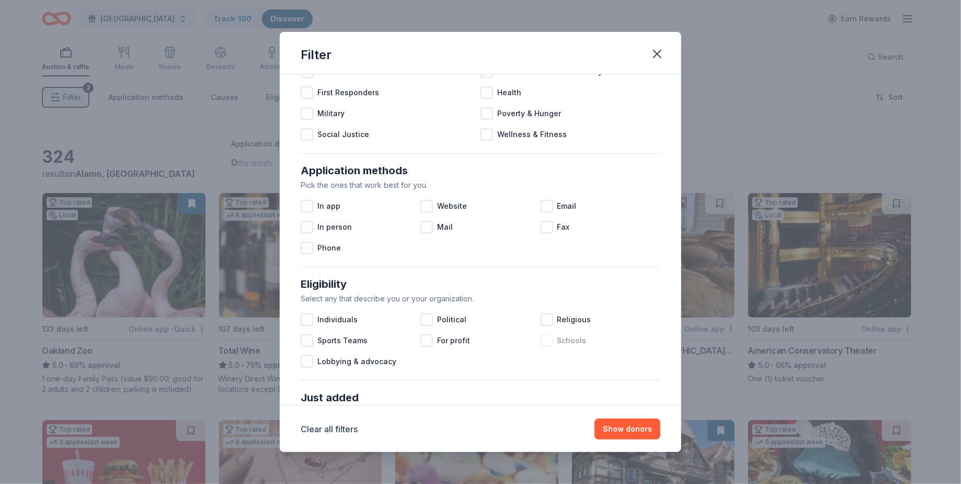
click at [546, 341] on div at bounding box center [547, 340] width 13 height 13
click at [545, 340] on icon at bounding box center [547, 340] width 10 height 10
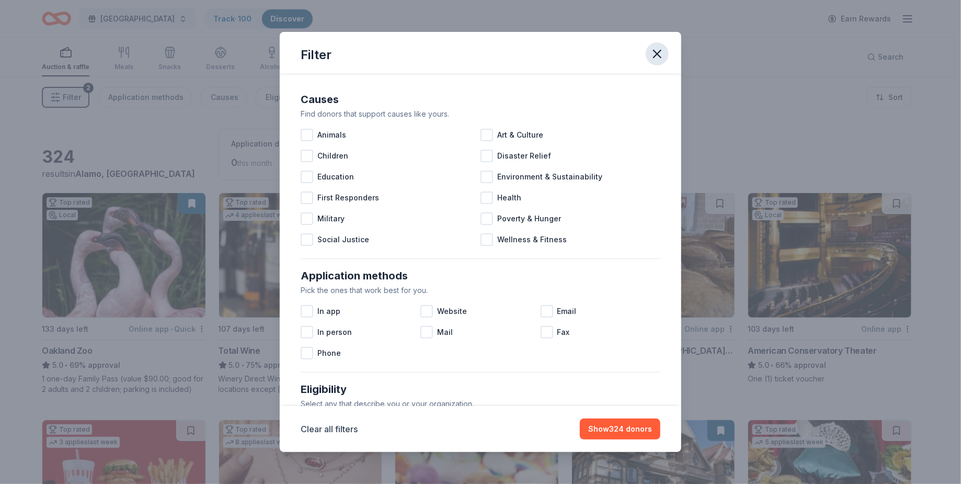
click at [657, 54] on icon "button" at bounding box center [656, 53] width 7 height 7
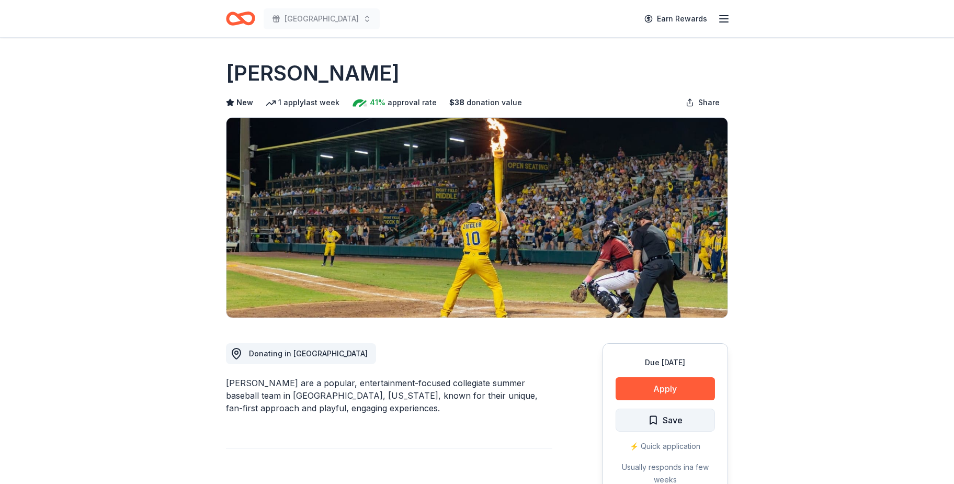
click at [633, 422] on button "Save" at bounding box center [664, 419] width 99 height 23
